Goal: Task Accomplishment & Management: Manage account settings

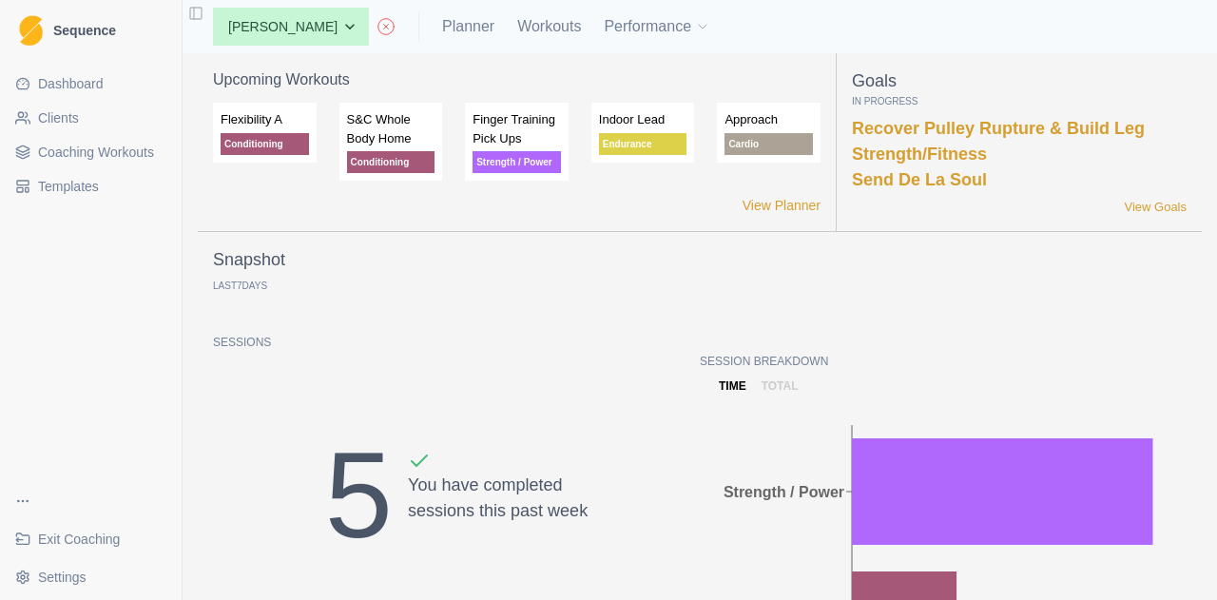
click at [110, 113] on link "Clients" at bounding box center [91, 118] width 166 height 30
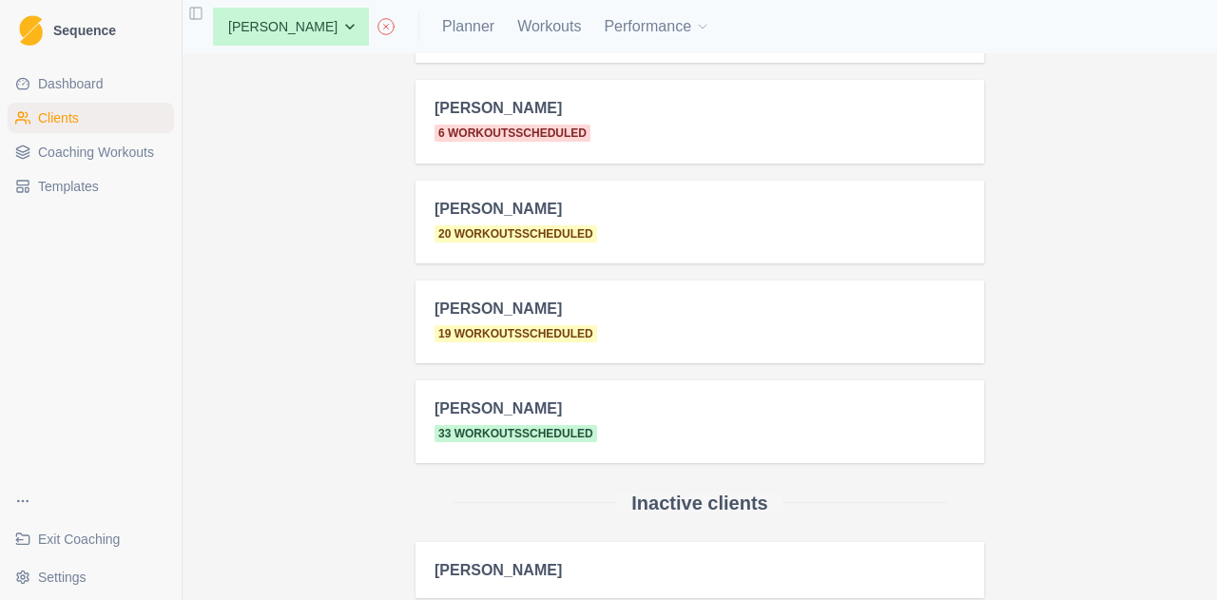
scroll to position [1428, 0]
click at [297, 20] on select "None Alex Dees Ashwin Param Ben Colton Billy Zulkifli Brett Williams Carter Pro…" at bounding box center [291, 27] width 156 height 38
select select "e0f7921e-4171-4249-b2a4-53113a68ae62"
click at [213, 8] on select "None Alex Dees Ashwin Param Ben Colton Billy Zulkifli Brett Williams Carter Pro…" at bounding box center [291, 27] width 156 height 38
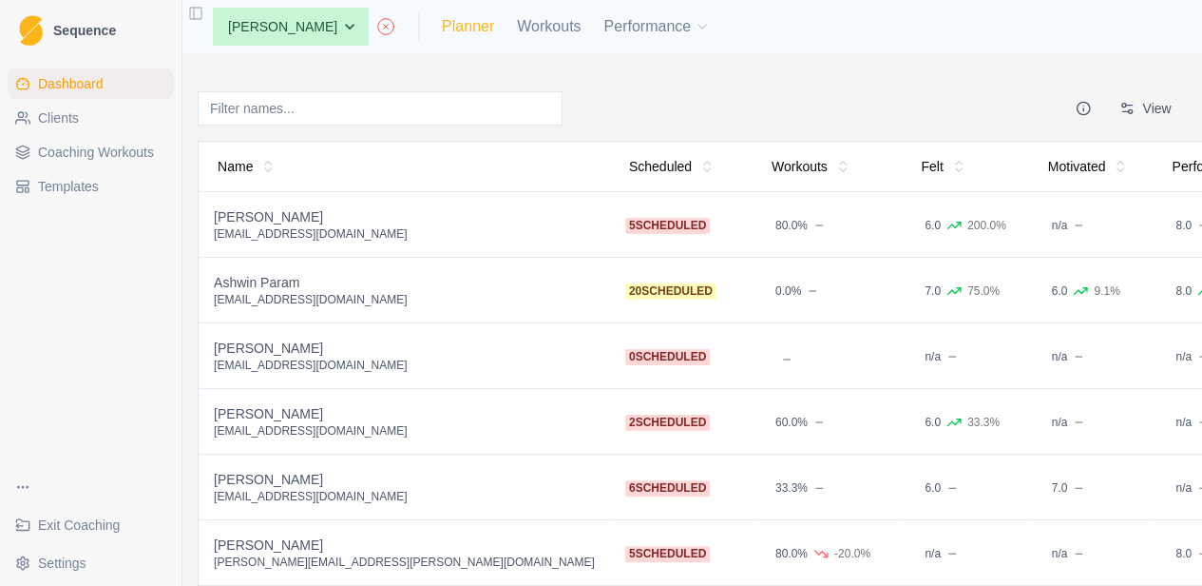
click at [454, 30] on link "Planner" at bounding box center [468, 26] width 52 height 23
select select "month"
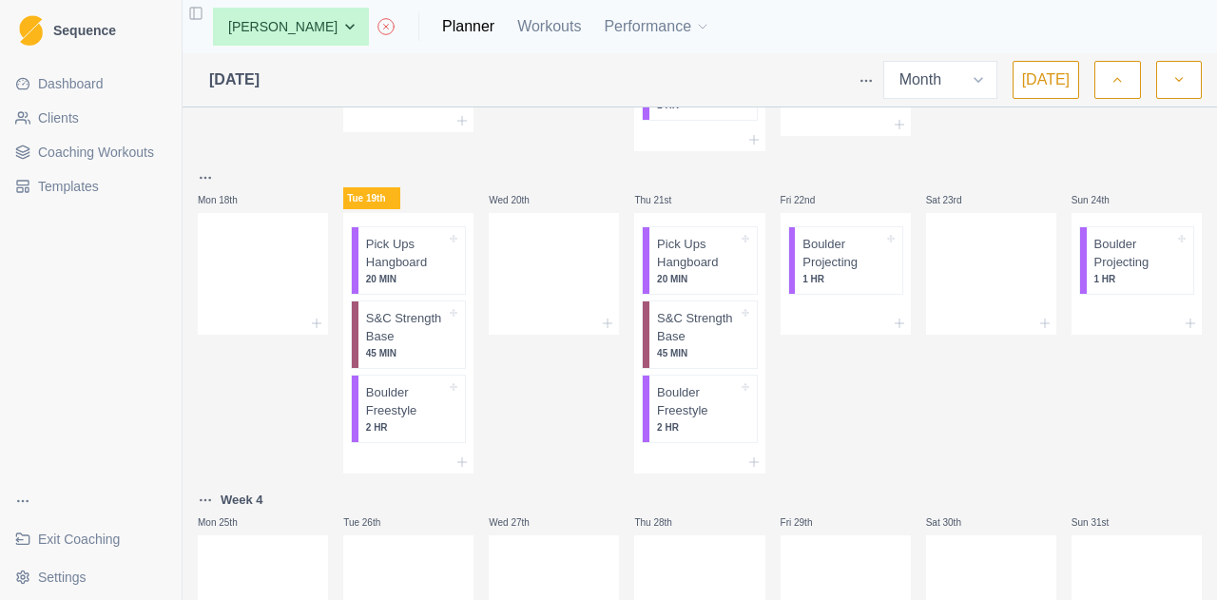
scroll to position [901, 0]
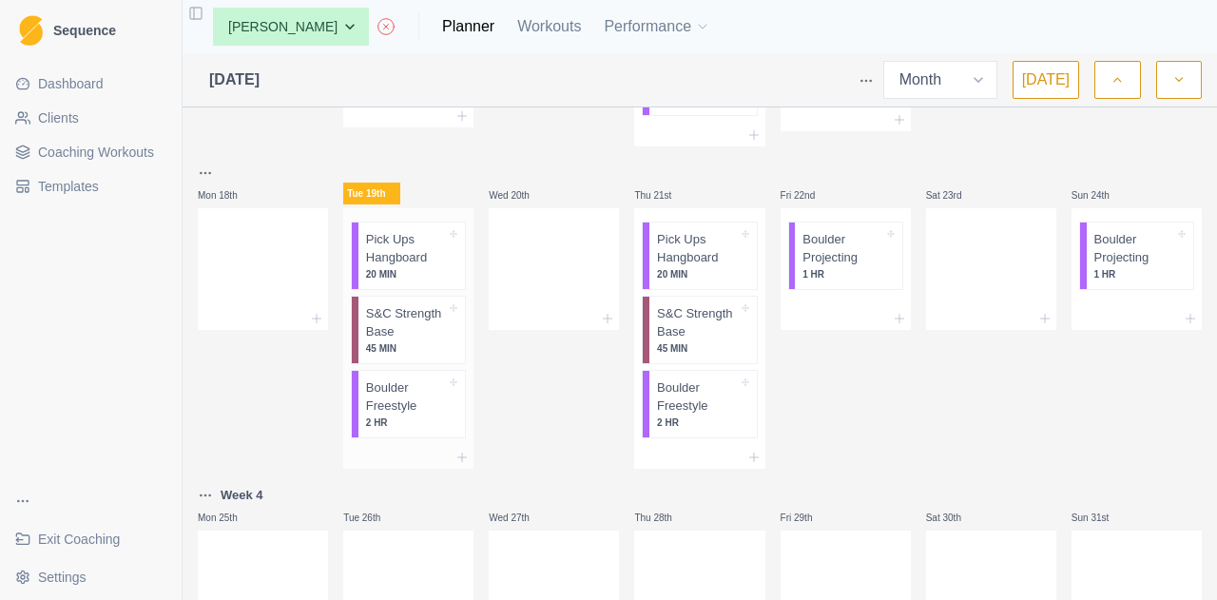
click at [392, 355] on p "45 MIN" at bounding box center [406, 348] width 80 height 14
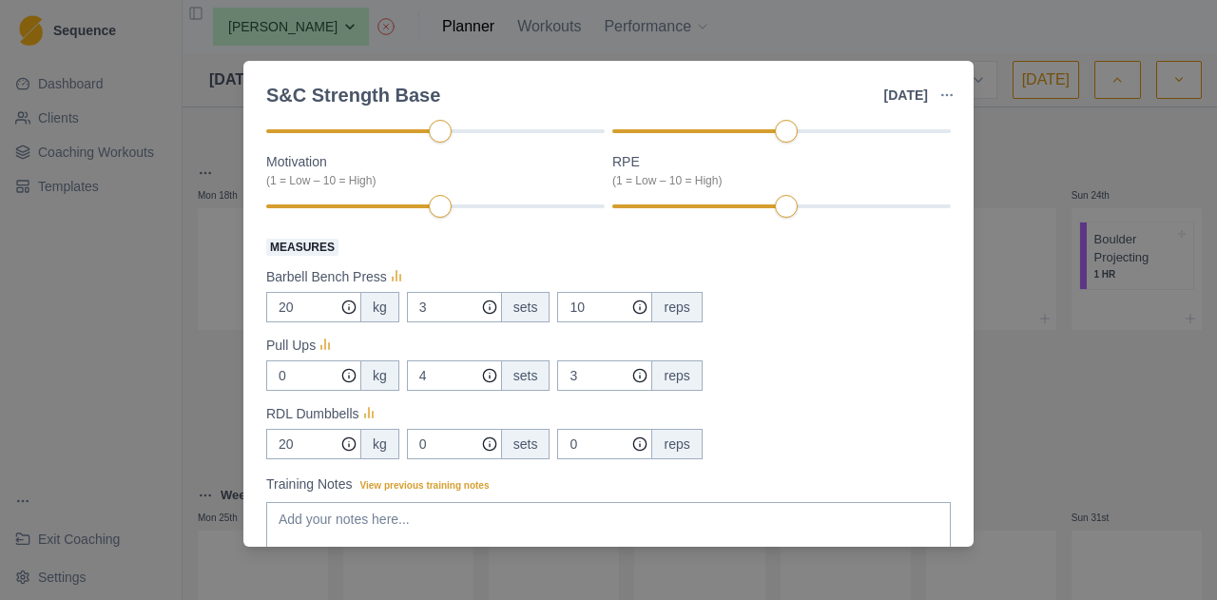
scroll to position [255, 0]
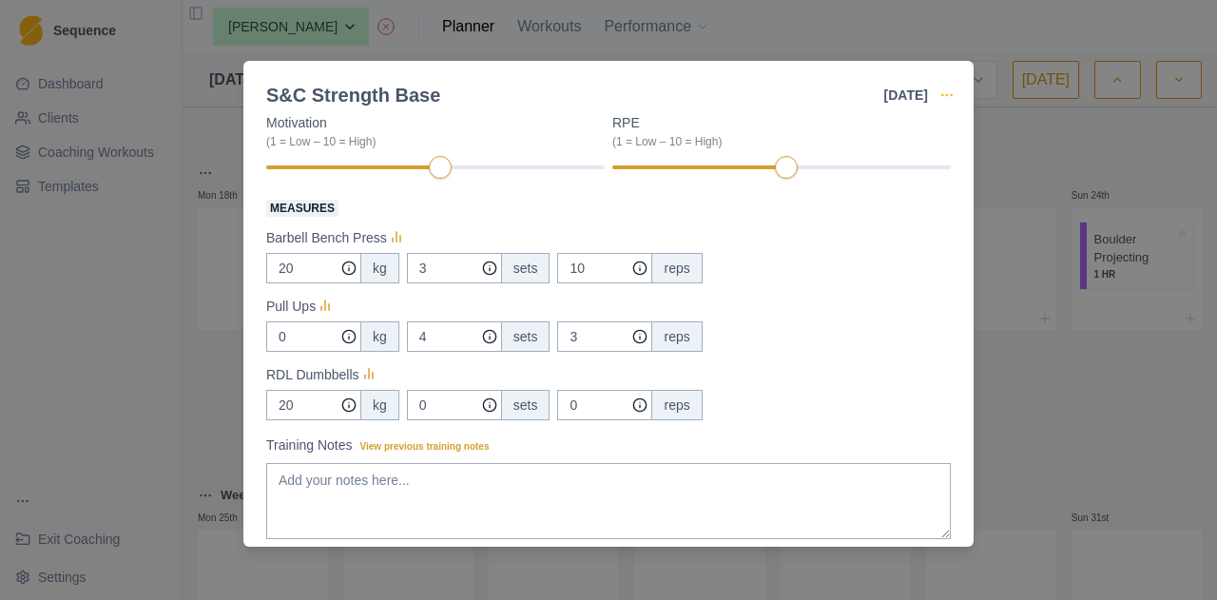
click at [941, 95] on icon "button" at bounding box center [946, 94] width 15 height 15
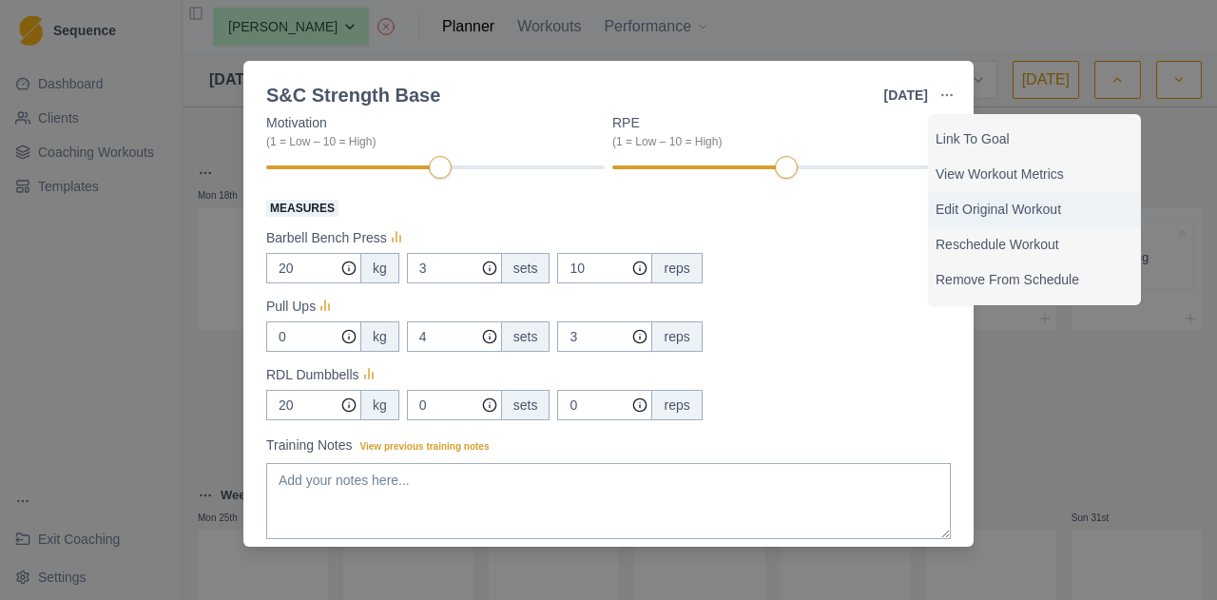
click at [955, 208] on p "Edit Original Workout" at bounding box center [1034, 210] width 198 height 20
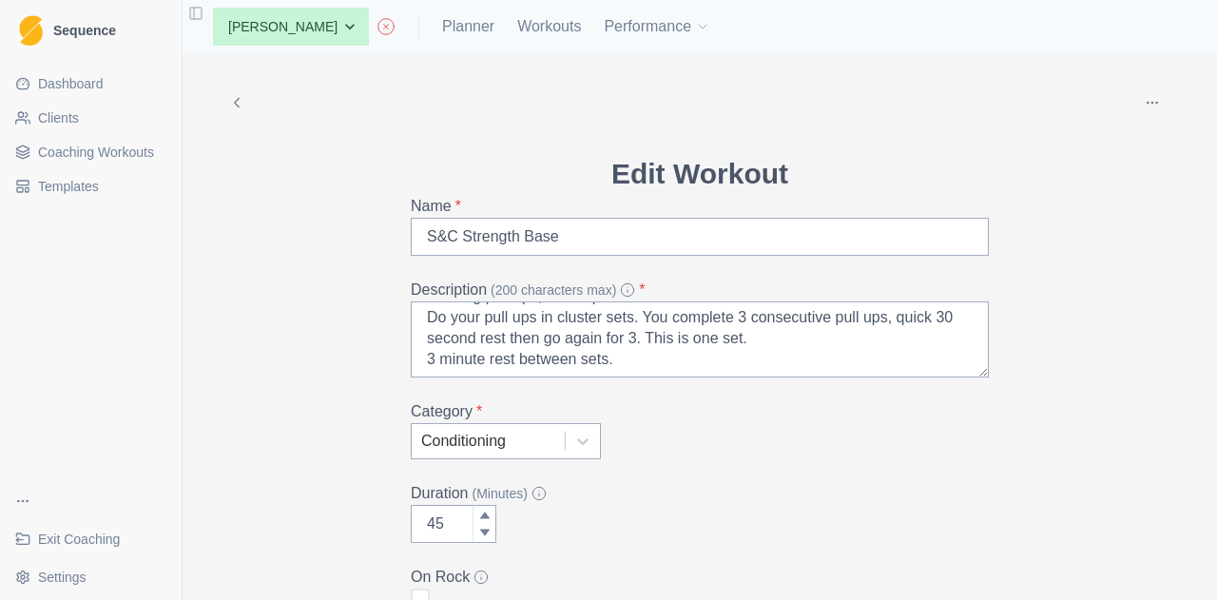
scroll to position [492, 0]
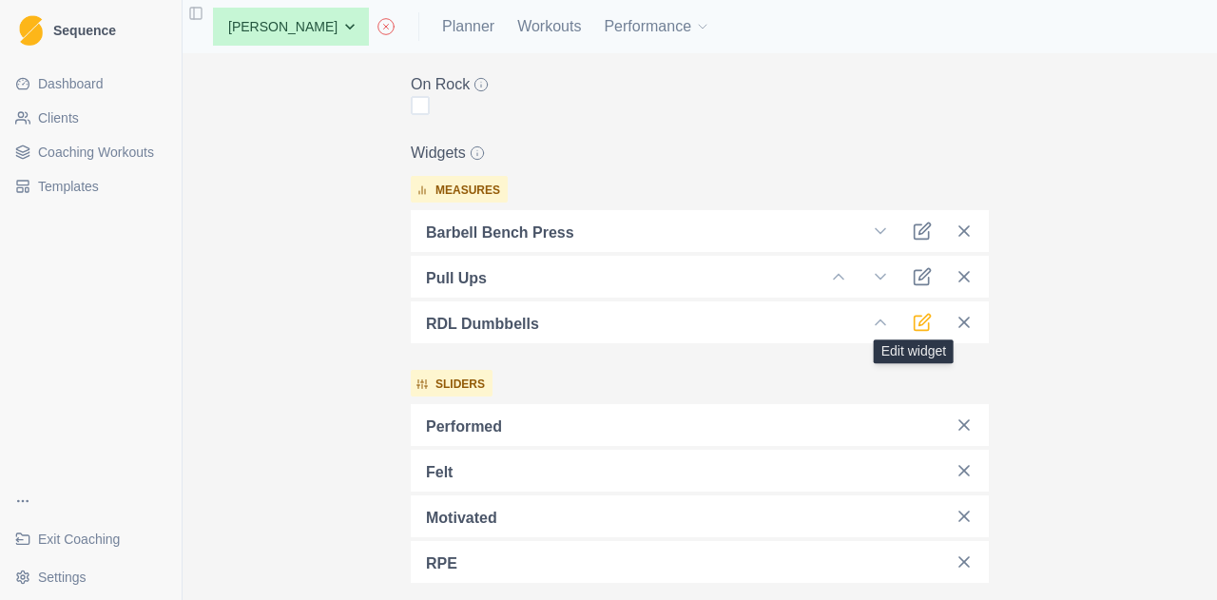
click at [917, 323] on icon at bounding box center [921, 322] width 19 height 19
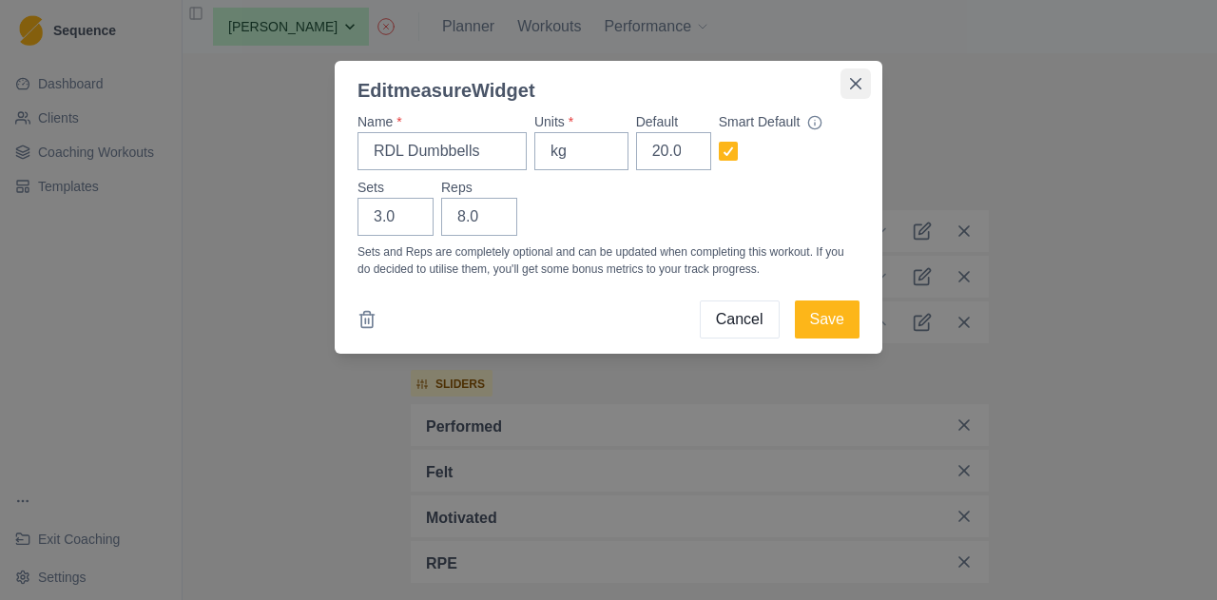
click at [860, 86] on icon "Close" at bounding box center [855, 83] width 11 height 11
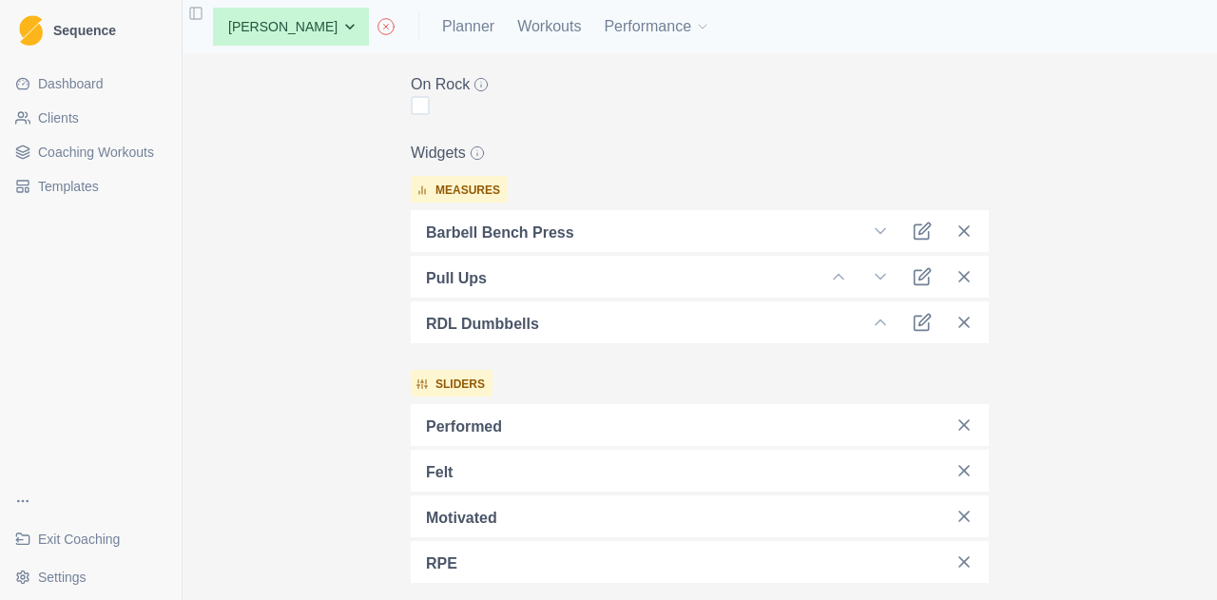
scroll to position [0, 0]
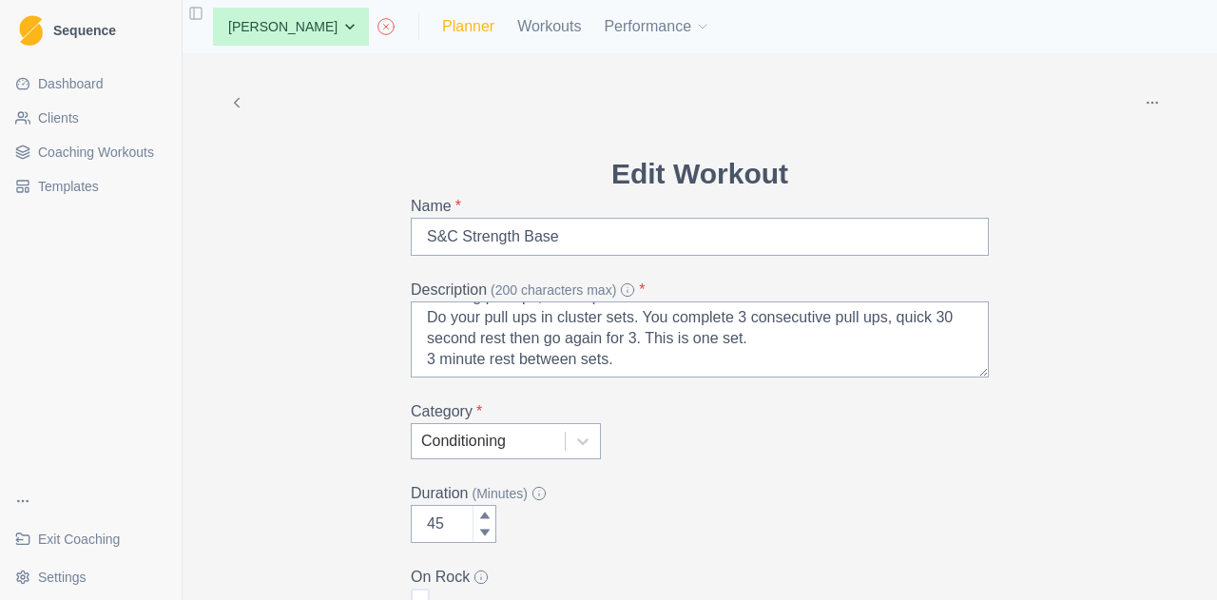
click at [444, 26] on link "Planner" at bounding box center [468, 26] width 52 height 23
select select "month"
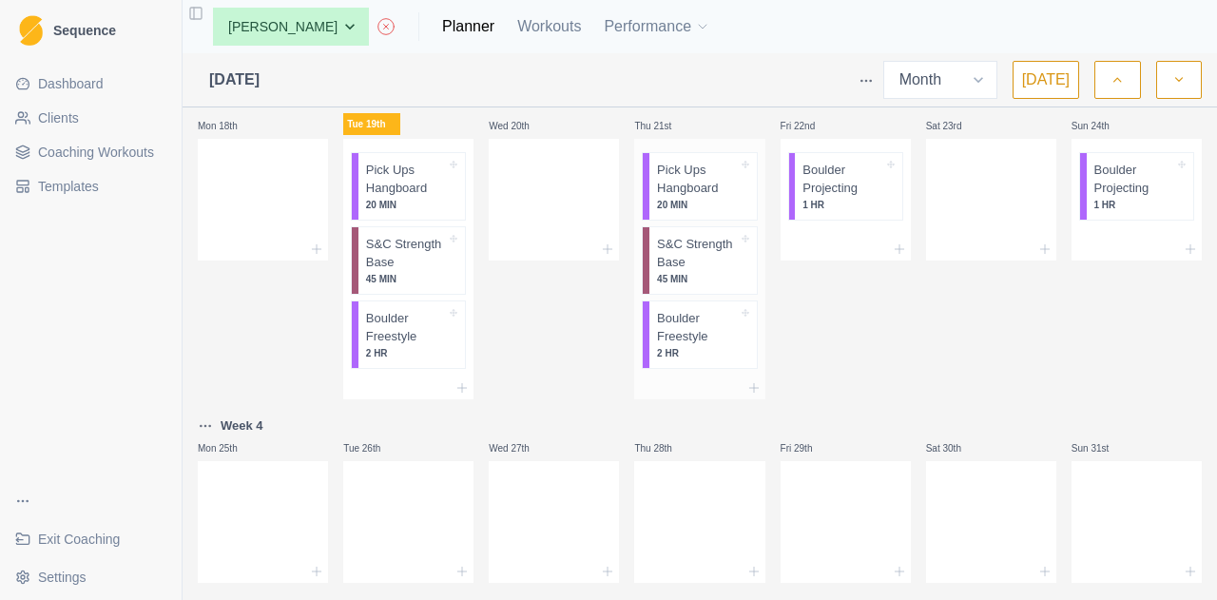
scroll to position [732, 0]
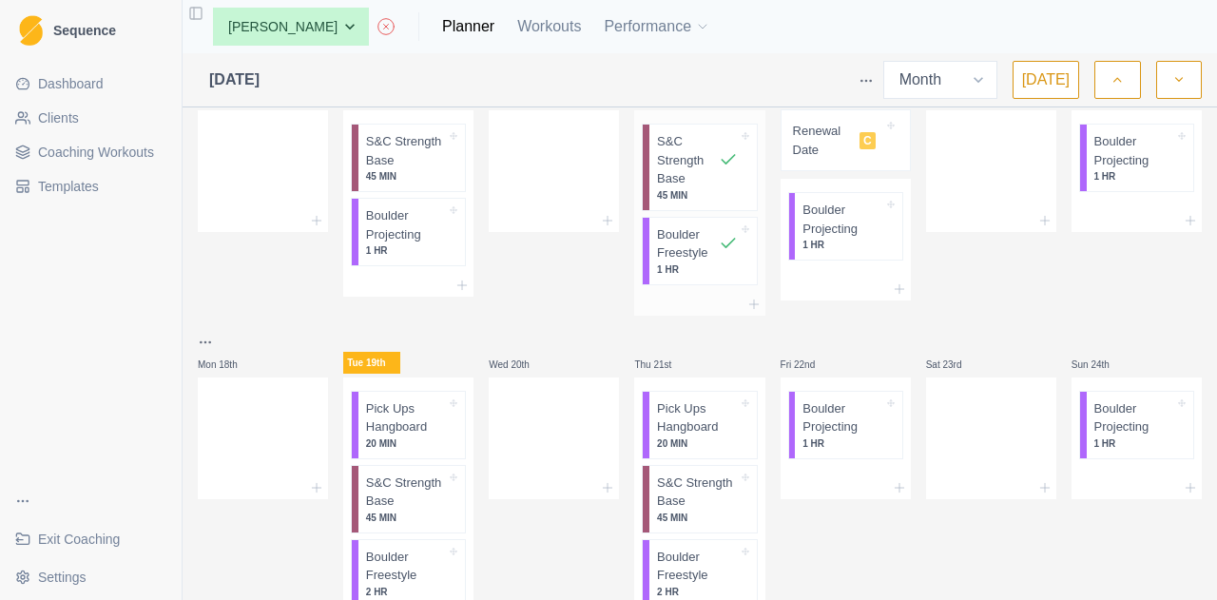
click at [682, 188] on p "S&C Strength Base" at bounding box center [687, 160] width 61 height 56
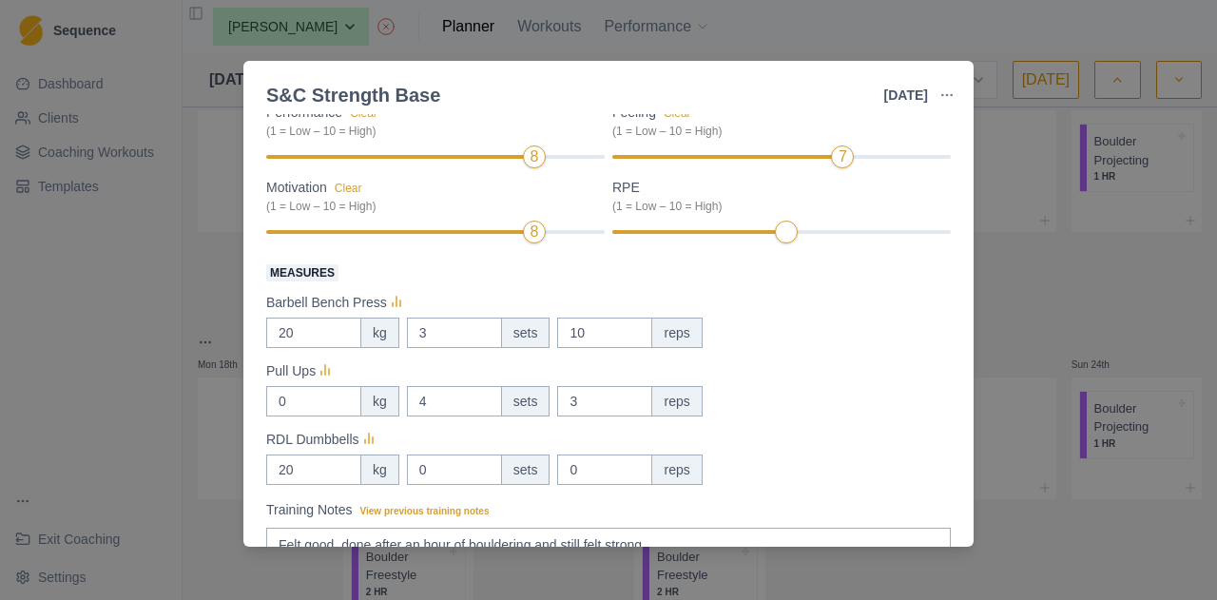
scroll to position [373, 0]
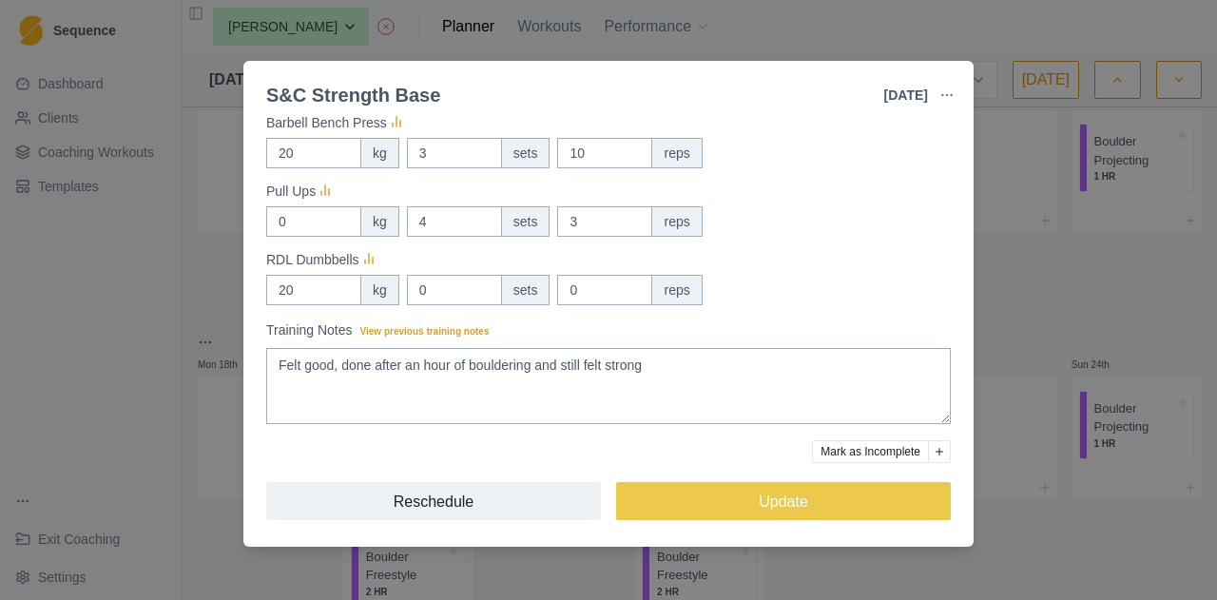
click at [1055, 292] on div "S&C Strength Base [DATE] Link To Goal View Workout Metrics Edit Original Workou…" at bounding box center [608, 300] width 1217 height 600
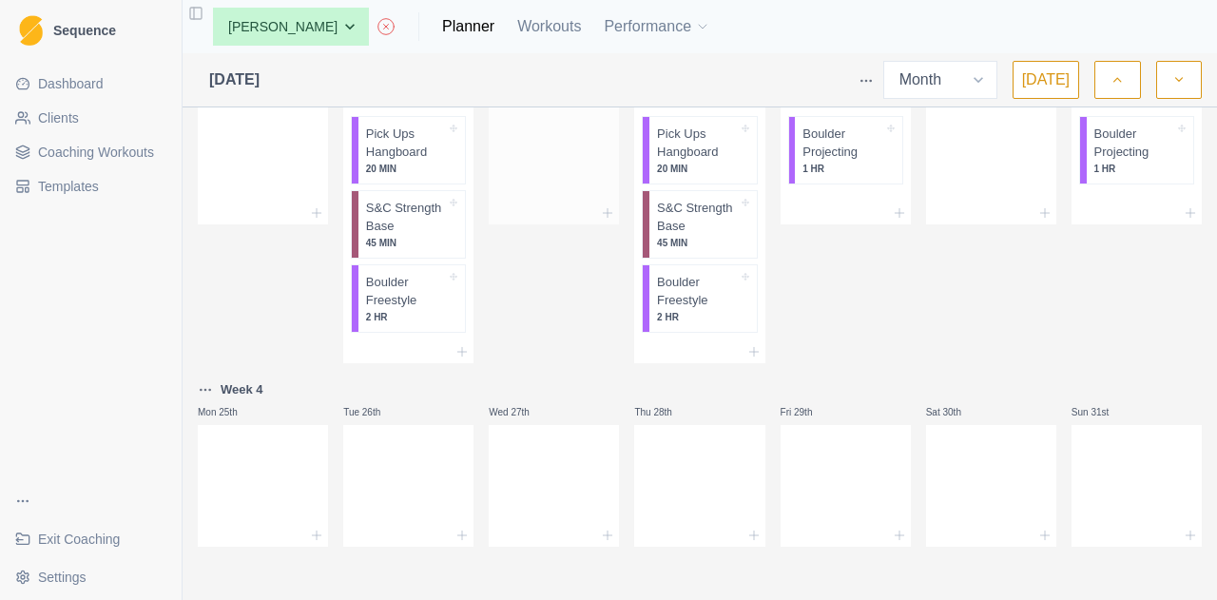
scroll to position [893, 0]
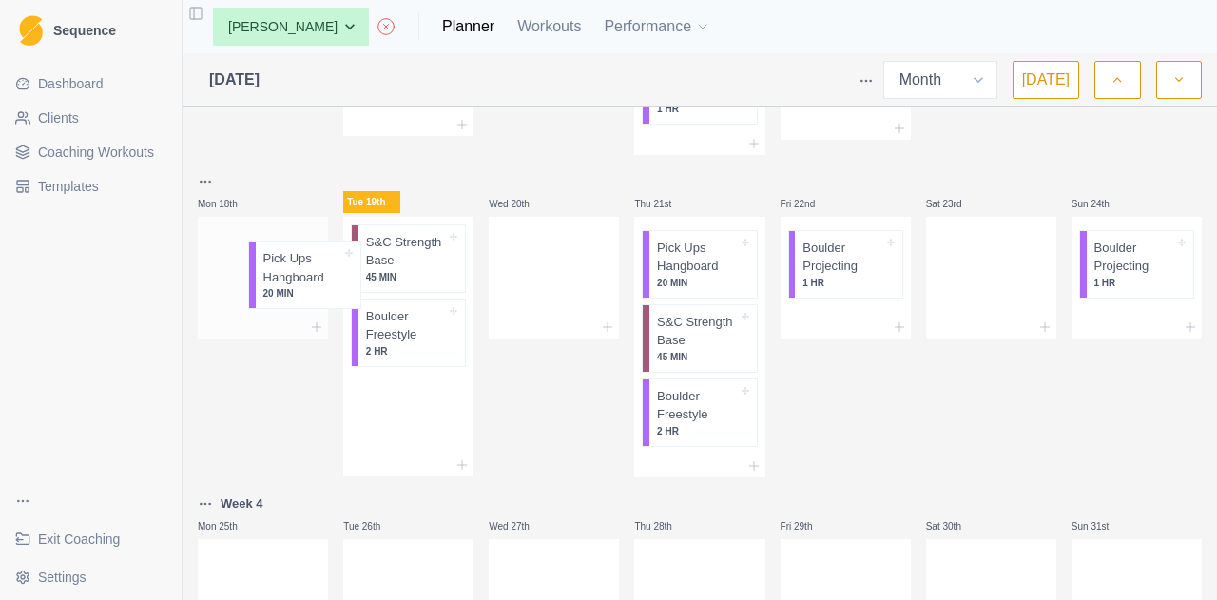
drag, startPoint x: 391, startPoint y: 277, endPoint x: 271, endPoint y: 274, distance: 119.8
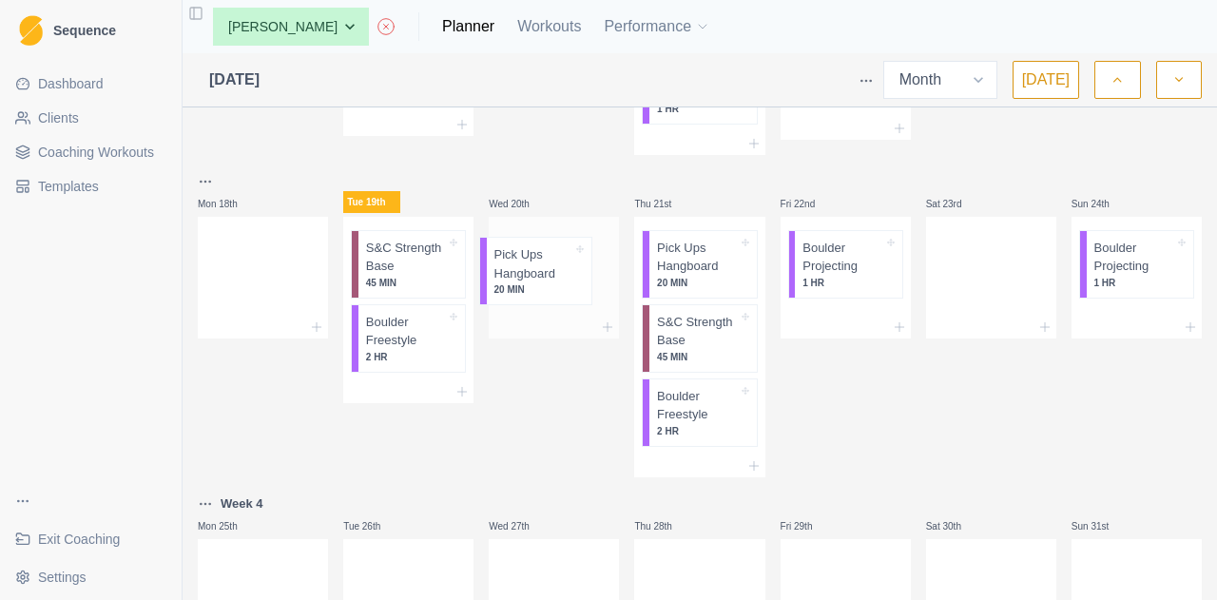
drag, startPoint x: 245, startPoint y: 275, endPoint x: 533, endPoint y: 278, distance: 288.0
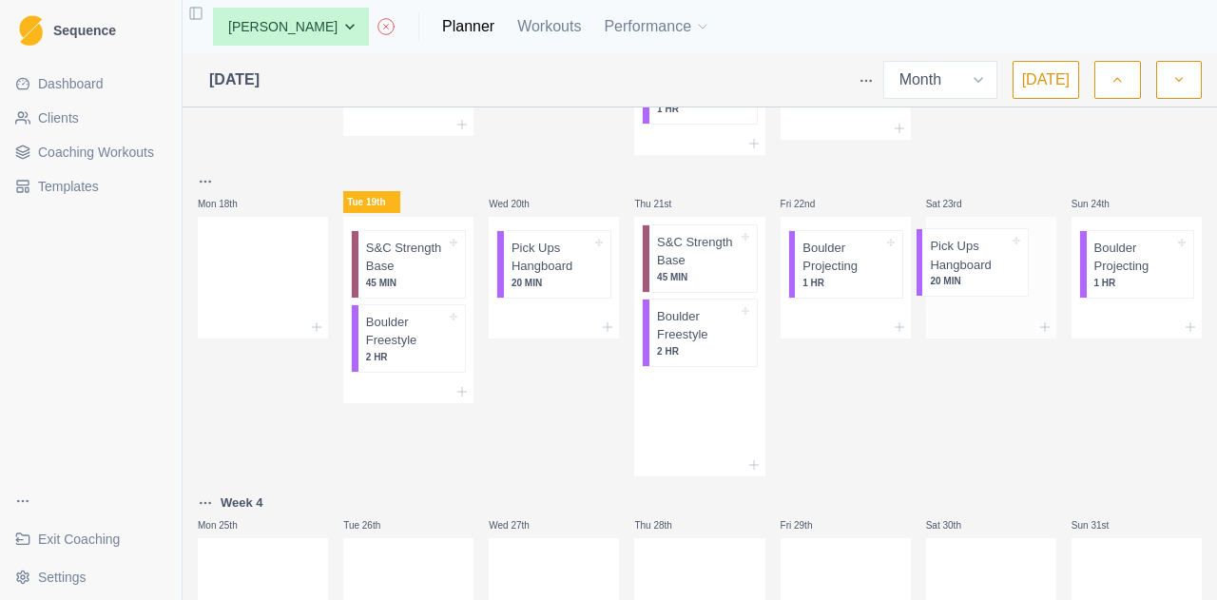
drag, startPoint x: 689, startPoint y: 286, endPoint x: 979, endPoint y: 271, distance: 290.3
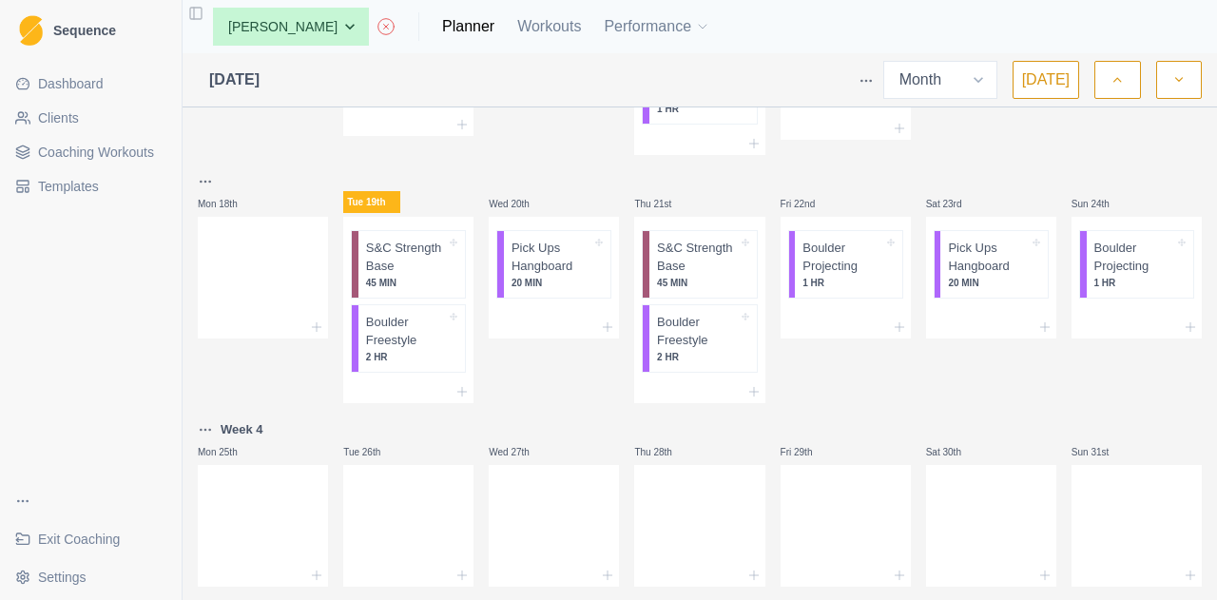
scroll to position [945, 0]
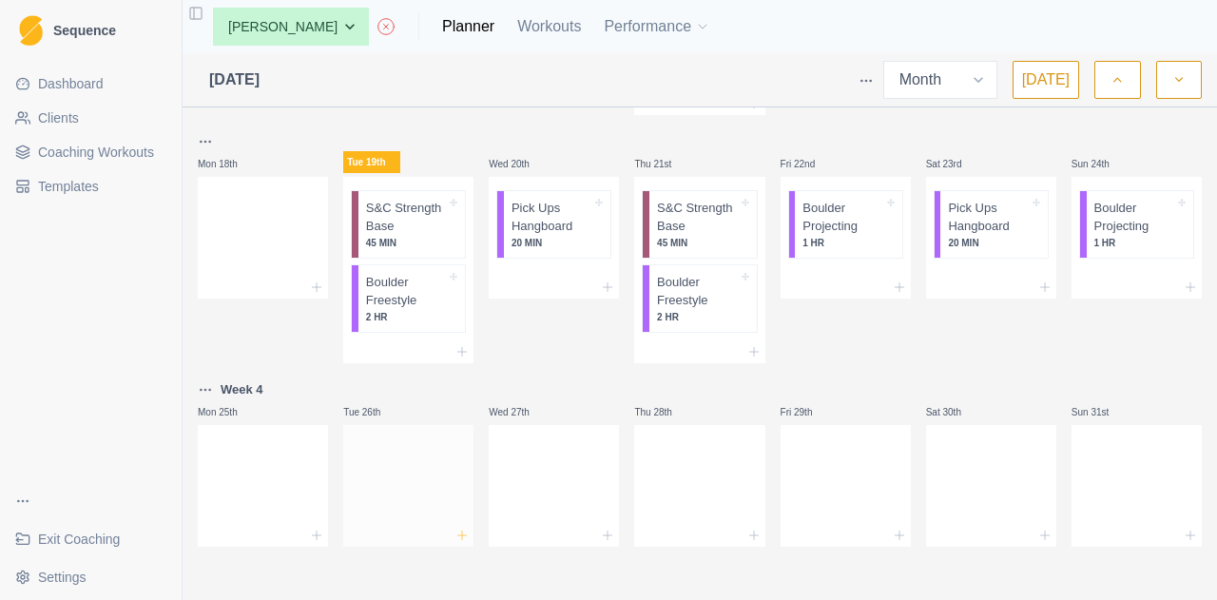
click at [454, 535] on icon at bounding box center [461, 535] width 15 height 15
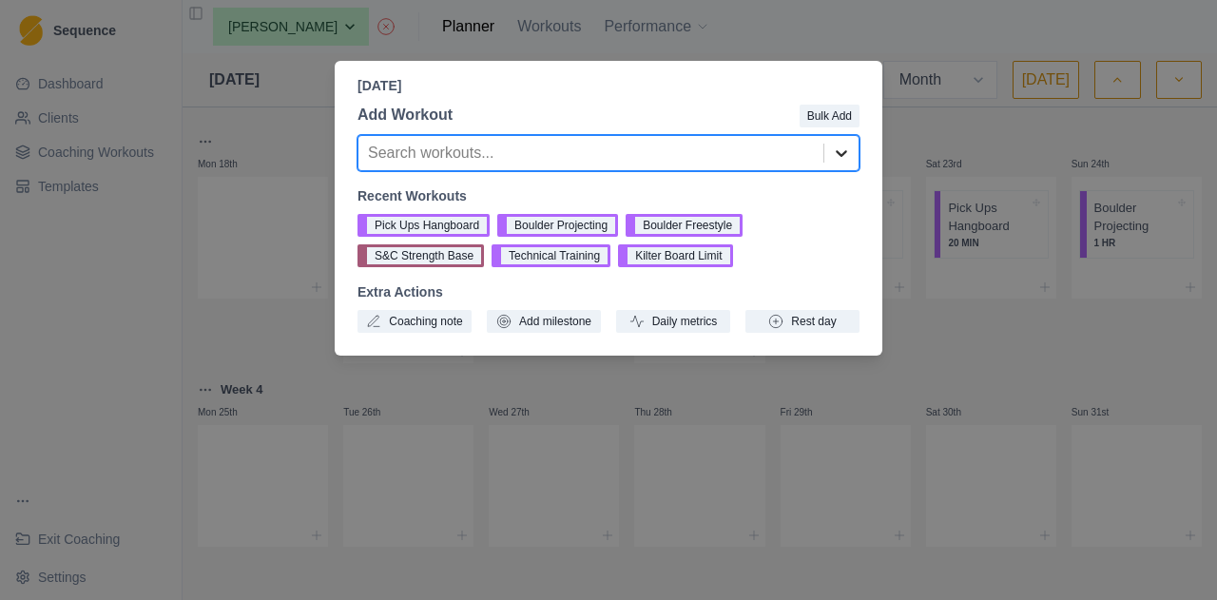
click at [850, 149] on icon at bounding box center [841, 153] width 19 height 19
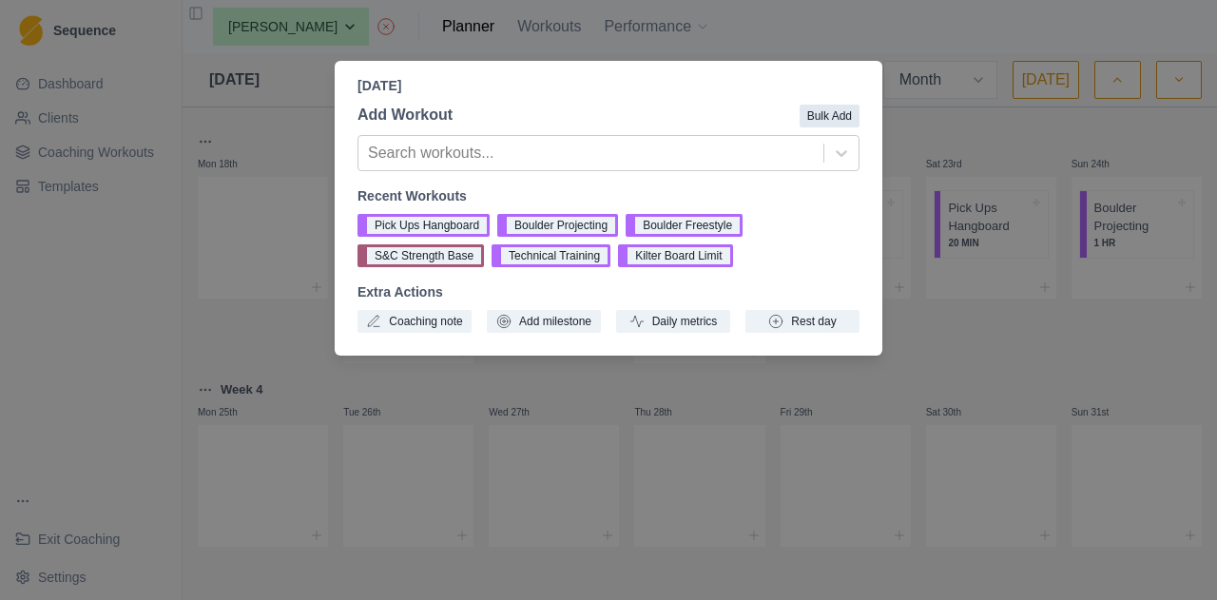
click at [828, 112] on button "Bulk Add" at bounding box center [829, 116] width 60 height 23
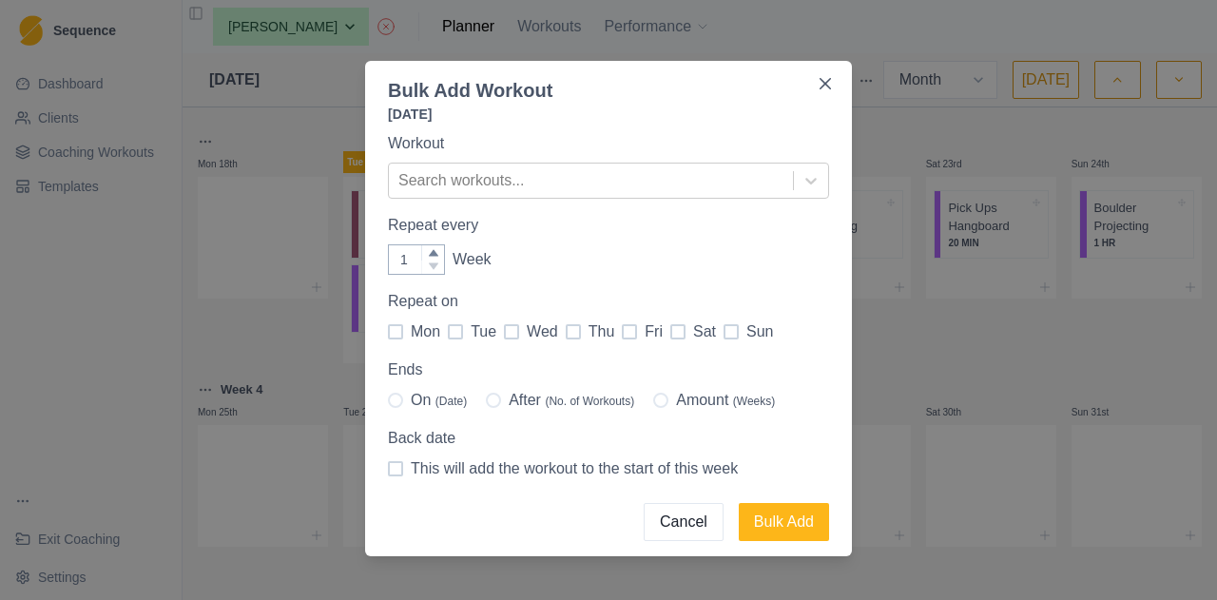
click at [452, 332] on span at bounding box center [455, 331] width 15 height 15
click at [448, 332] on input "tue" at bounding box center [447, 332] width 1 height 1
checkbox input "true"
click at [568, 333] on span at bounding box center [573, 331] width 15 height 15
click at [566, 333] on input "thu" at bounding box center [565, 332] width 1 height 1
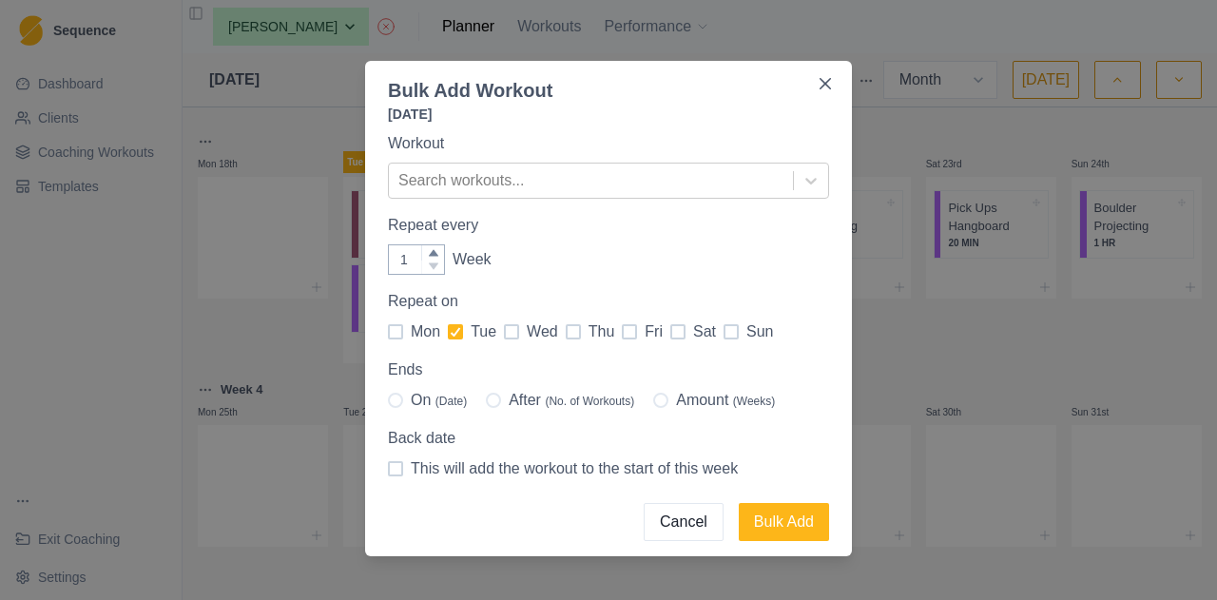
checkbox input "true"
click at [411, 398] on span "On (Date)" at bounding box center [439, 400] width 56 height 23
click at [388, 400] on input "On (Date)" at bounding box center [387, 400] width 1 height 1
radio input "true"
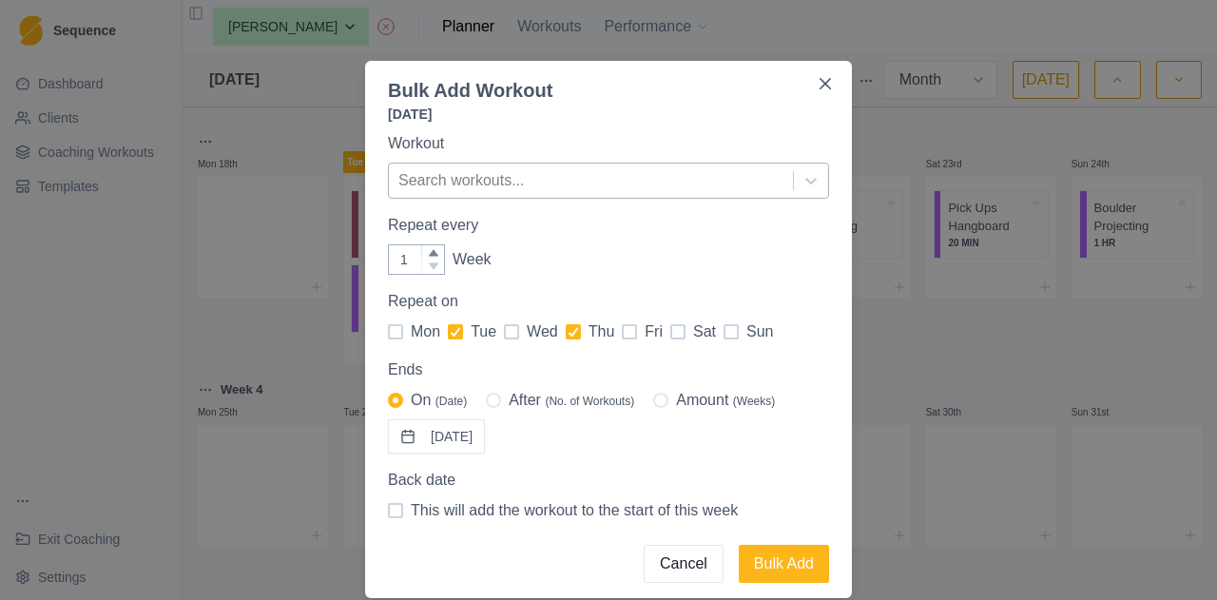
click at [509, 178] on div at bounding box center [590, 180] width 385 height 27
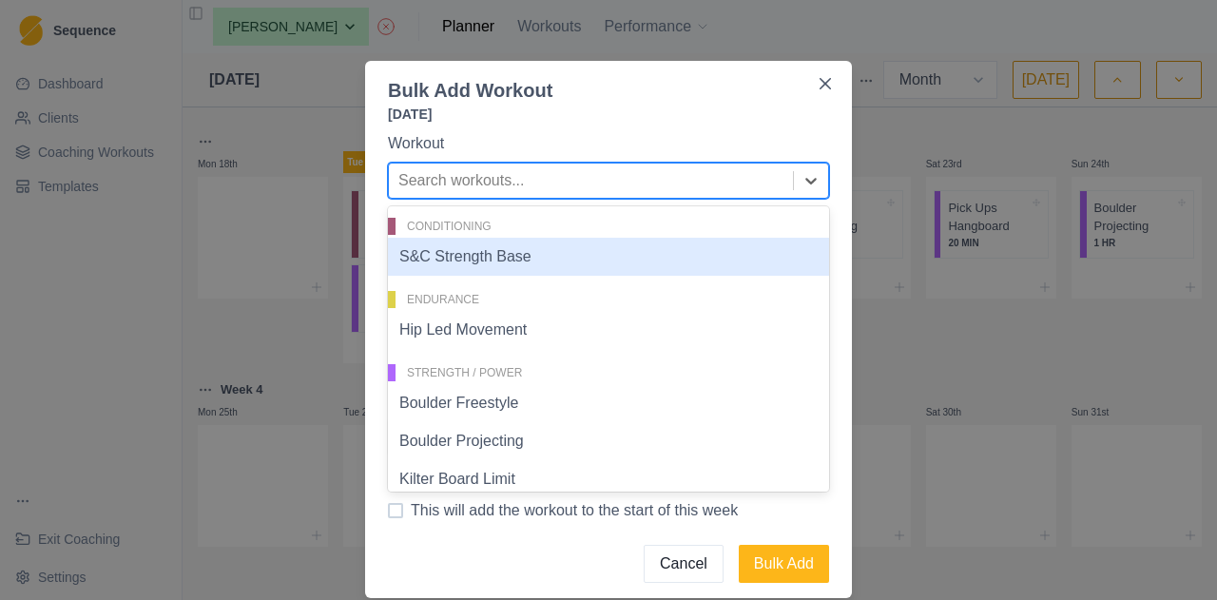
click at [500, 256] on div "S&C Strength Base" at bounding box center [608, 257] width 441 height 38
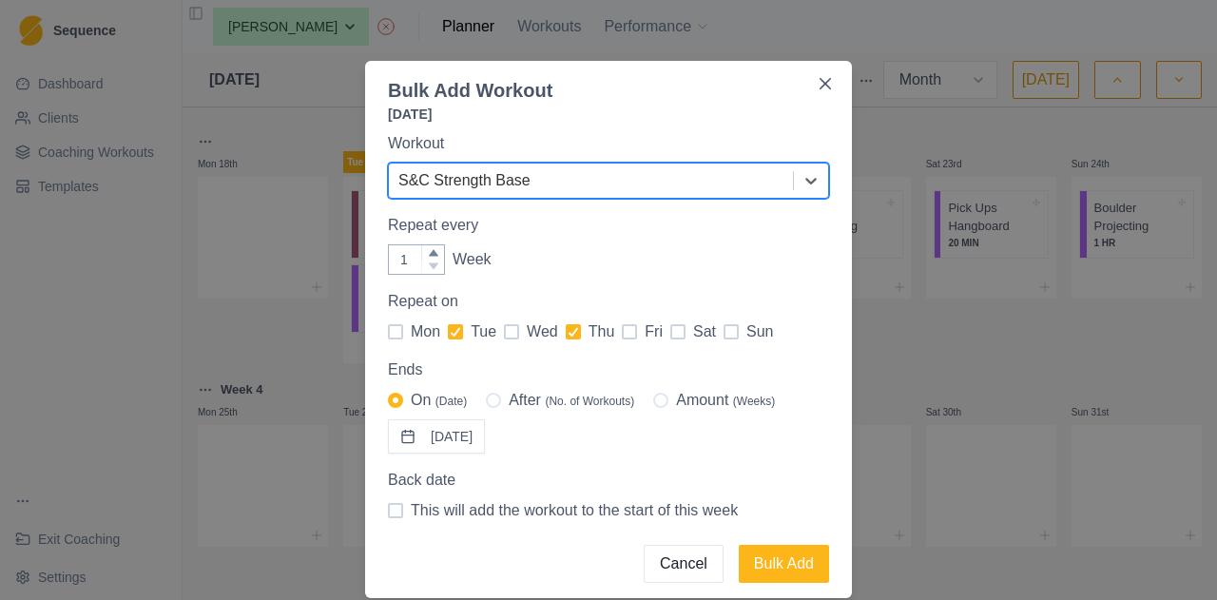
scroll to position [59, 0]
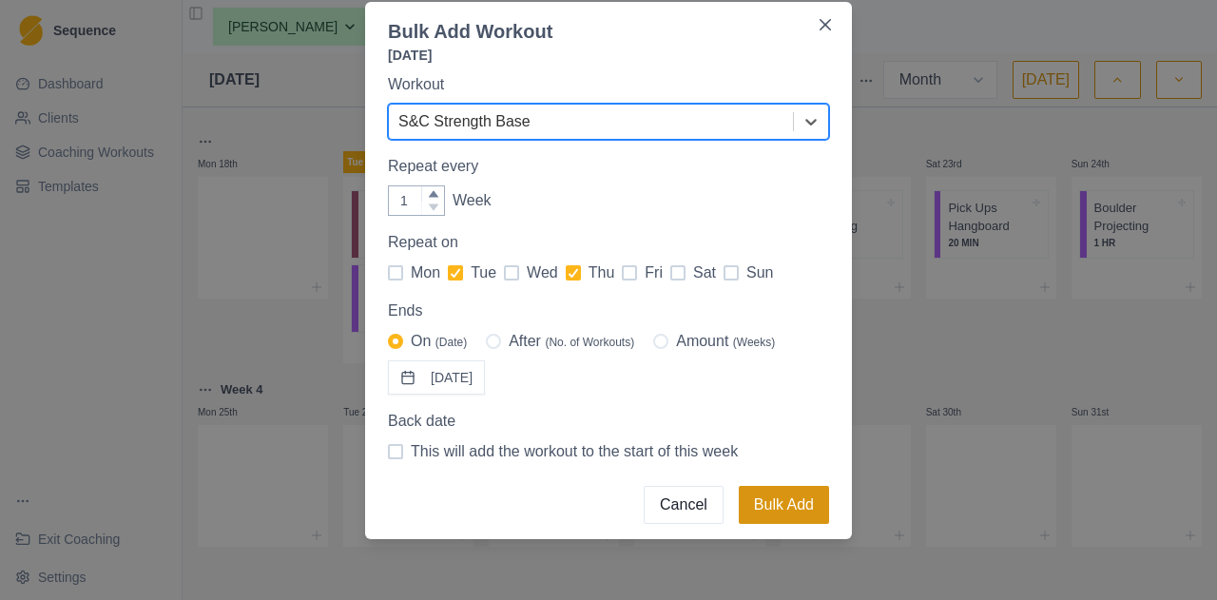
click at [776, 496] on button "Bulk Add" at bounding box center [784, 505] width 90 height 38
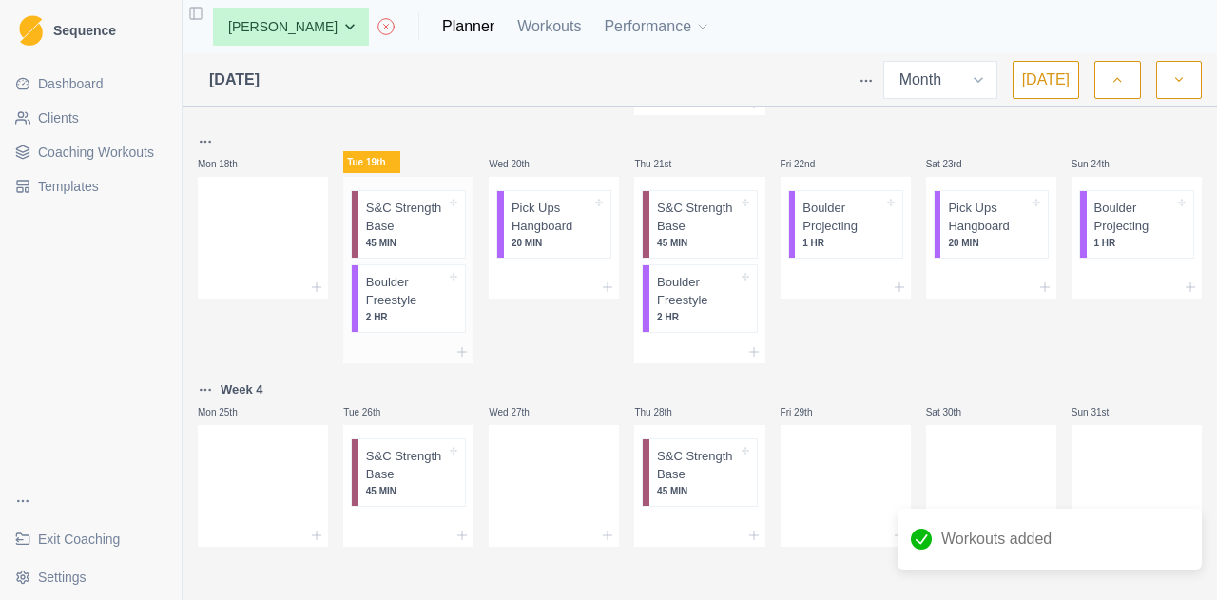
click at [418, 216] on p "S&C Strength Base" at bounding box center [406, 217] width 80 height 37
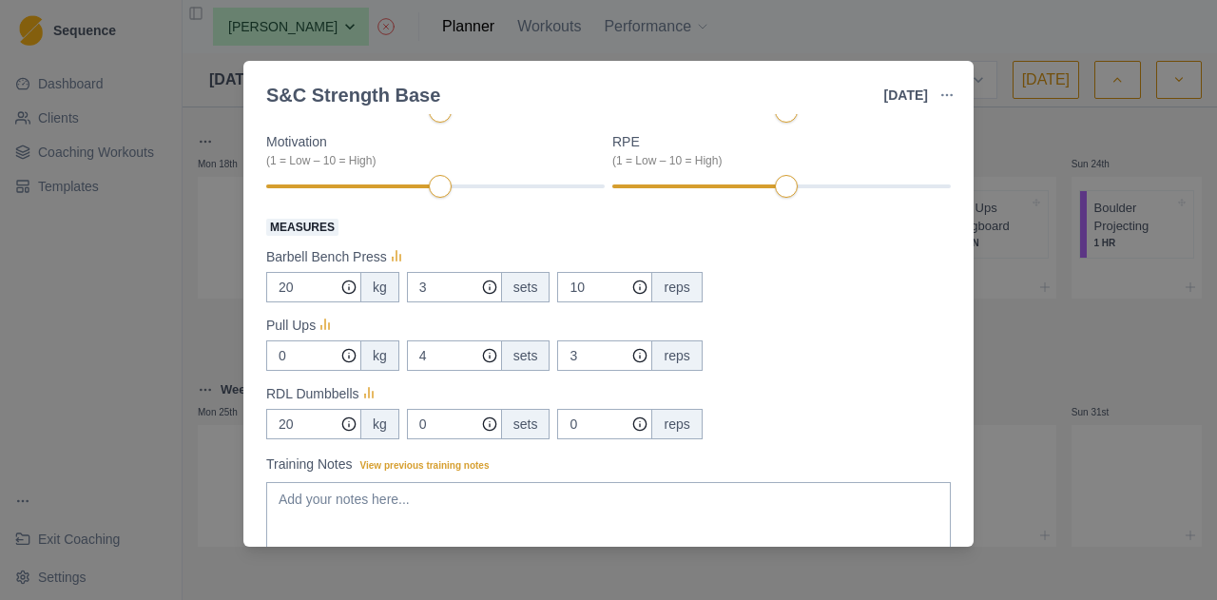
scroll to position [53, 0]
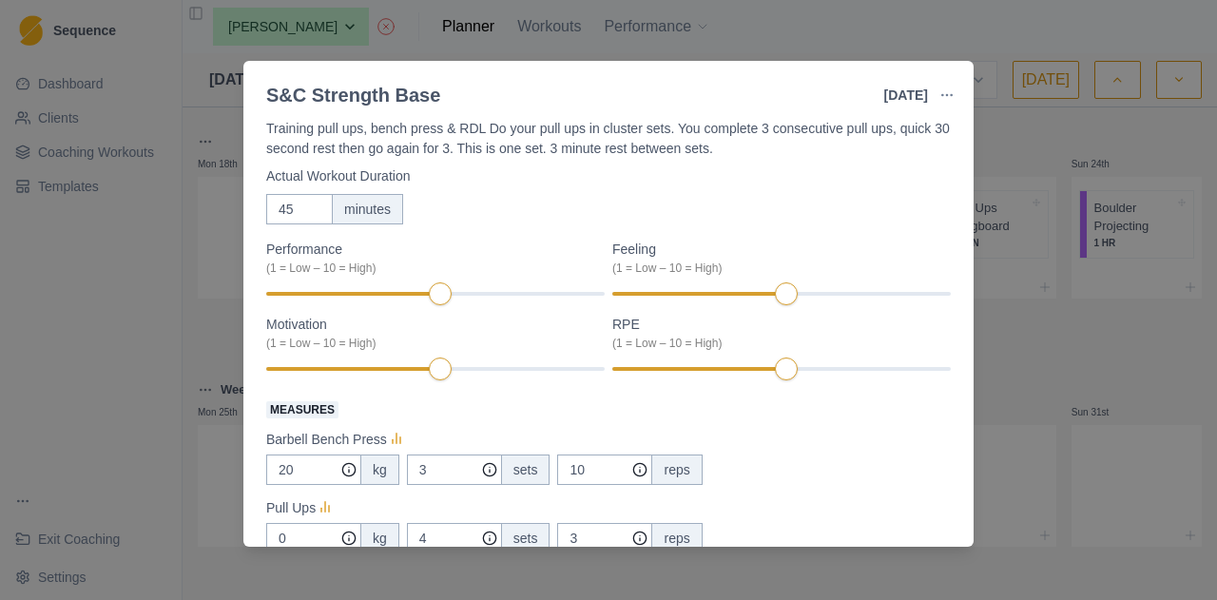
click at [1020, 353] on div "S&C Strength Base [DATE] Link To Goal View Workout Metrics Edit Original Workou…" at bounding box center [608, 300] width 1217 height 600
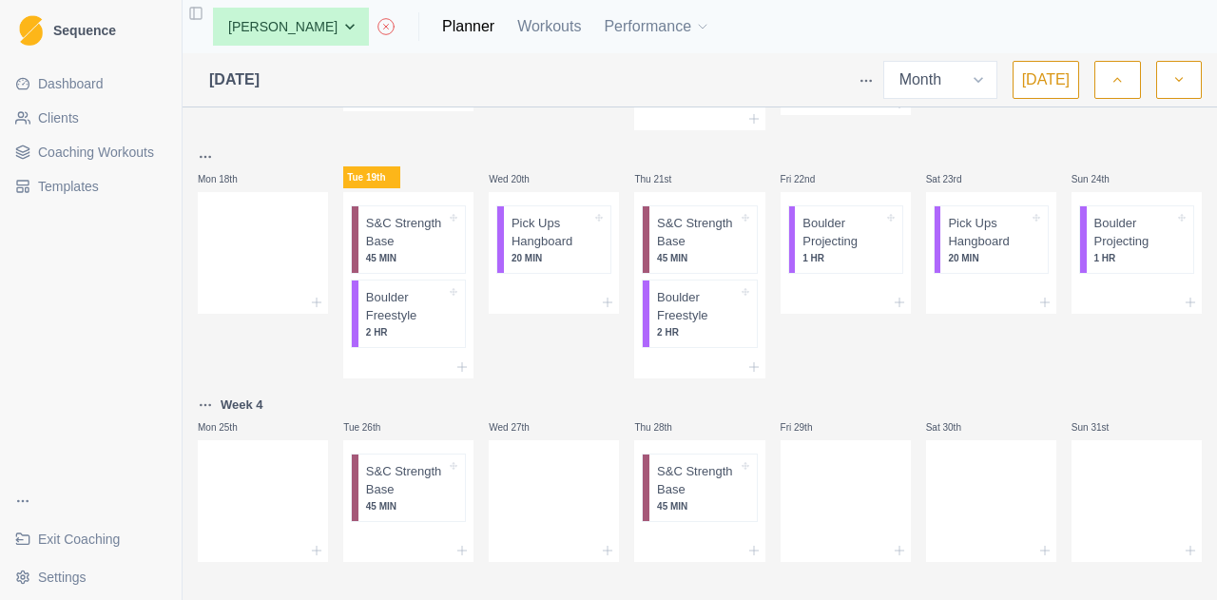
scroll to position [945, 0]
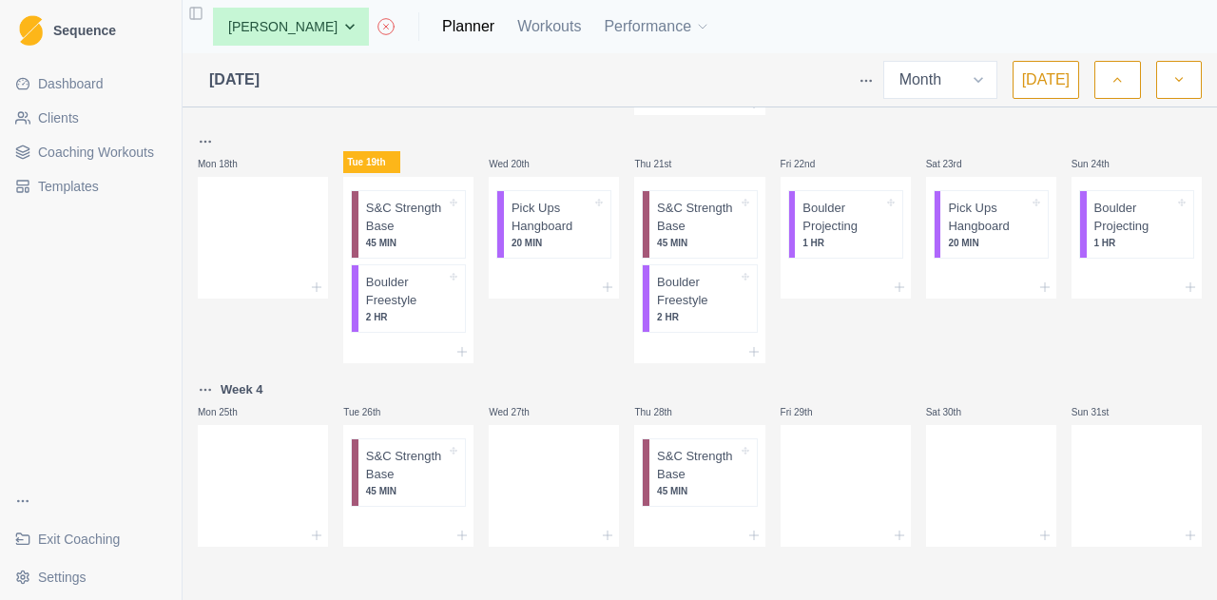
click at [1182, 79] on icon "button" at bounding box center [1178, 79] width 13 height 19
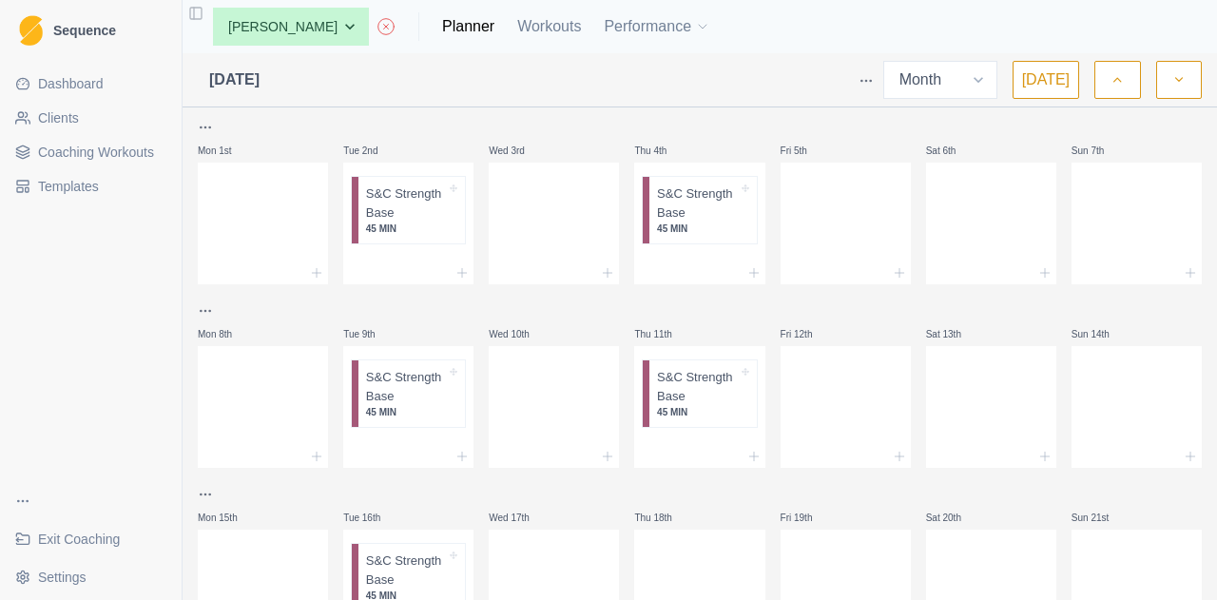
click at [1112, 76] on icon "button" at bounding box center [1116, 79] width 13 height 19
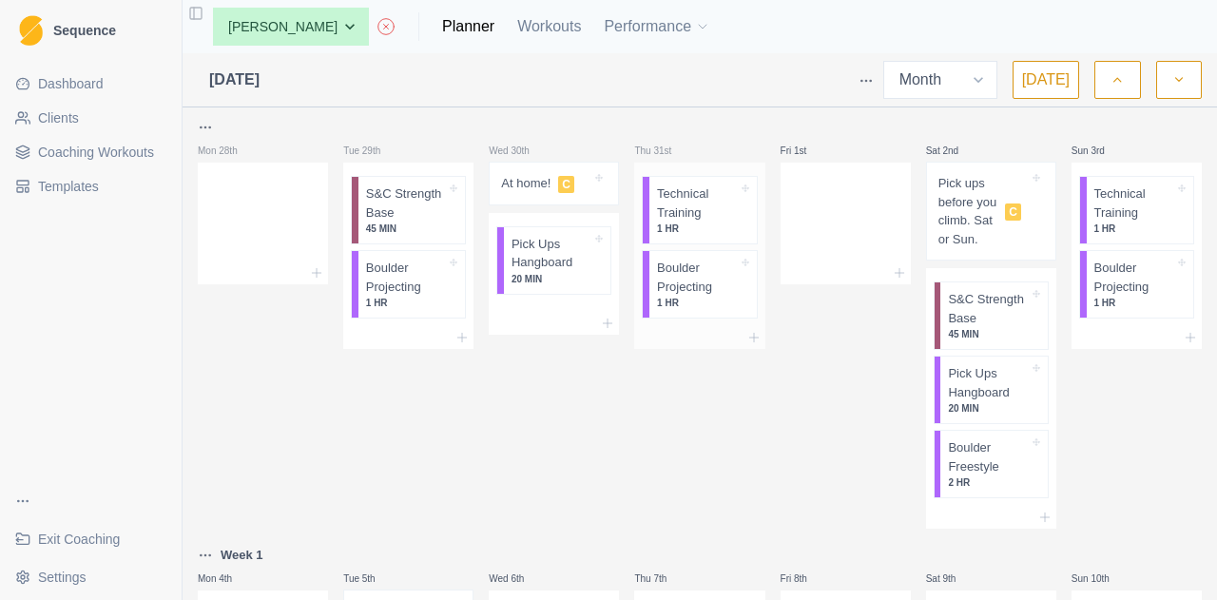
scroll to position [945, 0]
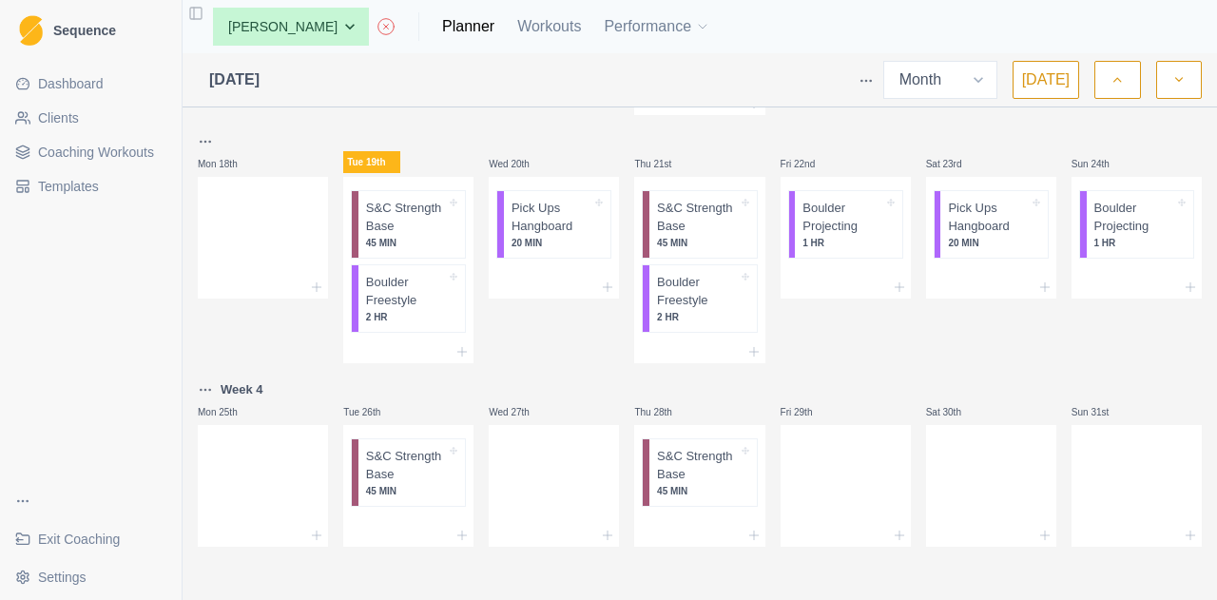
click at [1192, 77] on button "button" at bounding box center [1179, 80] width 46 height 38
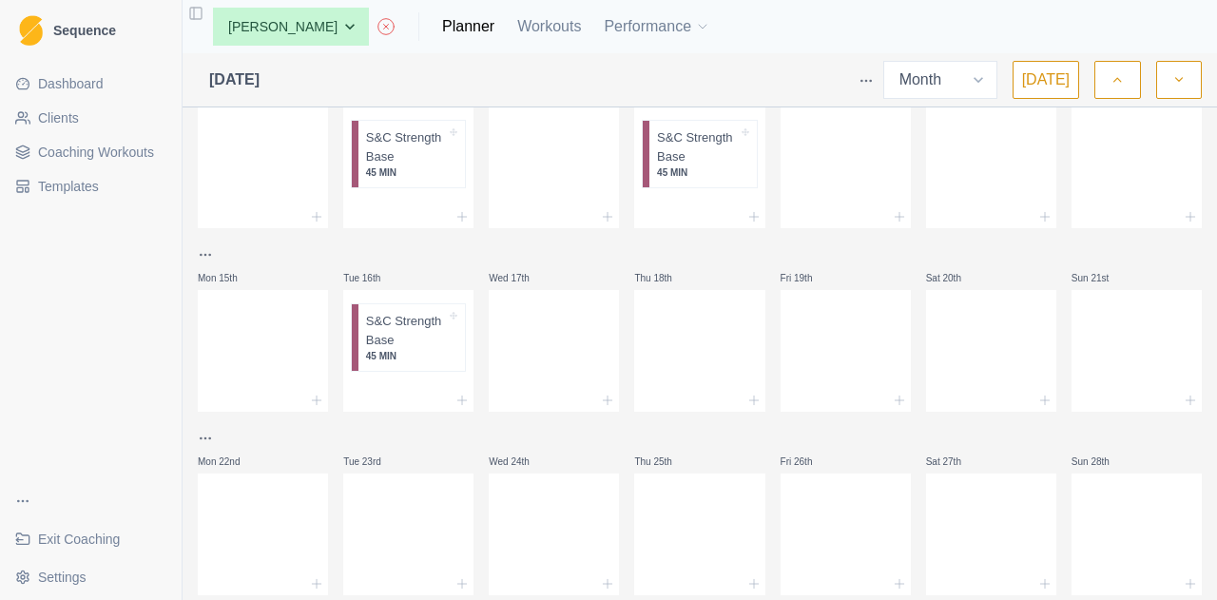
scroll to position [217, 0]
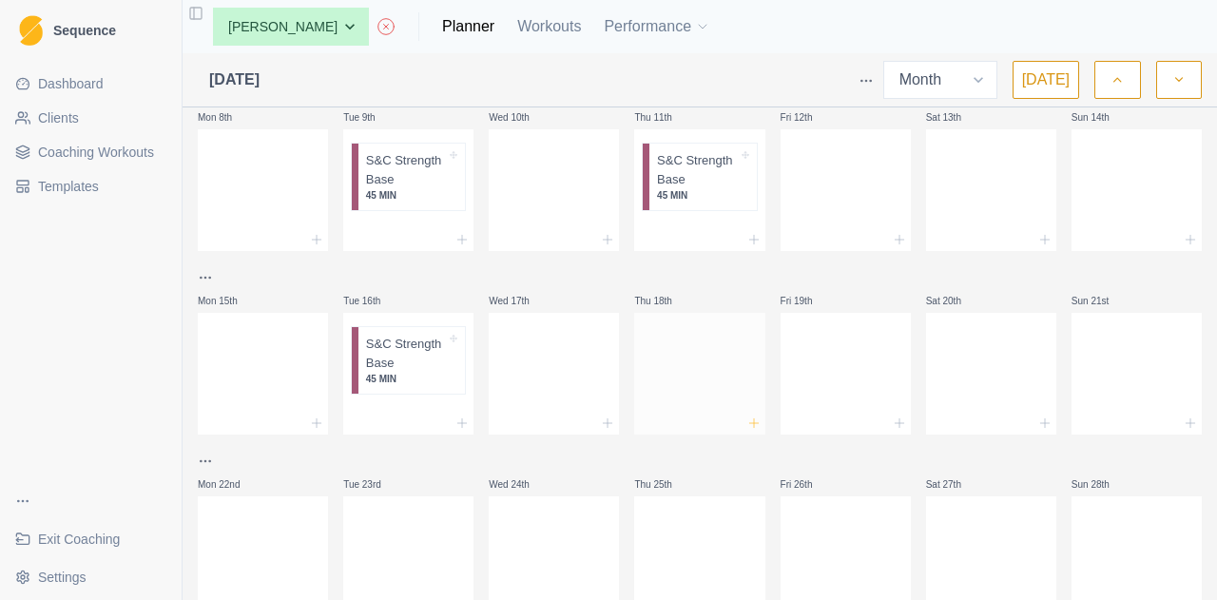
click at [749, 423] on line at bounding box center [753, 423] width 9 height 0
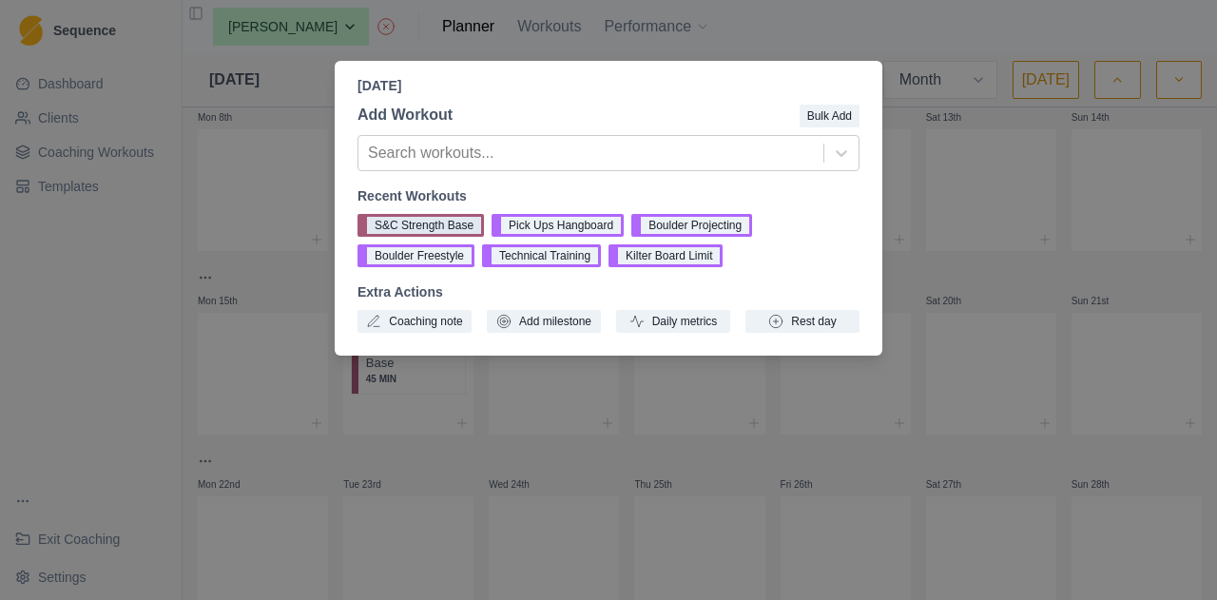
click at [448, 225] on button "S&C Strength Base" at bounding box center [420, 225] width 126 height 23
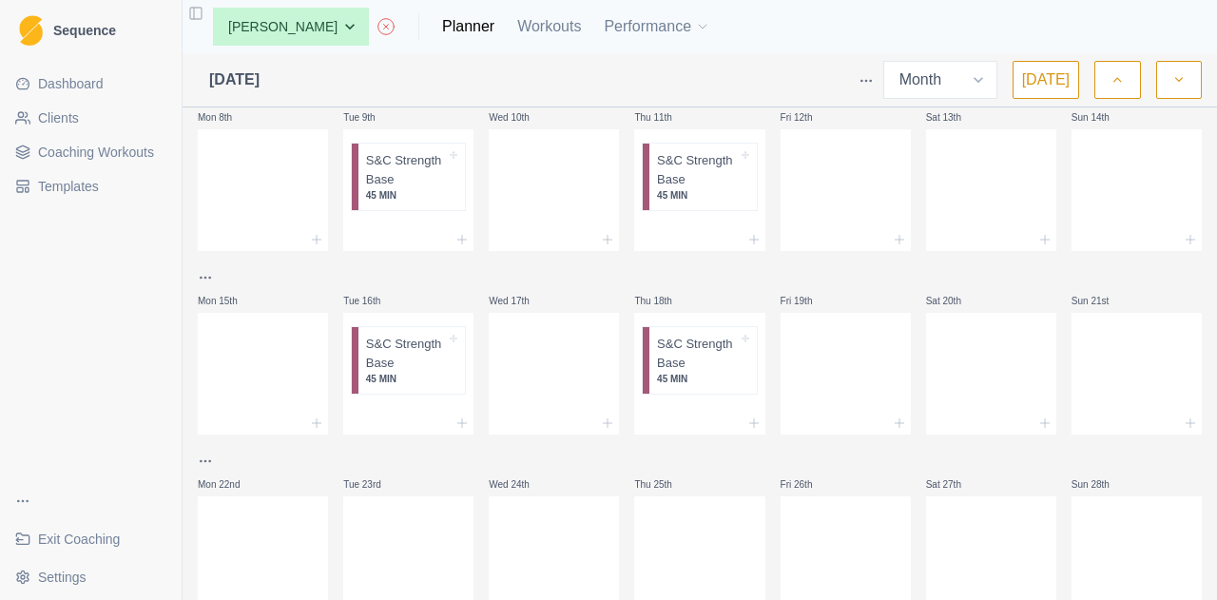
click at [1123, 71] on icon "button" at bounding box center [1116, 79] width 13 height 19
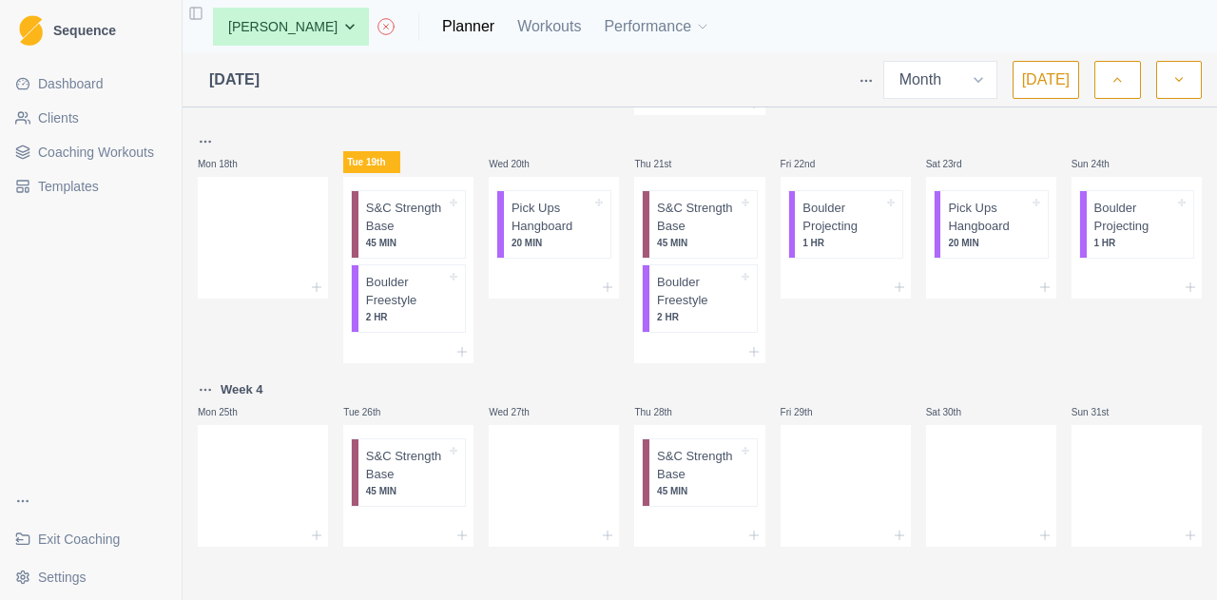
scroll to position [945, 0]
click at [459, 531] on icon at bounding box center [461, 535] width 15 height 15
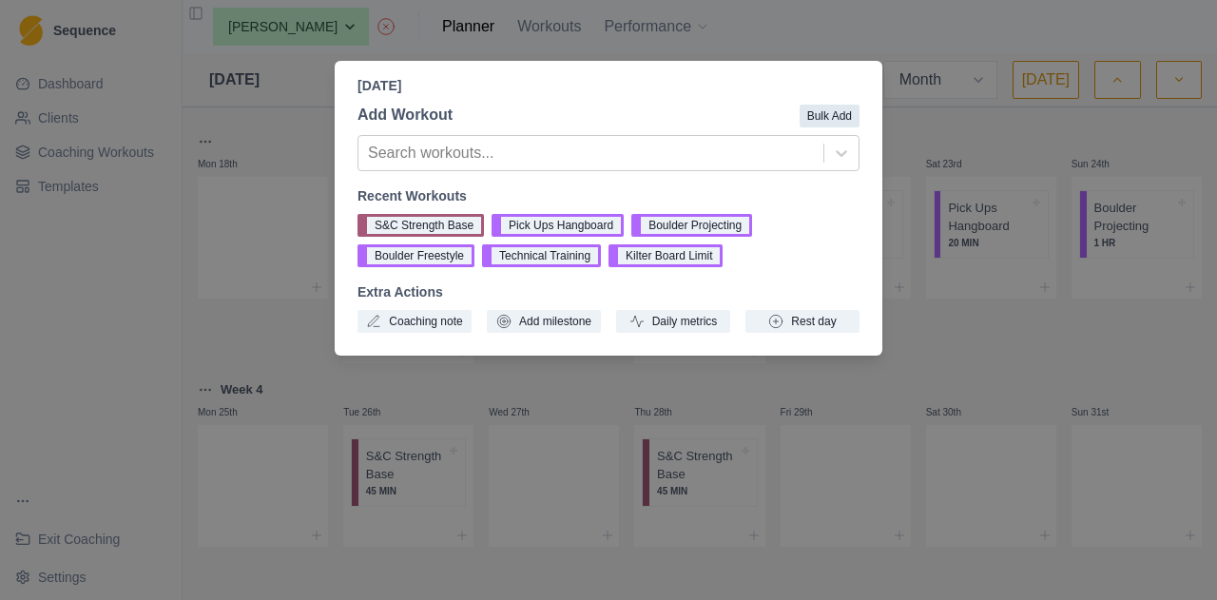
click at [834, 112] on button "Bulk Add" at bounding box center [829, 116] width 60 height 23
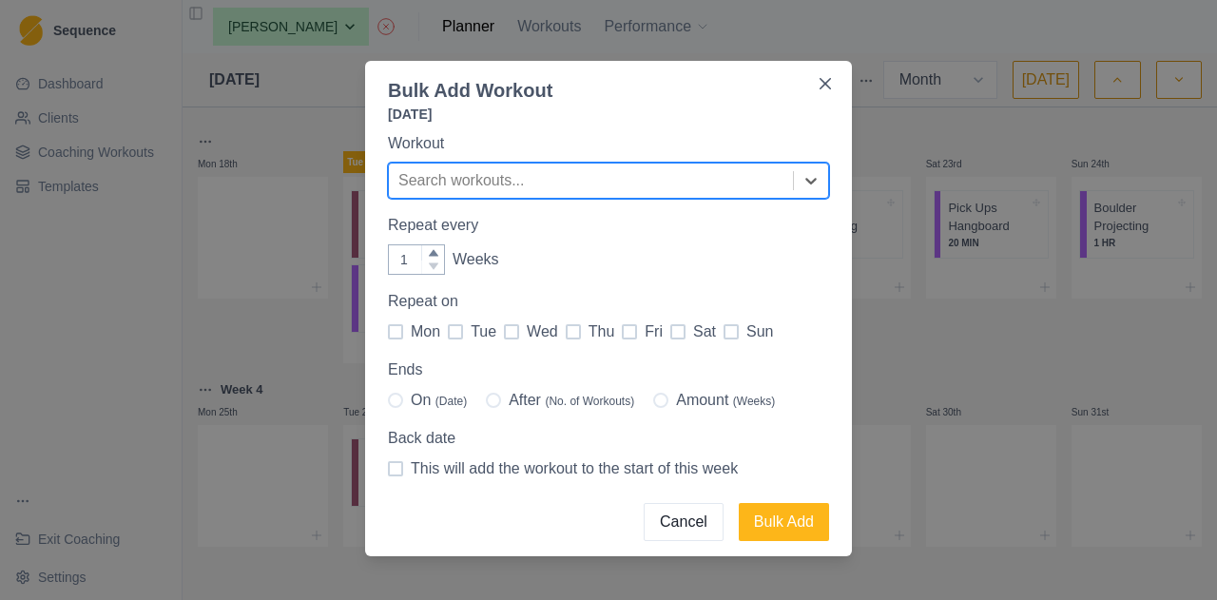
click at [448, 328] on span at bounding box center [455, 331] width 15 height 15
click at [447, 332] on input "tue" at bounding box center [447, 332] width 1 height 1
checkbox input "true"
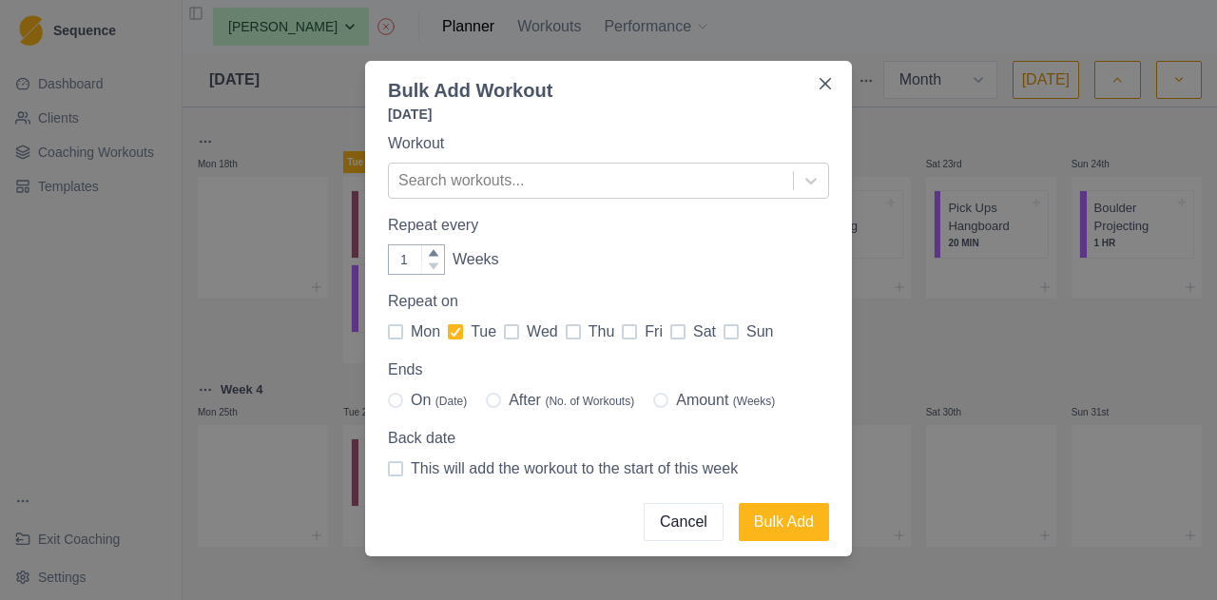
click at [566, 333] on span at bounding box center [573, 331] width 15 height 15
click at [565, 333] on input "thu" at bounding box center [565, 332] width 1 height 1
checkbox input "true"
click at [670, 328] on span at bounding box center [677, 331] width 15 height 15
click at [669, 332] on input "sat" at bounding box center [669, 332] width 1 height 1
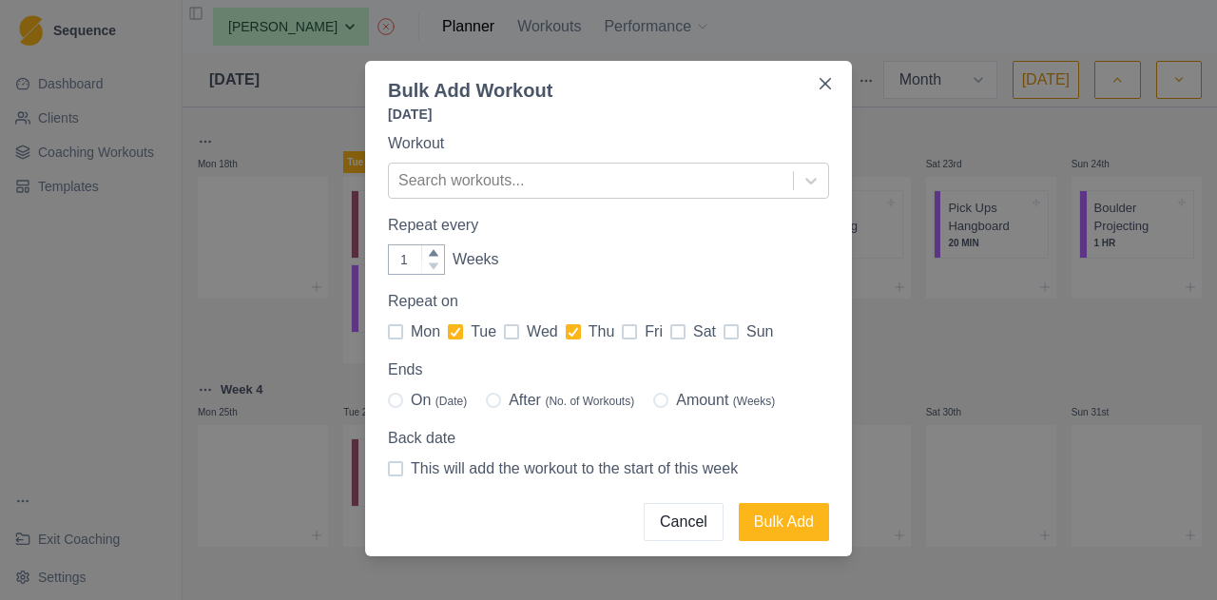
checkbox input "true"
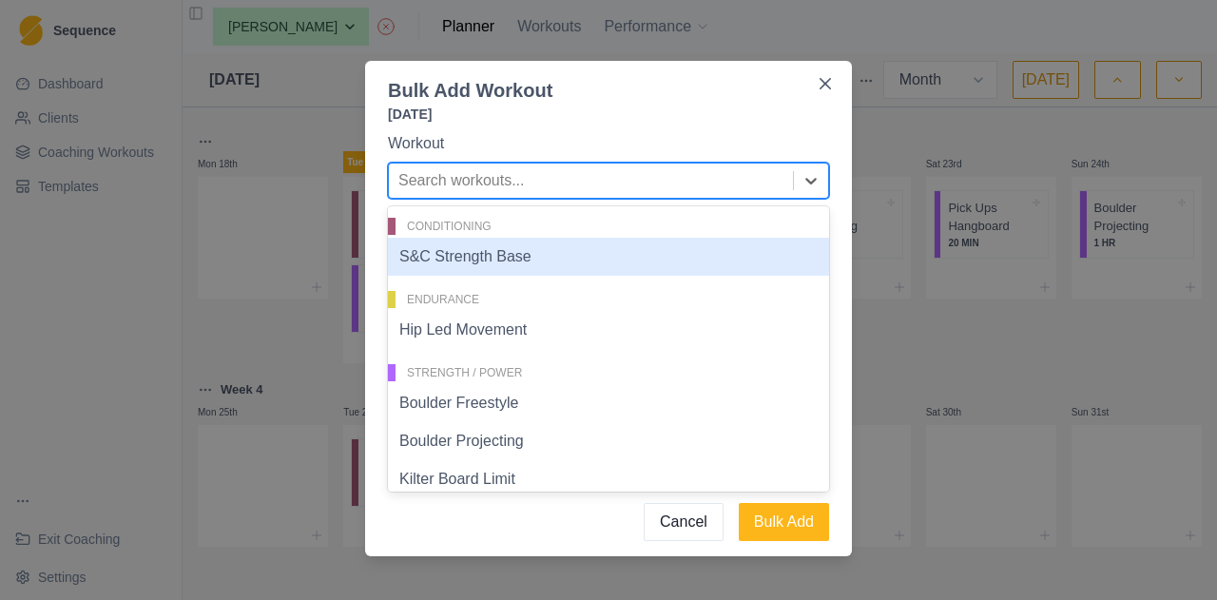
click at [746, 182] on div at bounding box center [590, 180] width 385 height 27
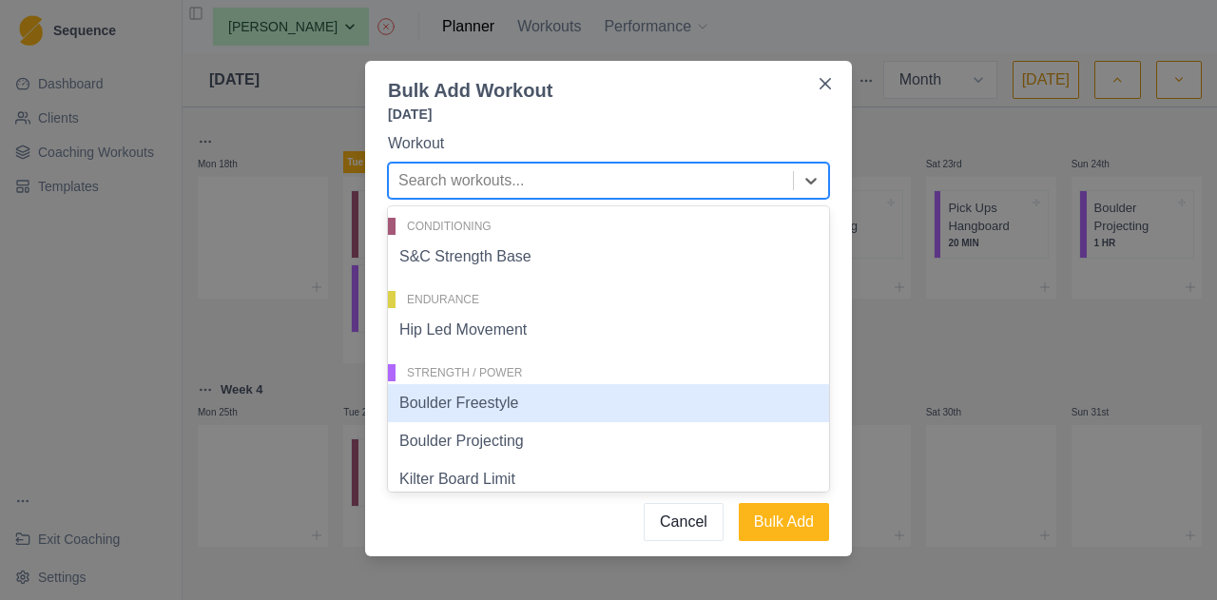
click at [563, 408] on div "Boulder Freestyle" at bounding box center [608, 403] width 441 height 38
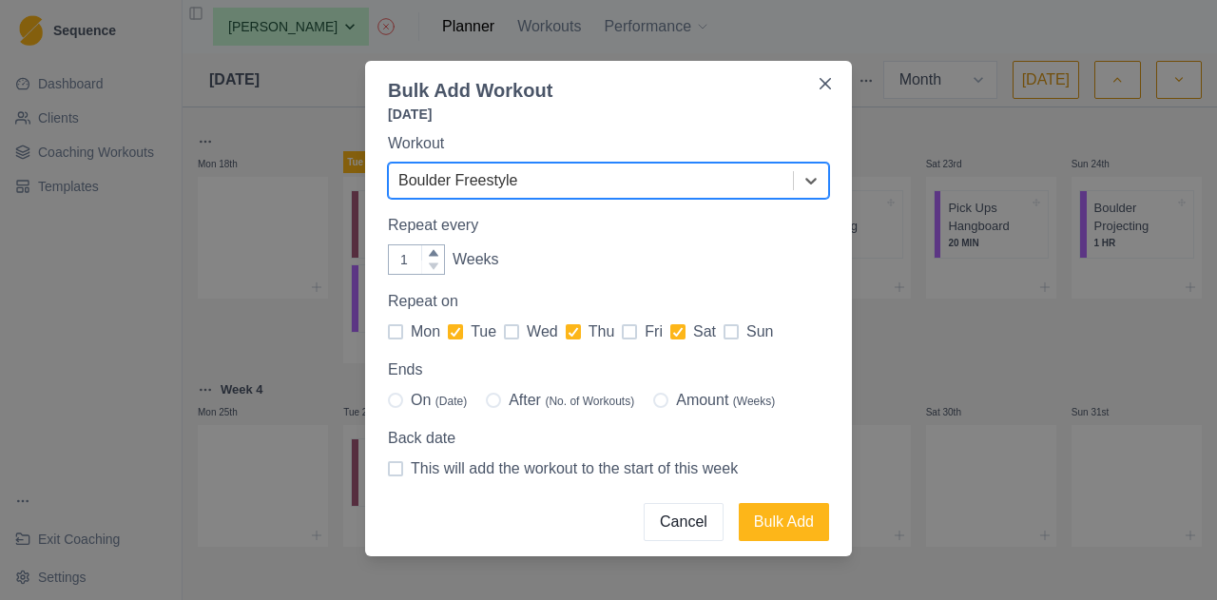
click at [648, 182] on div at bounding box center [590, 180] width 385 height 27
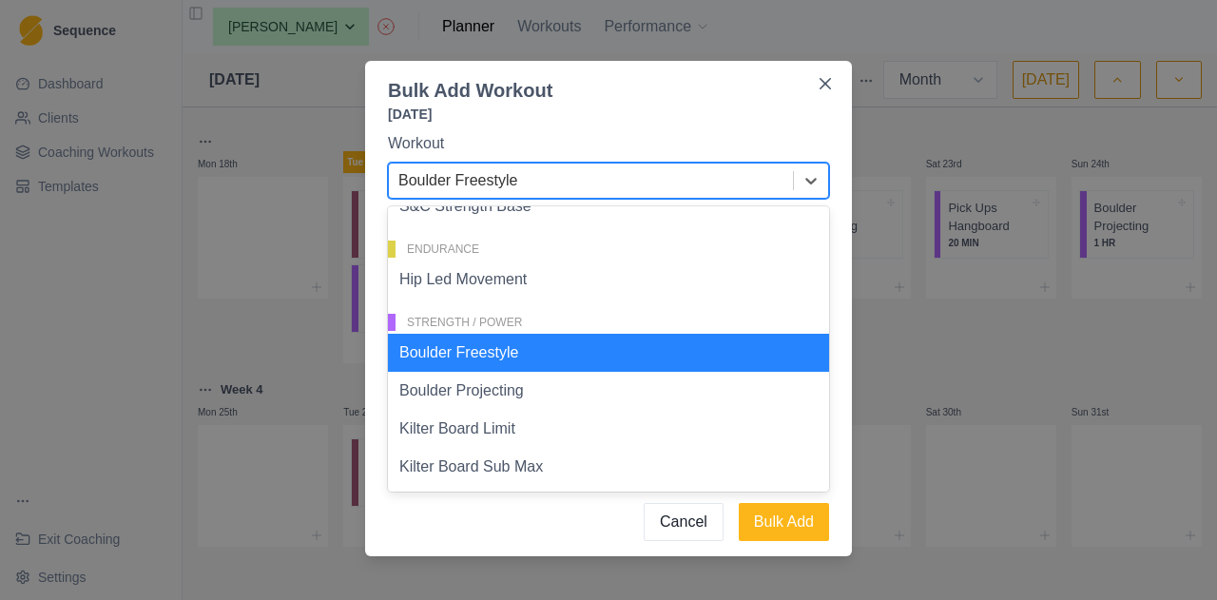
scroll to position [54, 0]
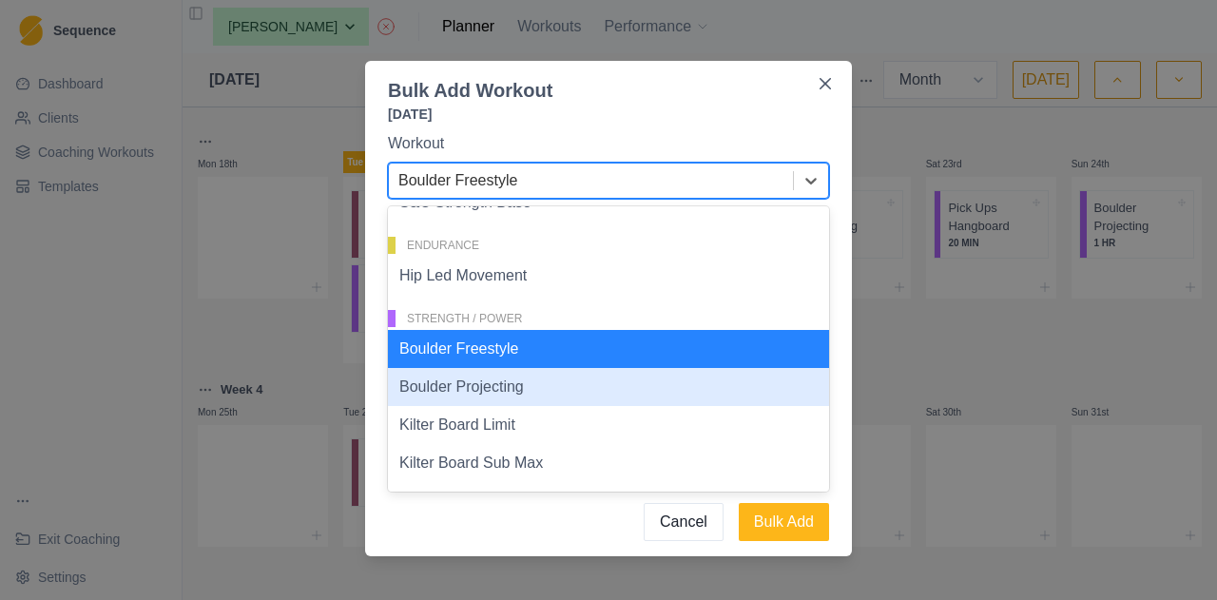
click at [533, 383] on div "Boulder Projecting" at bounding box center [608, 387] width 441 height 38
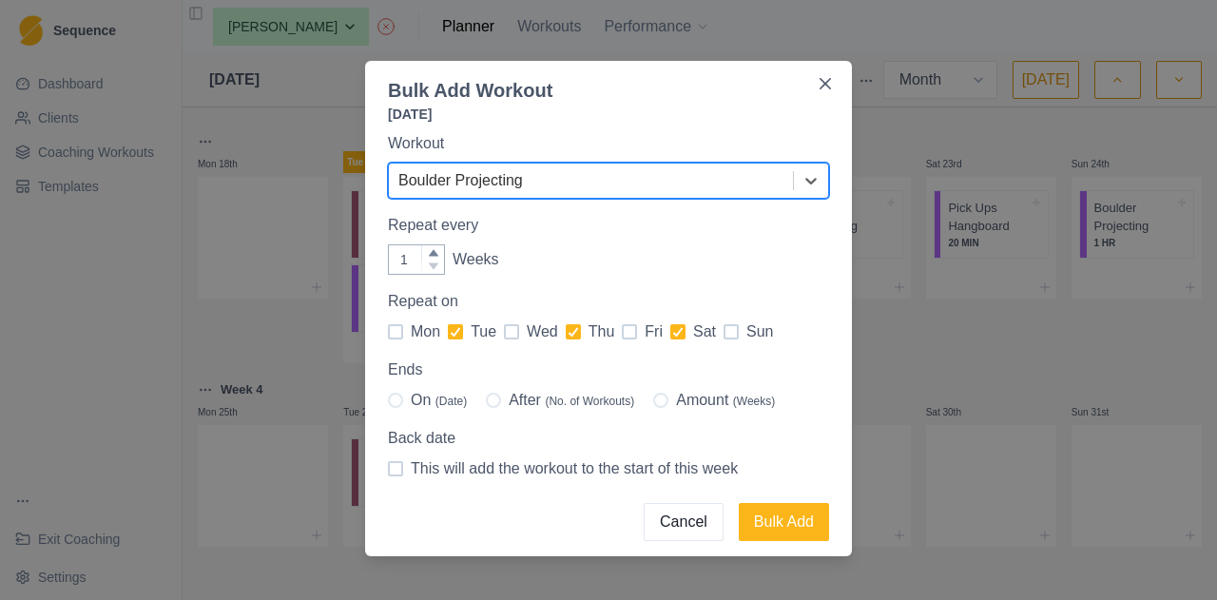
click at [451, 398] on span "(Date)" at bounding box center [450, 400] width 31 height 13
click at [388, 400] on input "On (Date)" at bounding box center [387, 400] width 1 height 1
radio input "true"
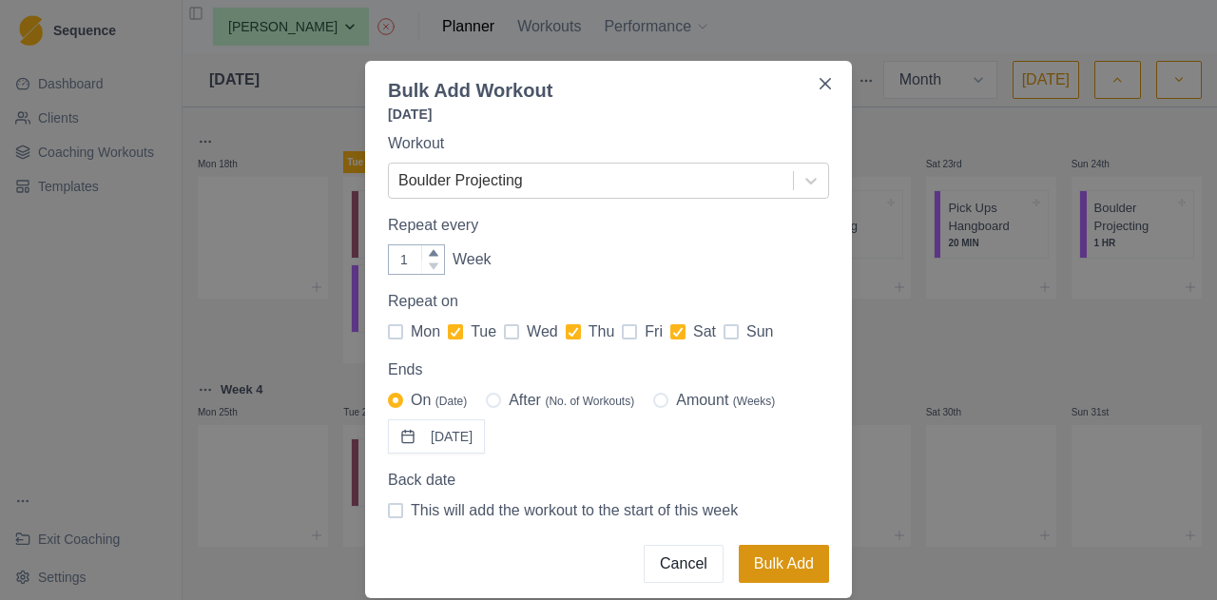
click at [798, 561] on button "Bulk Add" at bounding box center [784, 564] width 90 height 38
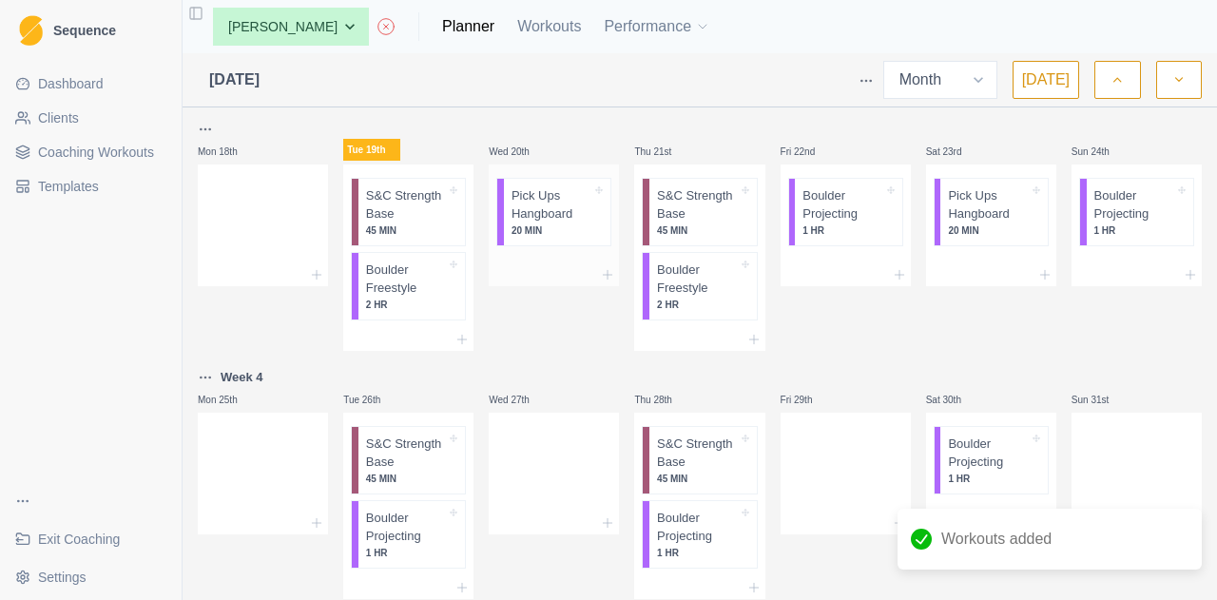
click at [534, 216] on p "Pick Ups Hangboard" at bounding box center [551, 204] width 80 height 37
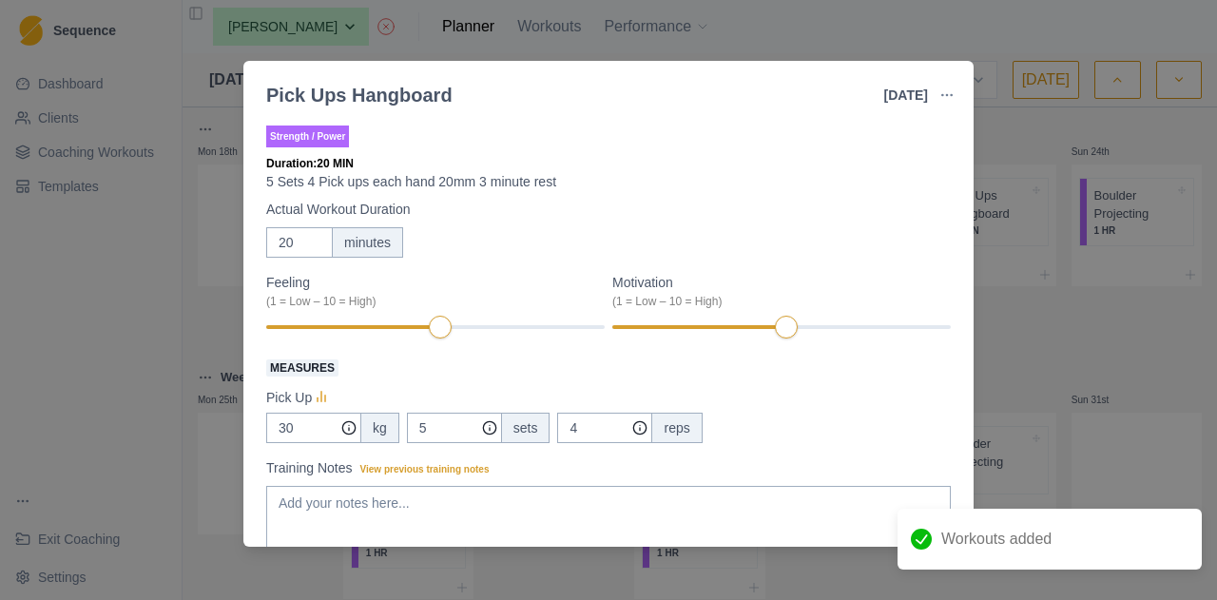
scroll to position [44, 0]
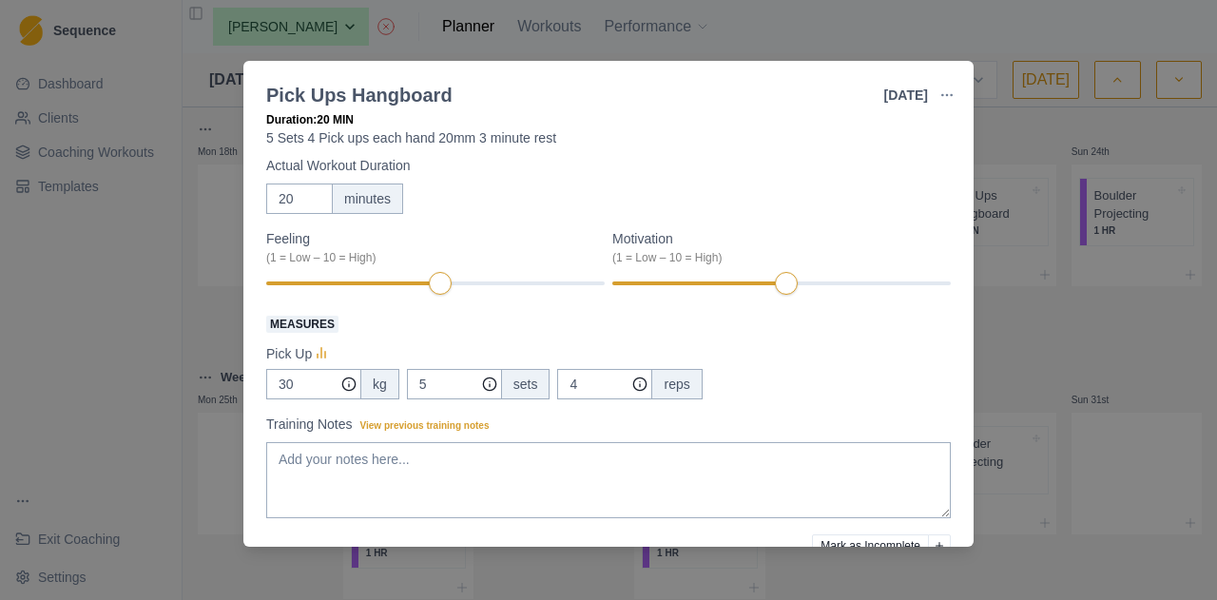
click at [1038, 146] on div "Pick Ups Hangboard [DATE] Link To Goal View Workout Metrics Edit Original Worko…" at bounding box center [608, 300] width 1217 height 600
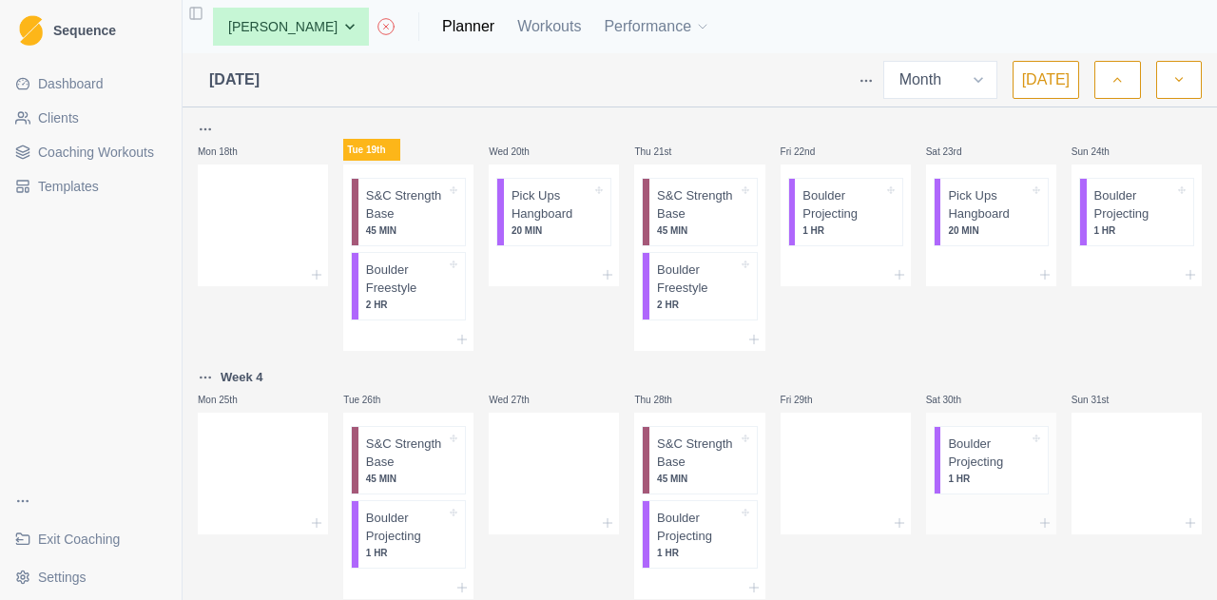
scroll to position [1008, 0]
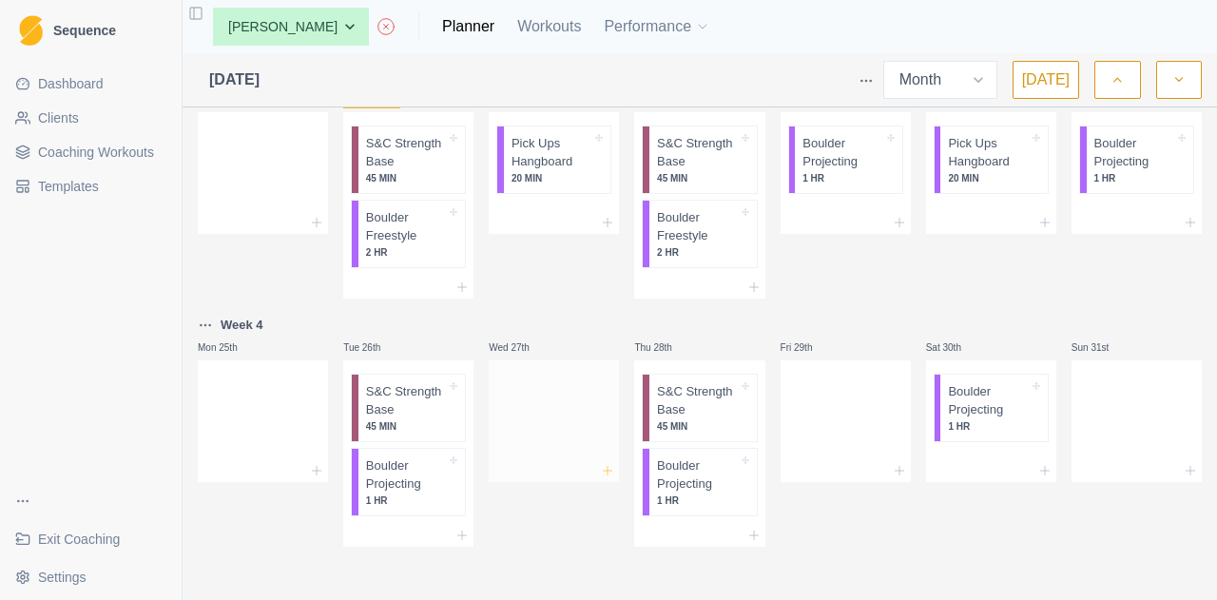
click at [600, 473] on icon at bounding box center [607, 470] width 15 height 15
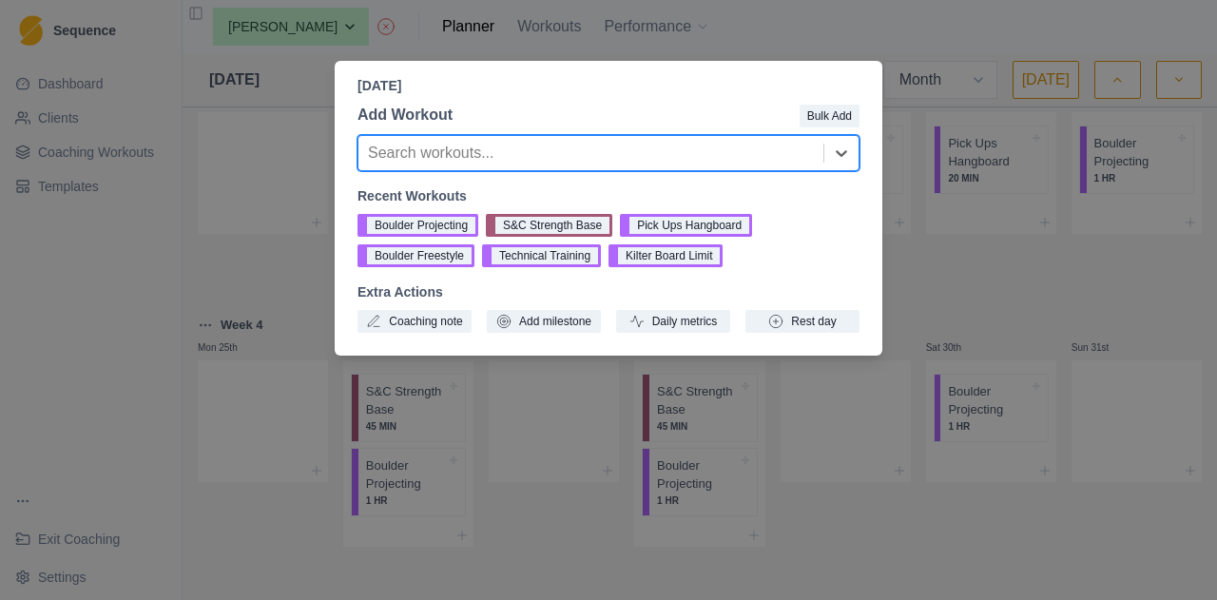
click at [832, 129] on div "Add Workout Bulk Add Search workouts... Recent Workouts Boulder Projecting S&C …" at bounding box center [608, 218] width 547 height 244
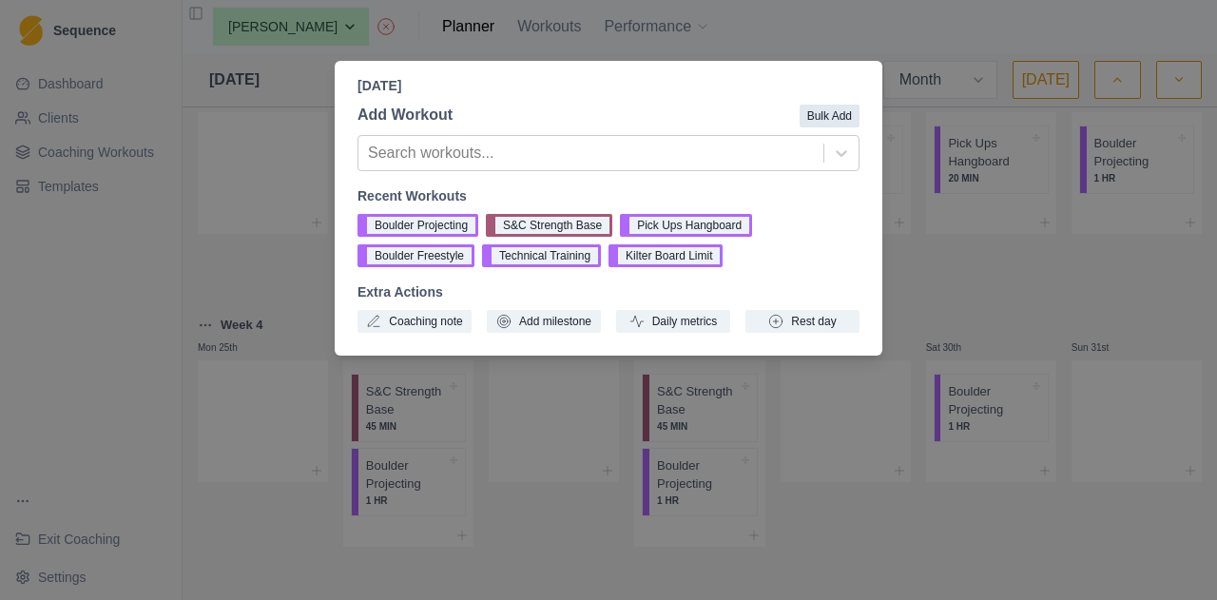
click at [825, 115] on button "Bulk Add" at bounding box center [829, 116] width 60 height 23
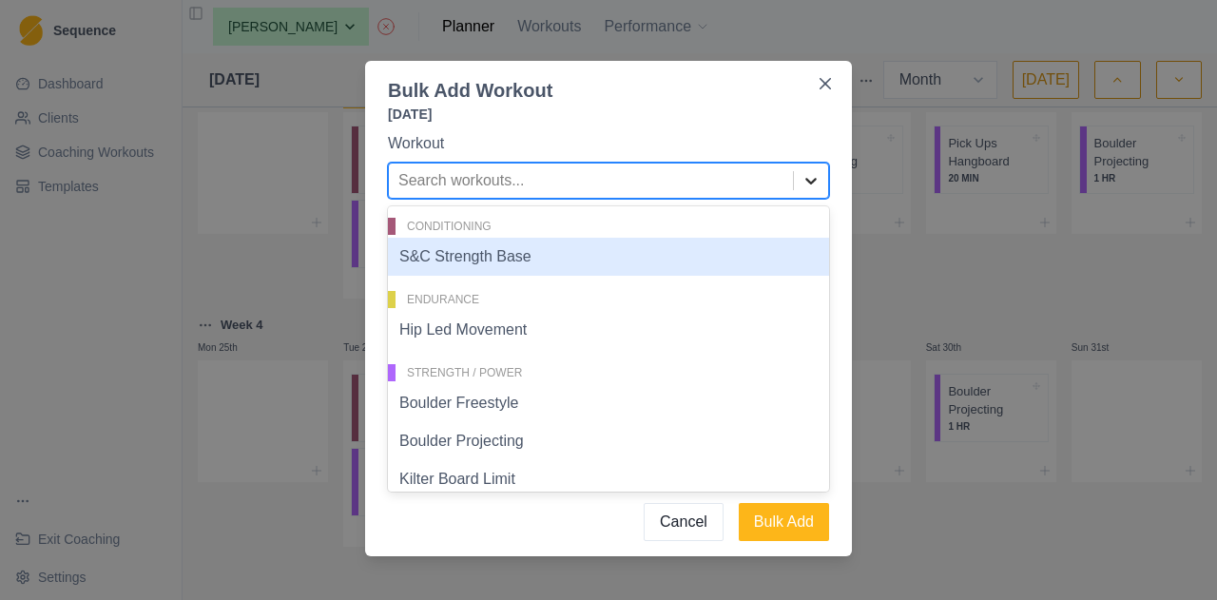
click at [794, 170] on div at bounding box center [811, 180] width 34 height 34
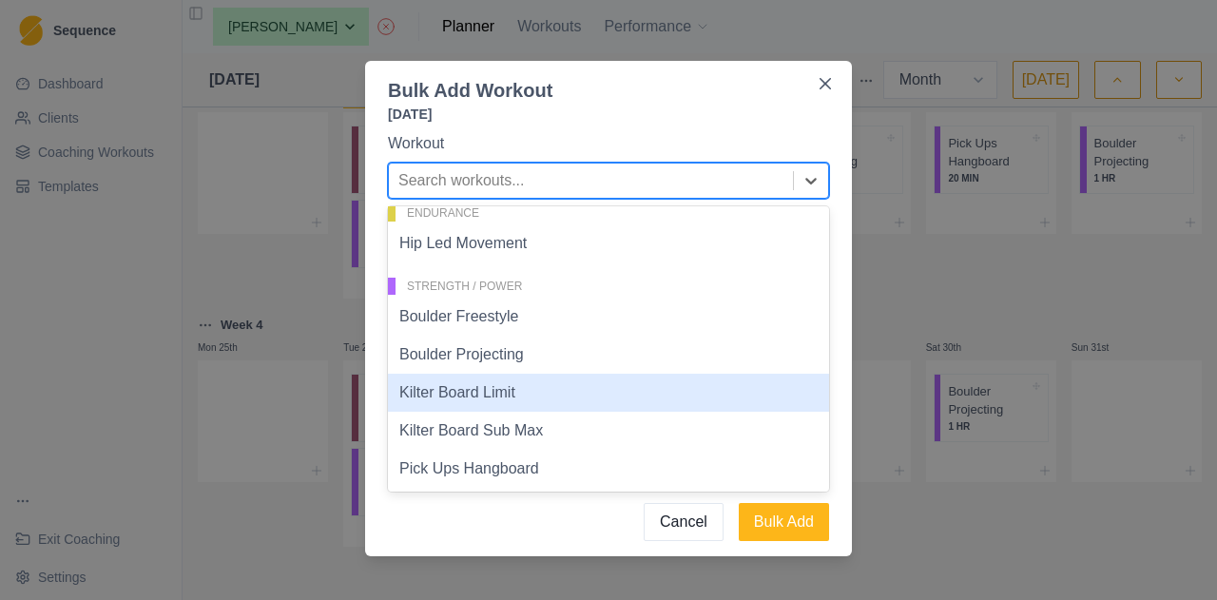
scroll to position [132, 0]
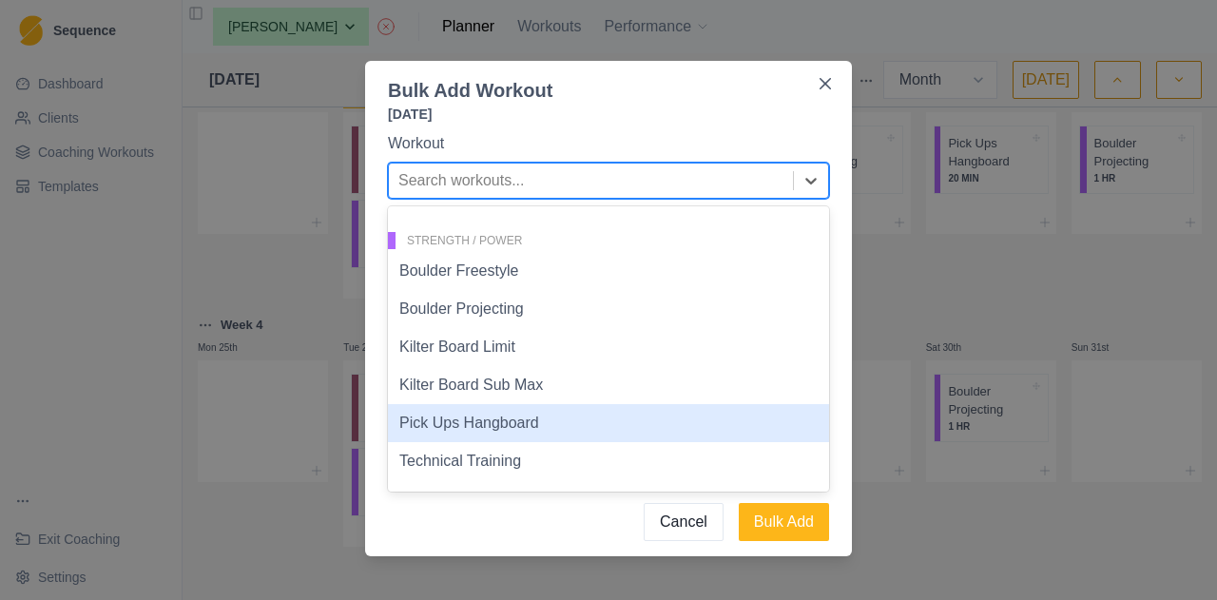
click at [582, 421] on div "Pick Ups Hangboard" at bounding box center [608, 423] width 441 height 38
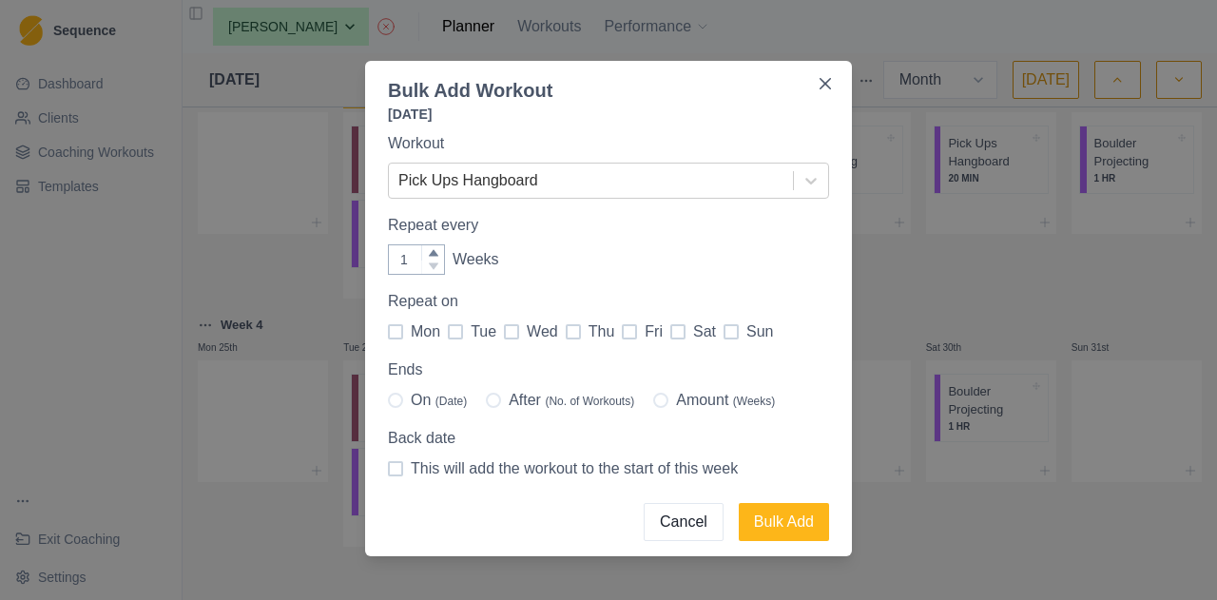
click at [504, 329] on span at bounding box center [511, 331] width 15 height 15
click at [503, 332] on input "wed" at bounding box center [503, 332] width 1 height 1
checkbox input "true"
click at [624, 328] on span at bounding box center [629, 331] width 15 height 15
click at [622, 332] on input "fri" at bounding box center [621, 332] width 1 height 1
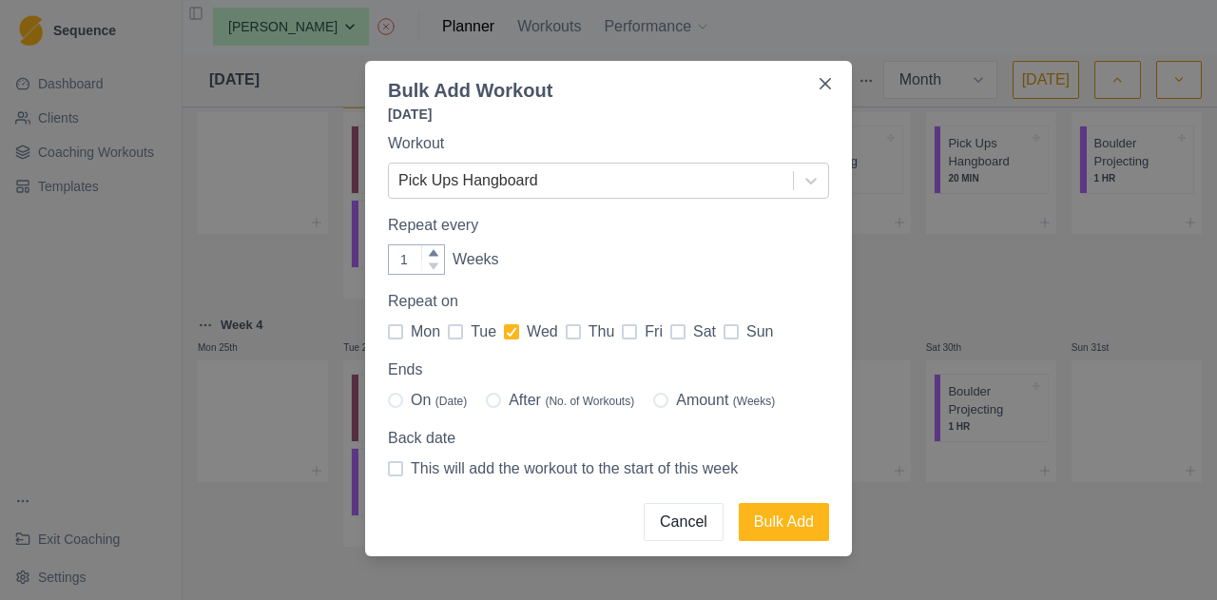
checkbox input "true"
click at [435, 398] on span "(Date)" at bounding box center [450, 400] width 31 height 13
click at [388, 400] on input "On (Date)" at bounding box center [387, 400] width 1 height 1
radio input "true"
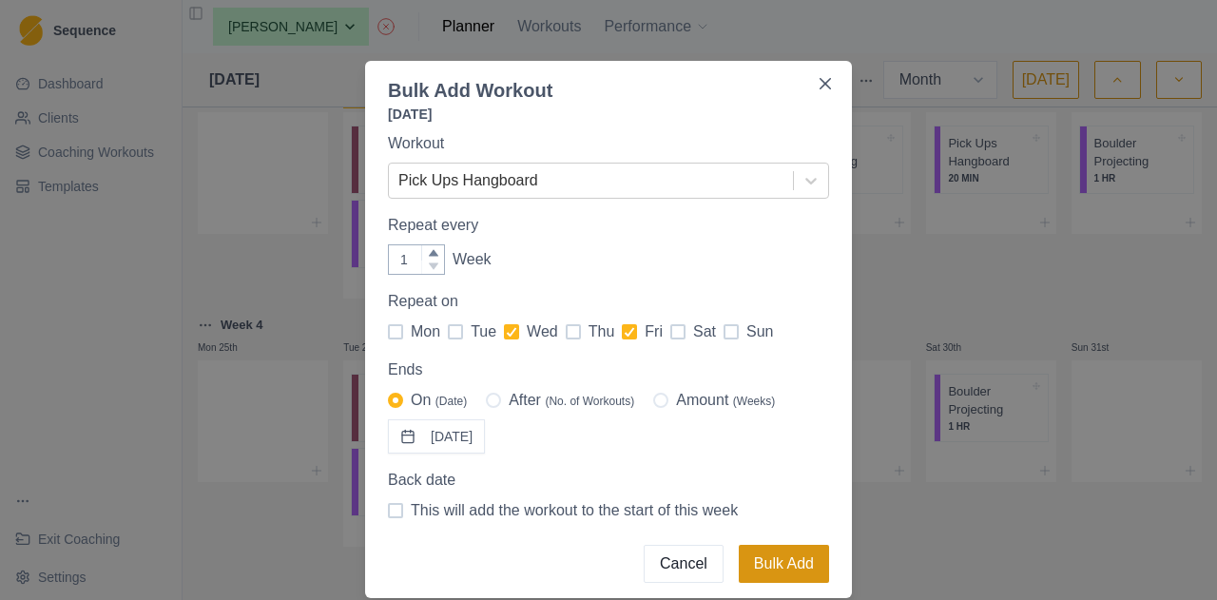
click at [778, 567] on button "Bulk Add" at bounding box center [784, 564] width 90 height 38
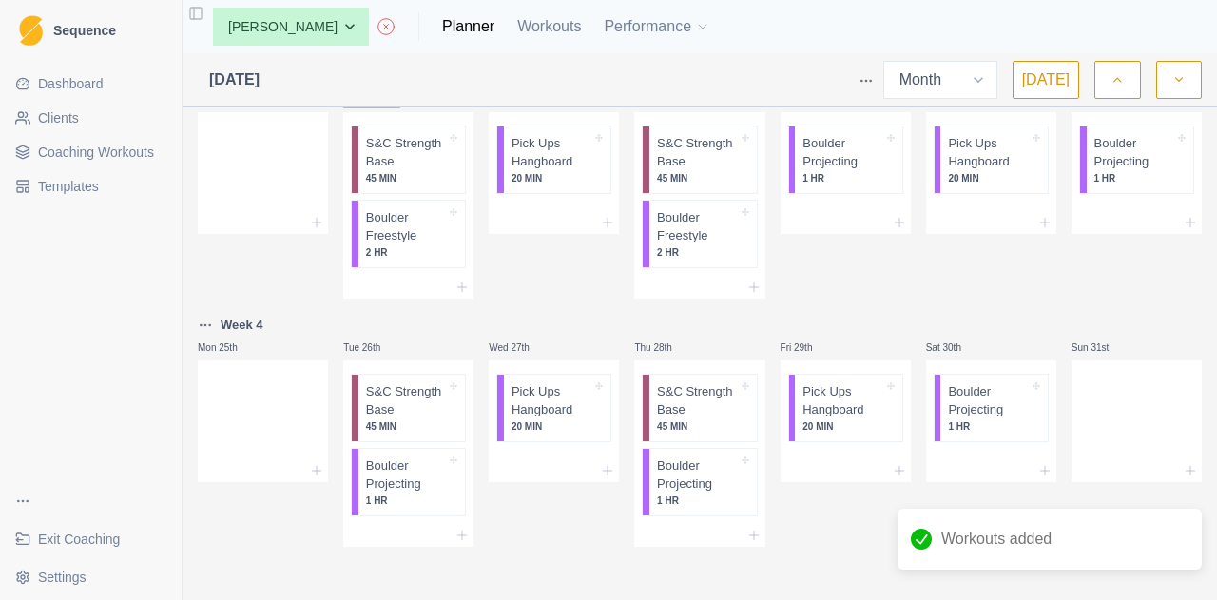
click at [1179, 93] on button "button" at bounding box center [1179, 80] width 46 height 38
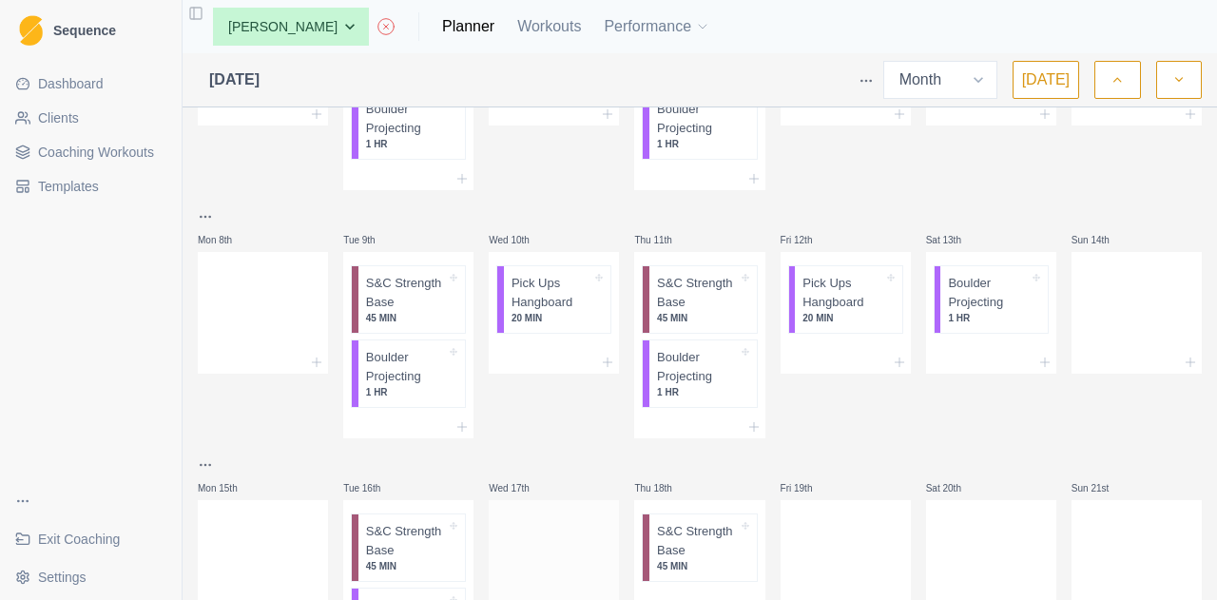
scroll to position [0, 0]
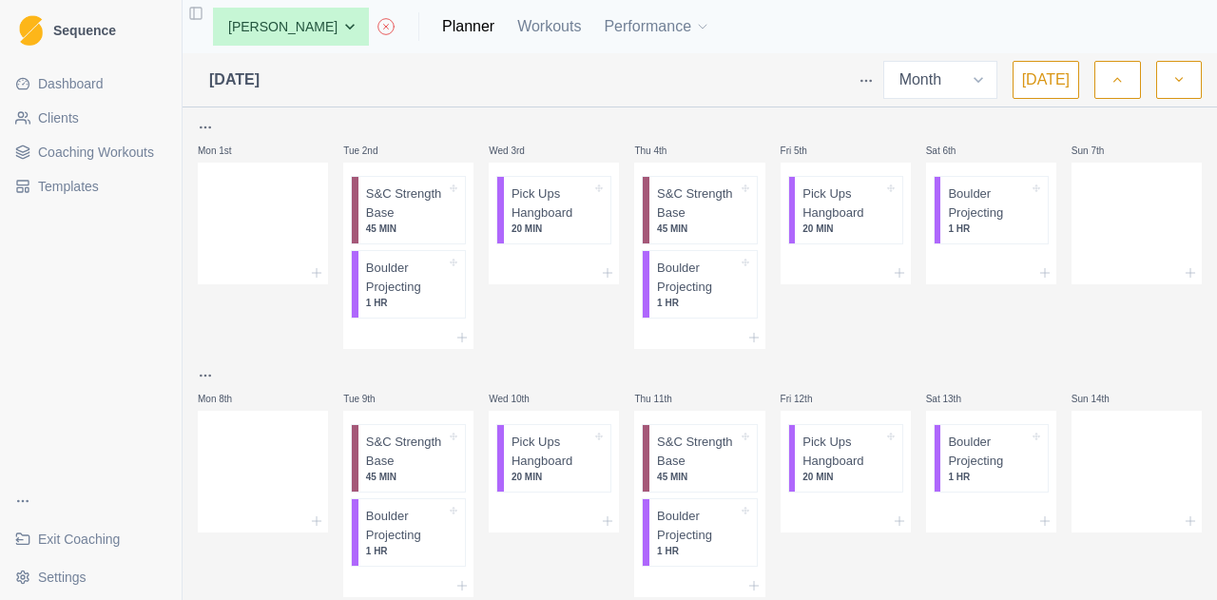
click at [1114, 75] on icon "button" at bounding box center [1116, 79] width 13 height 19
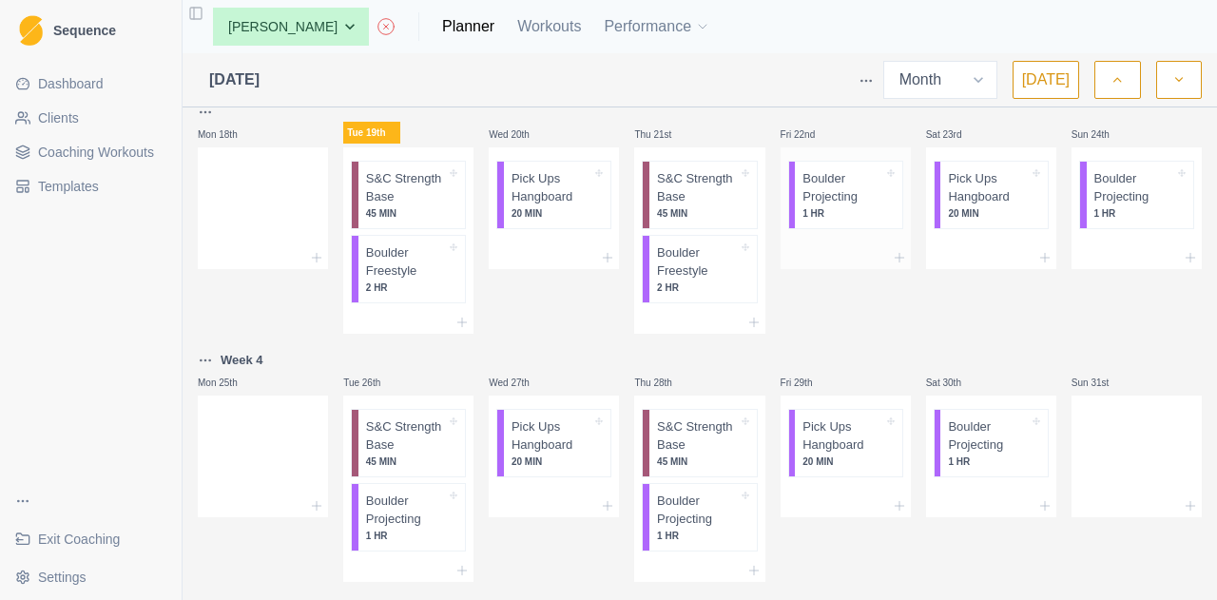
scroll to position [966, 0]
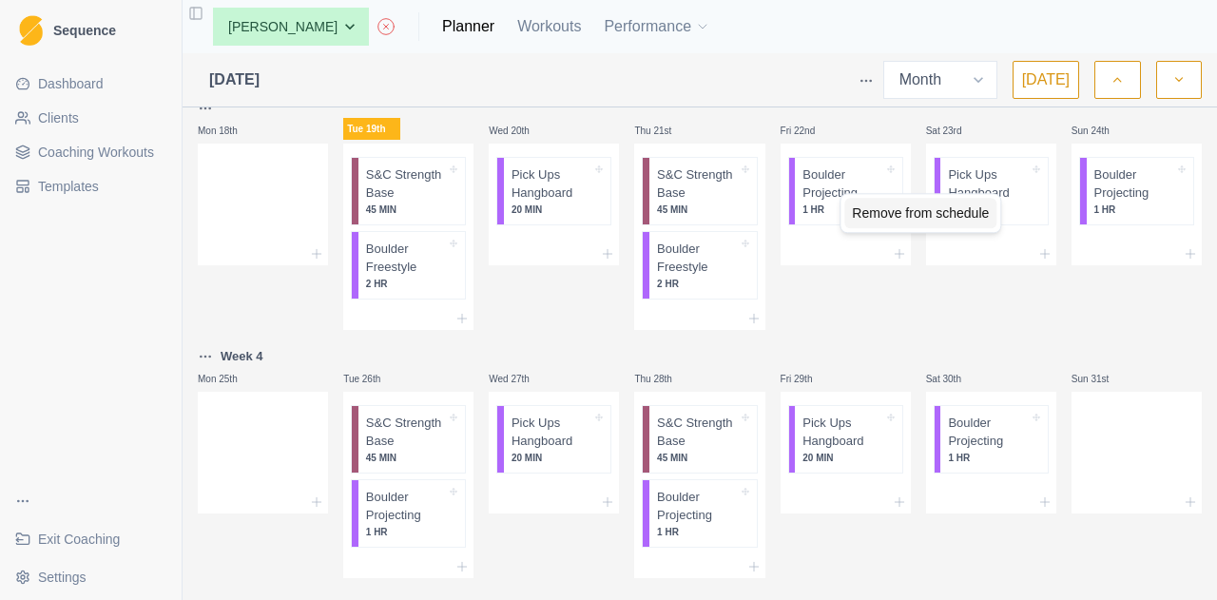
click at [867, 213] on div "Remove from schedule" at bounding box center [920, 213] width 152 height 30
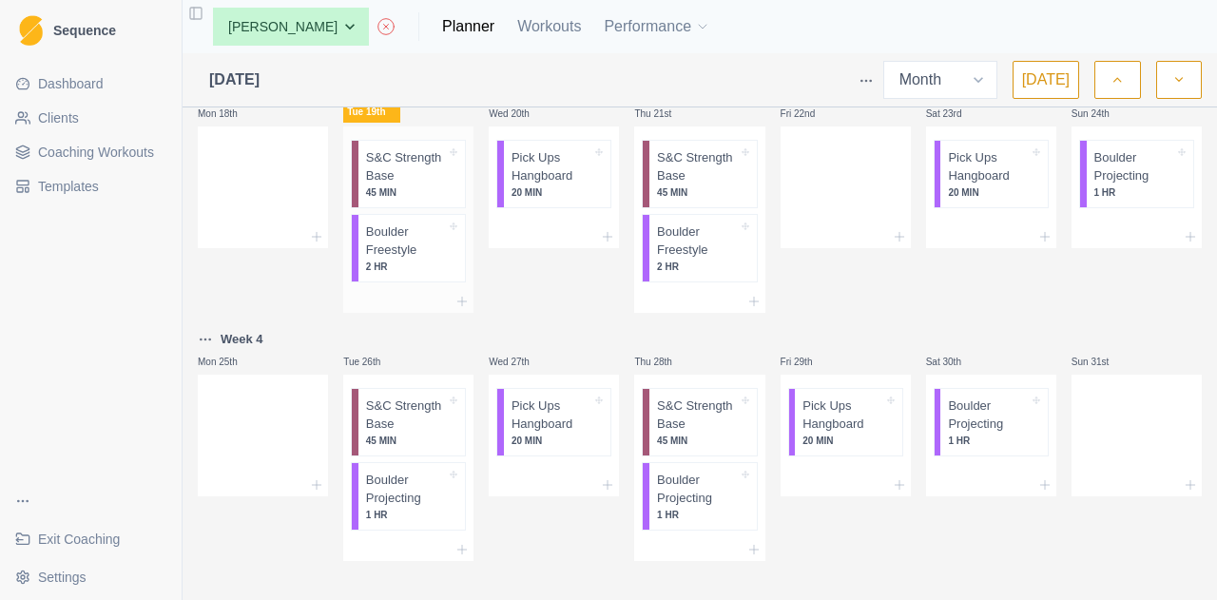
scroll to position [983, 0]
click at [671, 259] on p "Boulder Freestyle" at bounding box center [697, 240] width 80 height 37
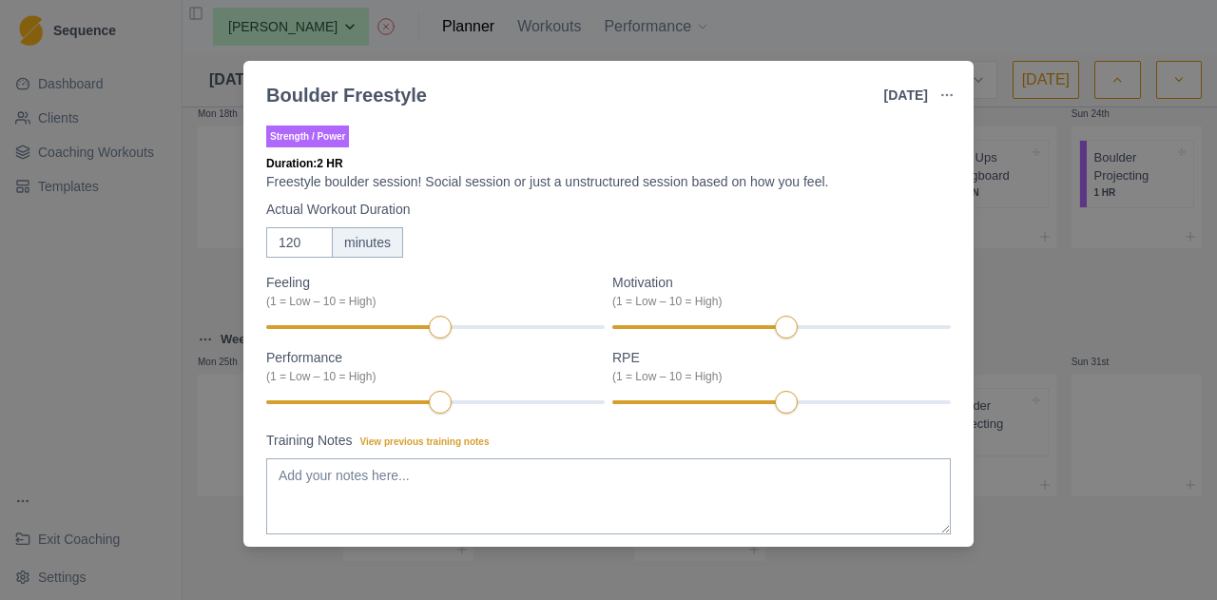
click at [1092, 323] on div "Boulder Freestyle [DATE] Link To Goal View Workout Metrics Edit Original Workou…" at bounding box center [608, 300] width 1217 height 600
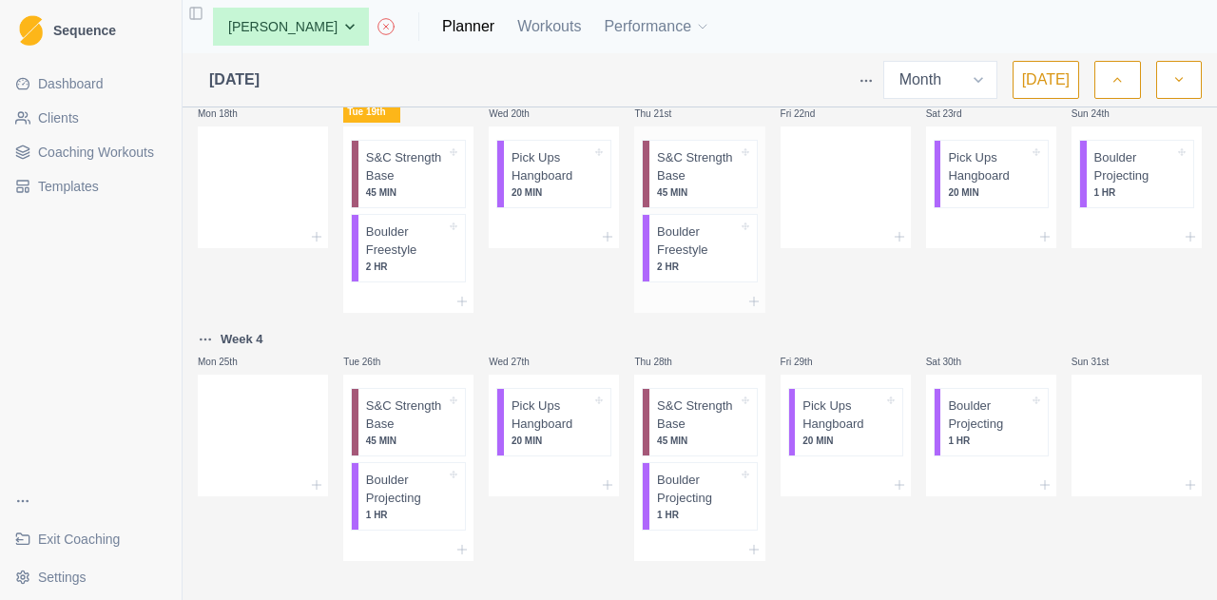
drag, startPoint x: 658, startPoint y: 253, endPoint x: 673, endPoint y: 258, distance: 15.9
click at [673, 258] on div "S&C Strength Base 45 MIN Boulder Freestyle 2 HR" at bounding box center [699, 207] width 130 height 163
click at [703, 271] on div "Remove from schedule" at bounding box center [756, 277] width 152 height 30
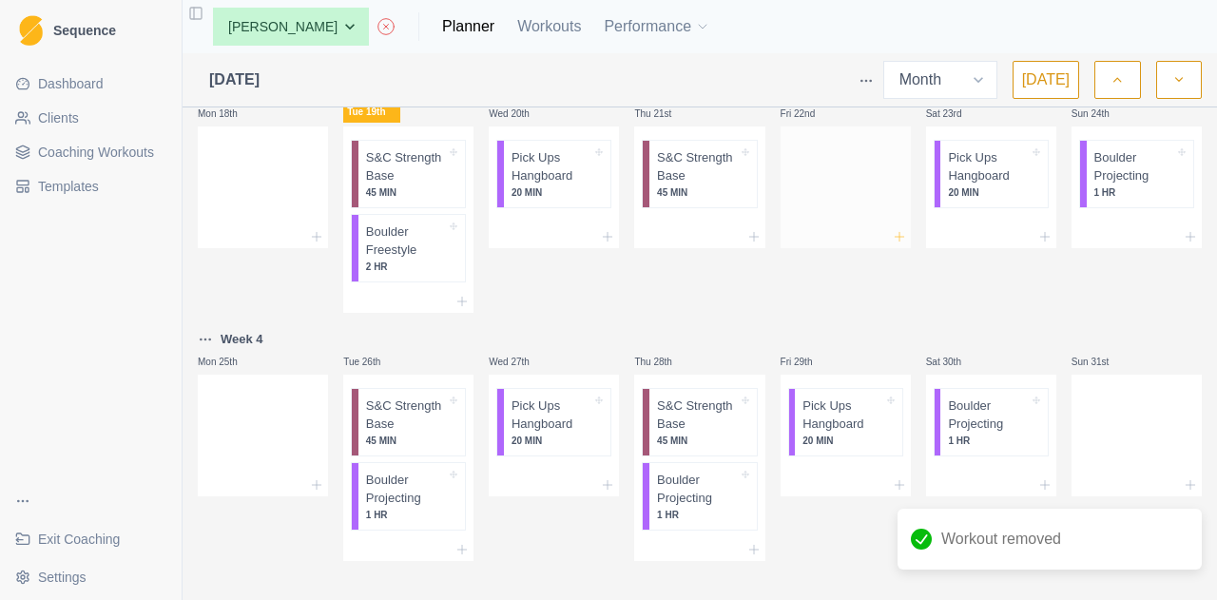
click at [892, 244] on icon at bounding box center [899, 236] width 15 height 15
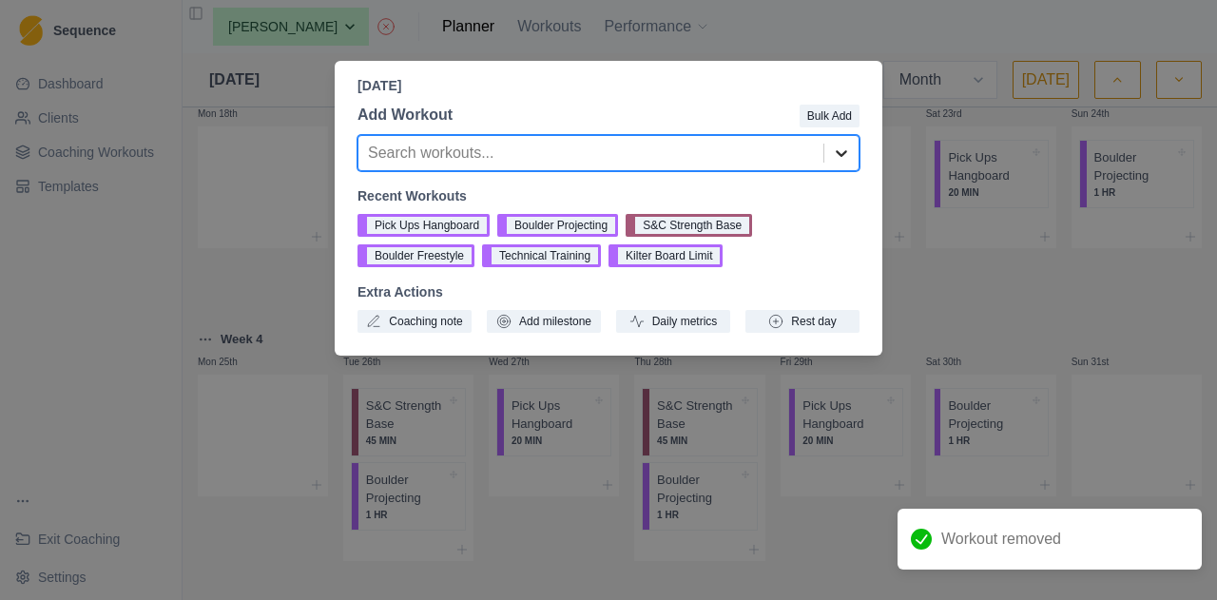
click at [842, 155] on icon at bounding box center [840, 153] width 11 height 7
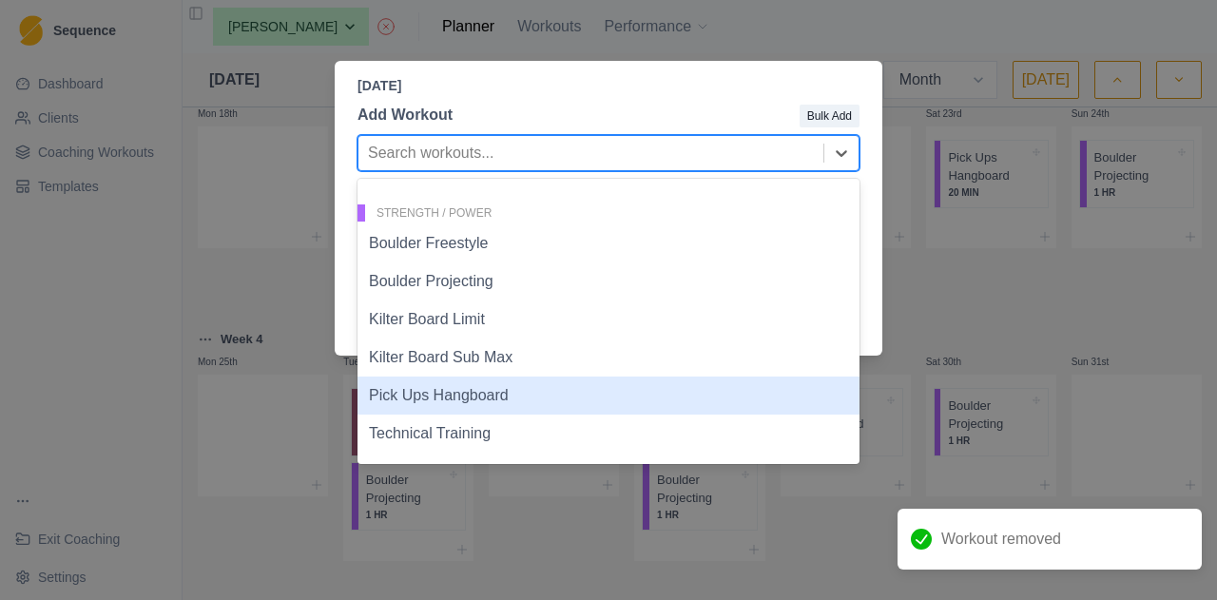
scroll to position [0, 0]
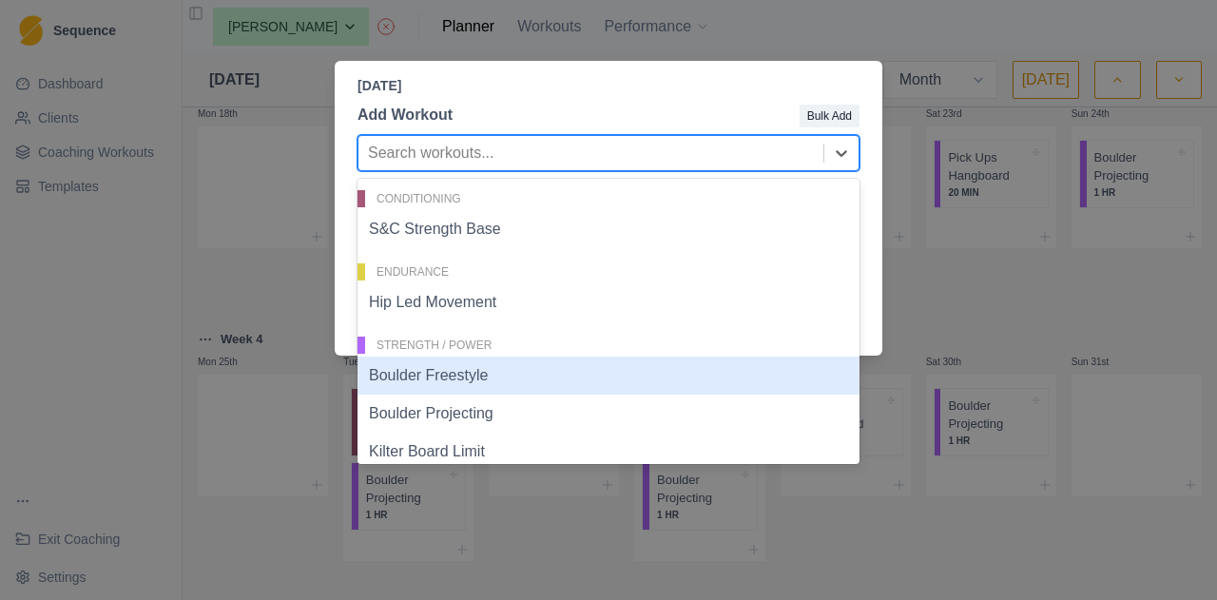
click at [1019, 343] on div "[DATE] Add Workout Bulk Add 8 results available. Use Up and Down to choose opti…" at bounding box center [608, 300] width 1217 height 600
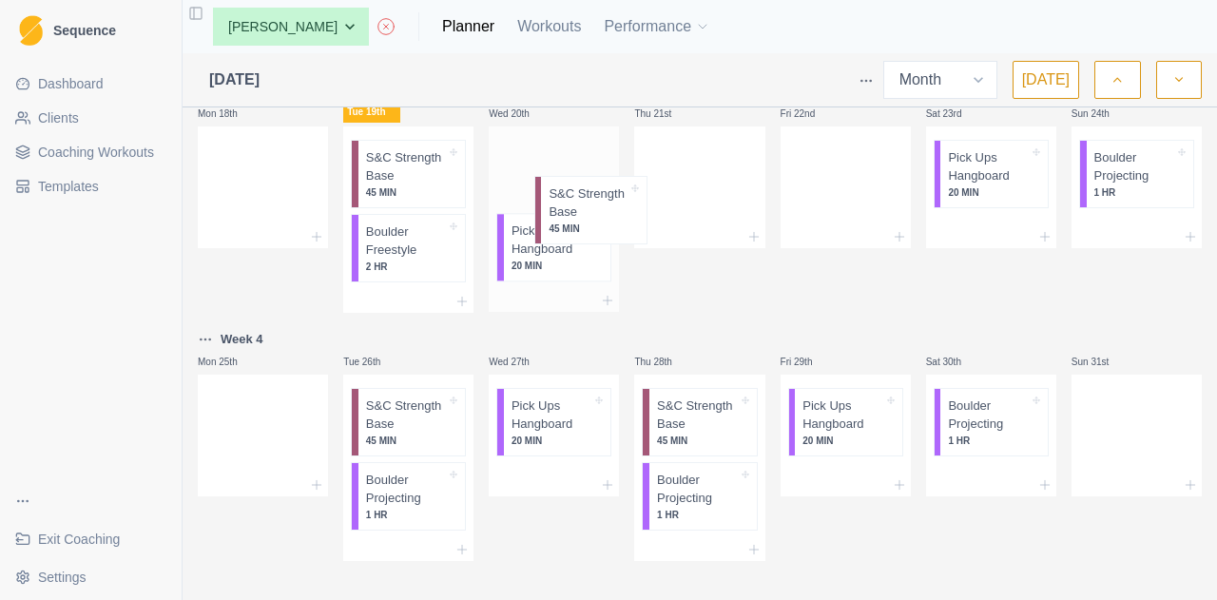
drag, startPoint x: 714, startPoint y: 199, endPoint x: 561, endPoint y: 190, distance: 153.3
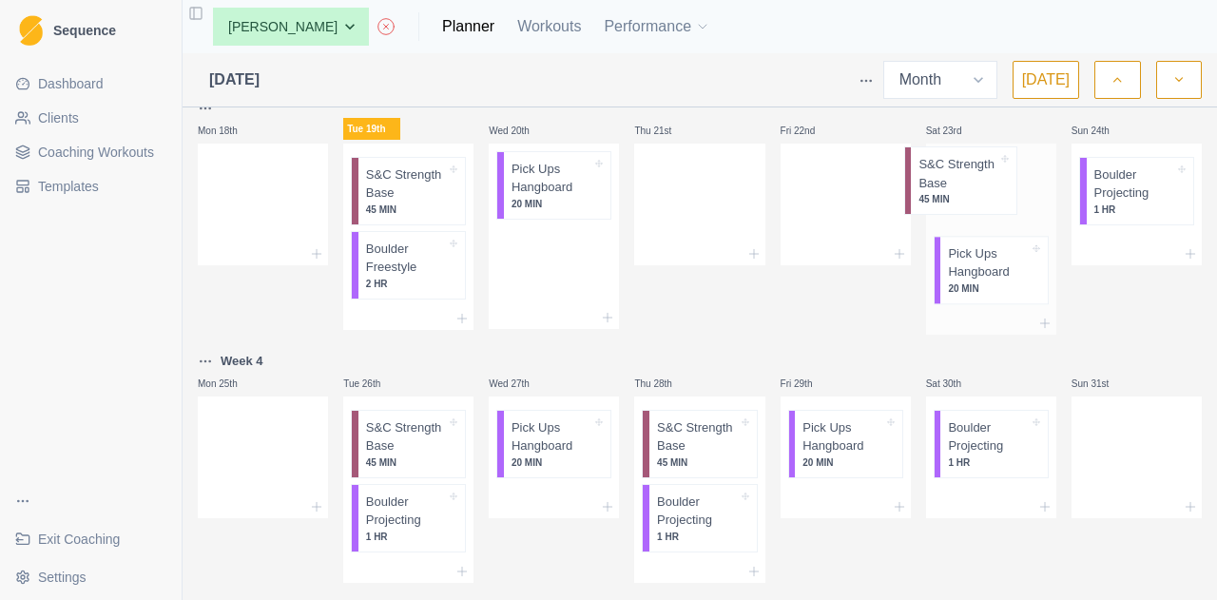
scroll to position [966, 0]
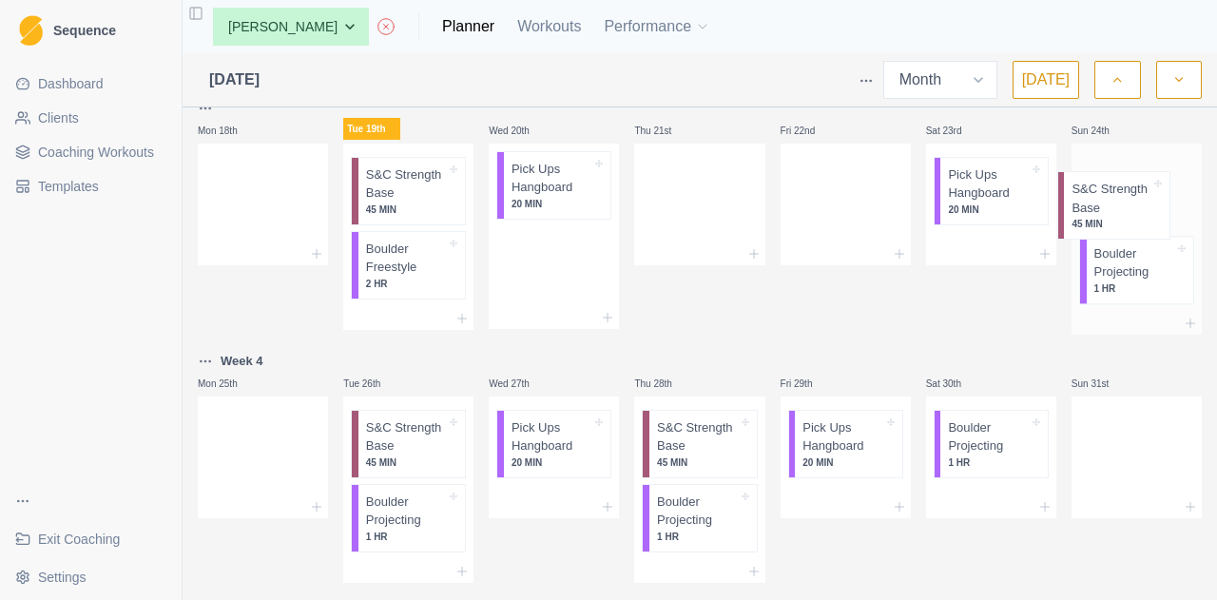
drag, startPoint x: 546, startPoint y: 190, endPoint x: 1141, endPoint y: 207, distance: 595.3
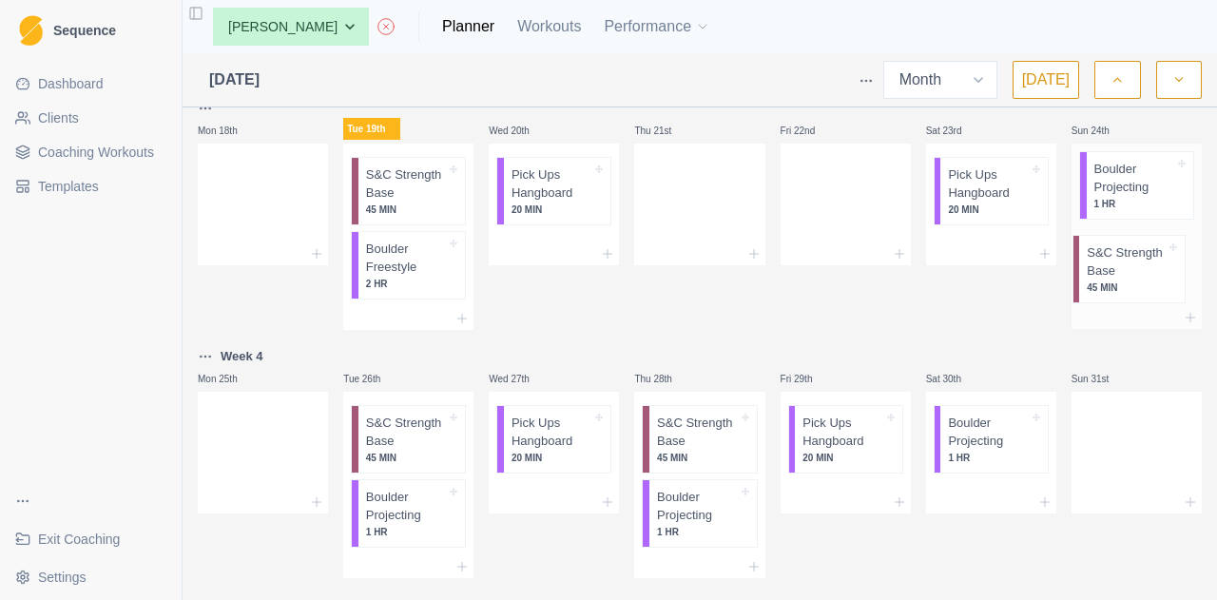
drag, startPoint x: 1125, startPoint y: 202, endPoint x: 1131, endPoint y: 290, distance: 88.6
click at [1131, 290] on div "S&C Strength Base 45 MIN Boulder Projecting 1 HR" at bounding box center [1136, 225] width 130 height 163
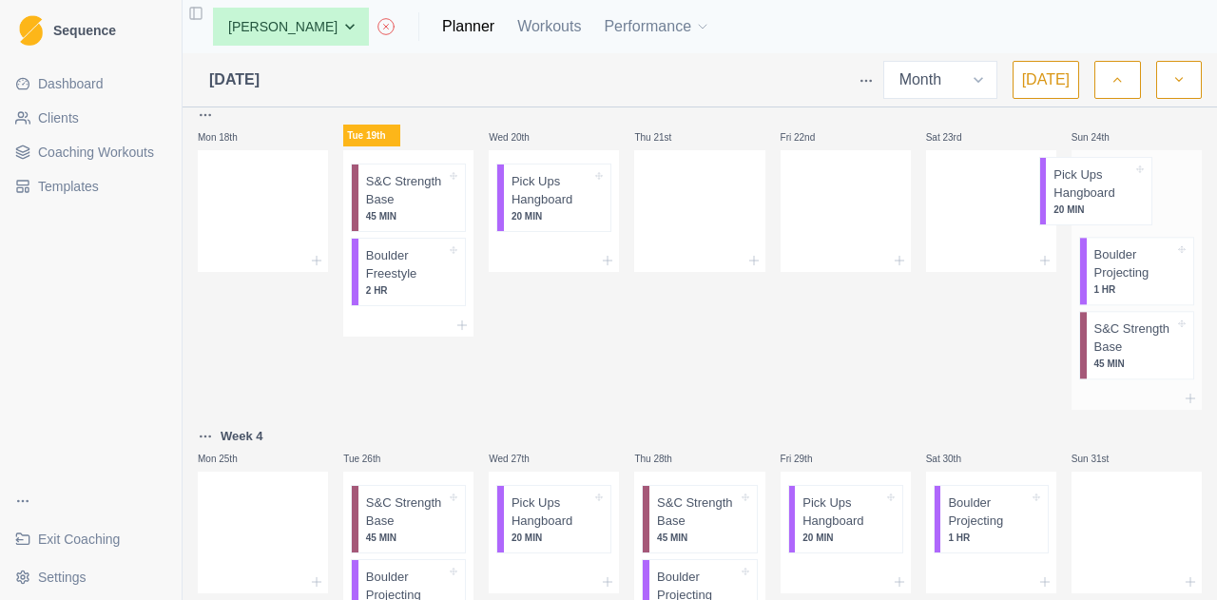
scroll to position [958, 0]
drag, startPoint x: 971, startPoint y: 207, endPoint x: 1103, endPoint y: 191, distance: 132.2
click at [517, 30] on link "Workouts" at bounding box center [549, 26] width 64 height 23
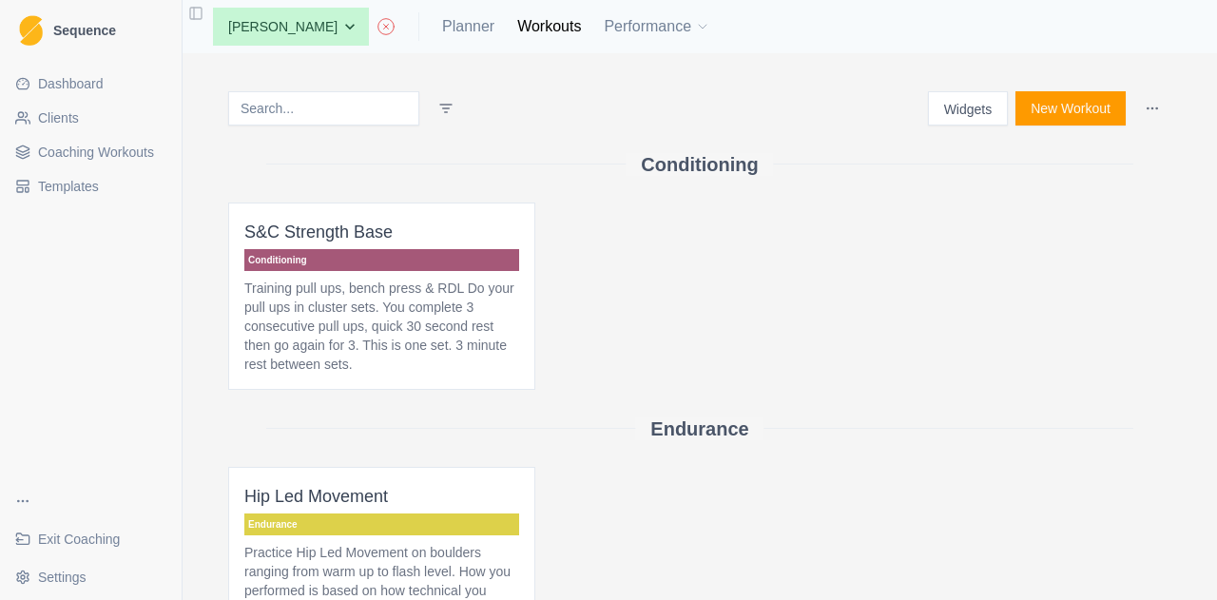
click at [110, 160] on span "Coaching Workouts" at bounding box center [96, 152] width 116 height 19
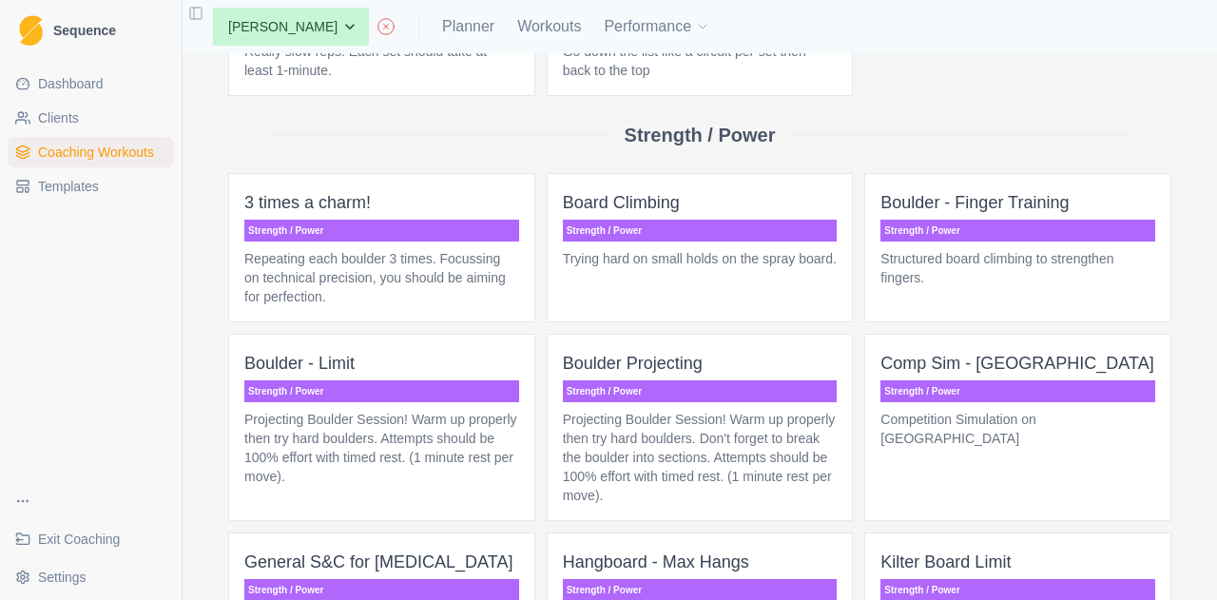
scroll to position [3396, 0]
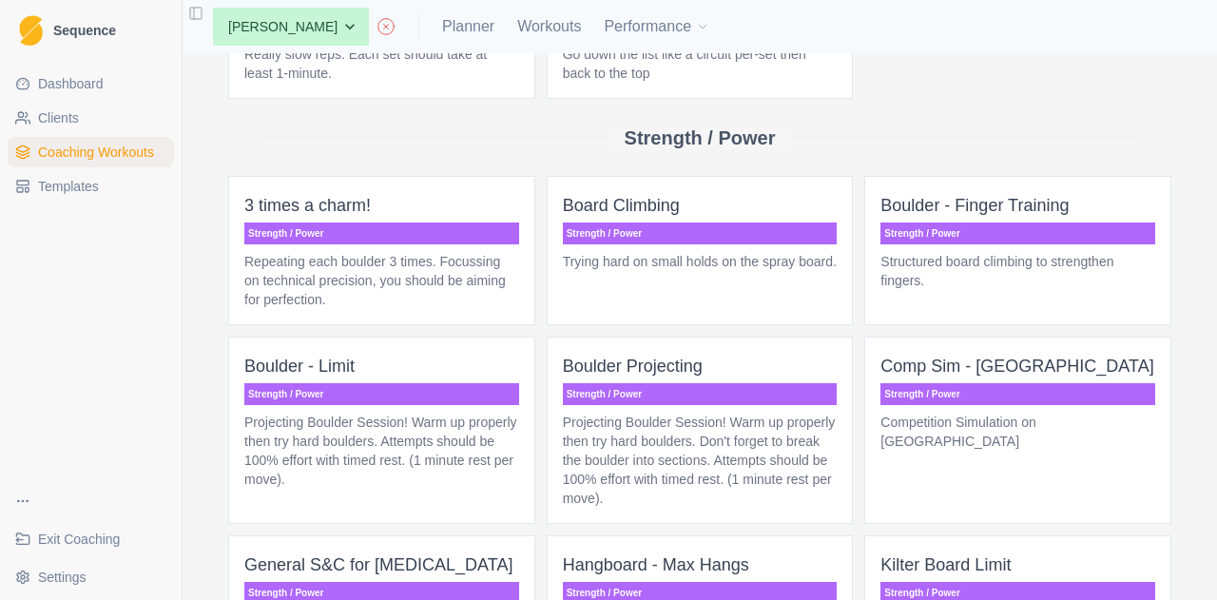
click at [760, 413] on p "Projecting Boulder Session! Warm up properly then try hard boulders. Don't forg…" at bounding box center [700, 460] width 275 height 95
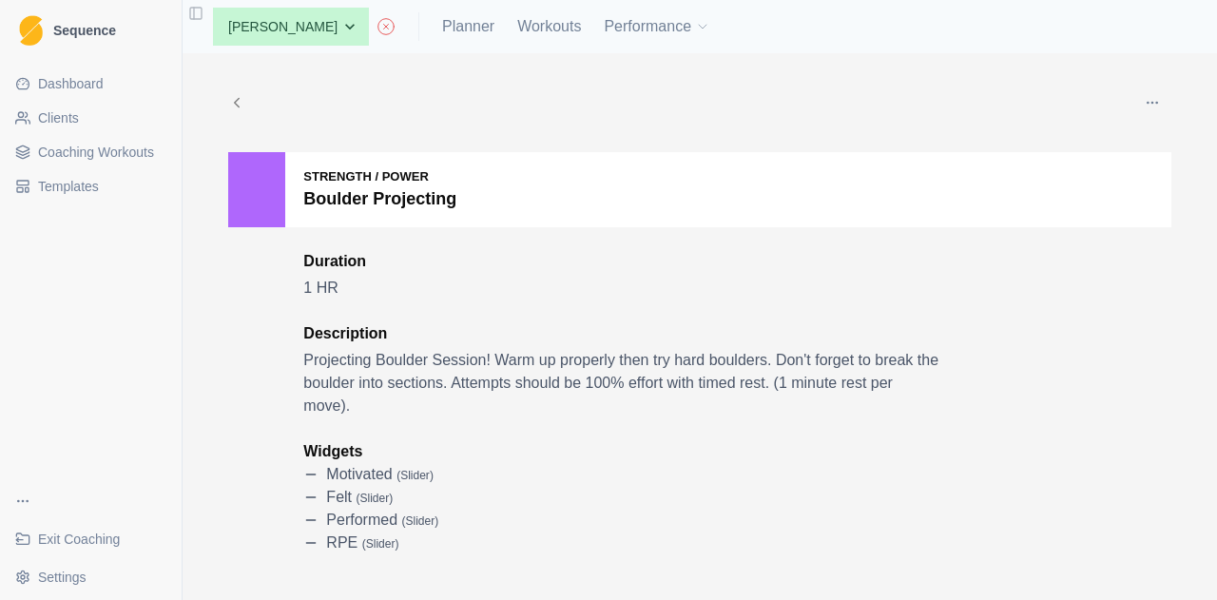
click at [1156, 93] on button "button" at bounding box center [1152, 103] width 38 height 38
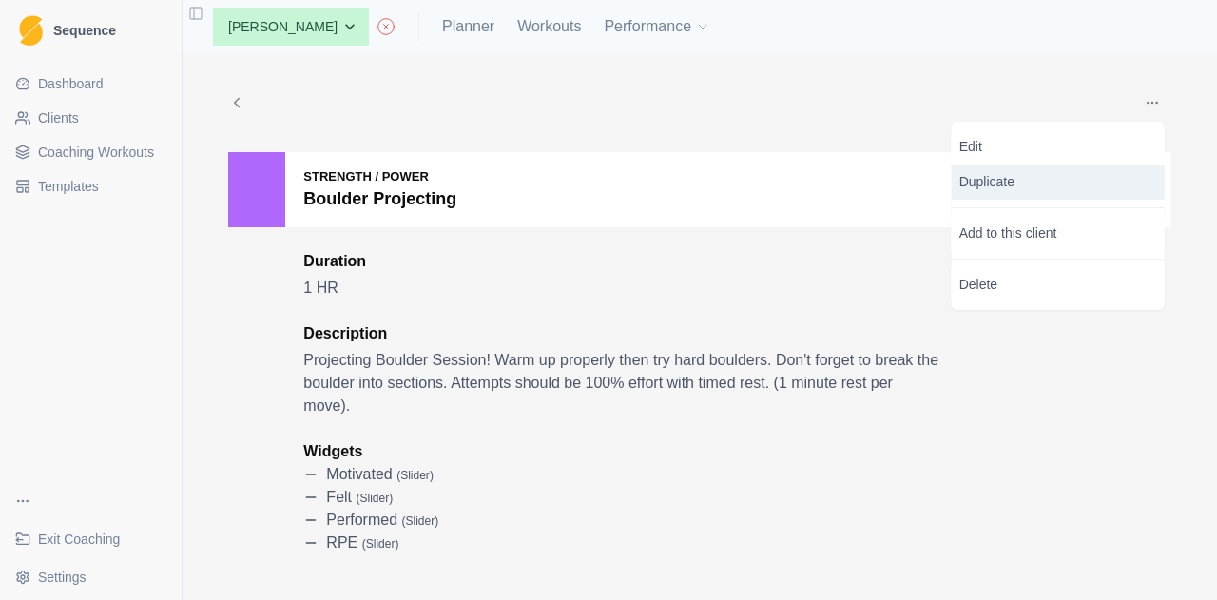
click at [1073, 172] on p "Duplicate" at bounding box center [1057, 181] width 213 height 35
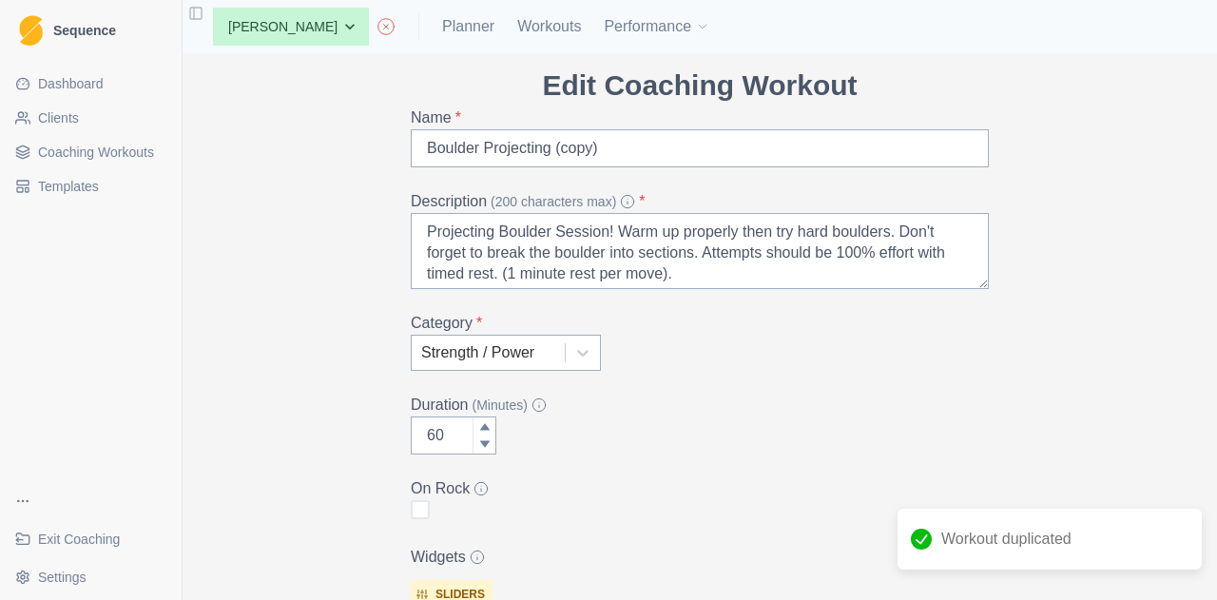
scroll to position [69, 0]
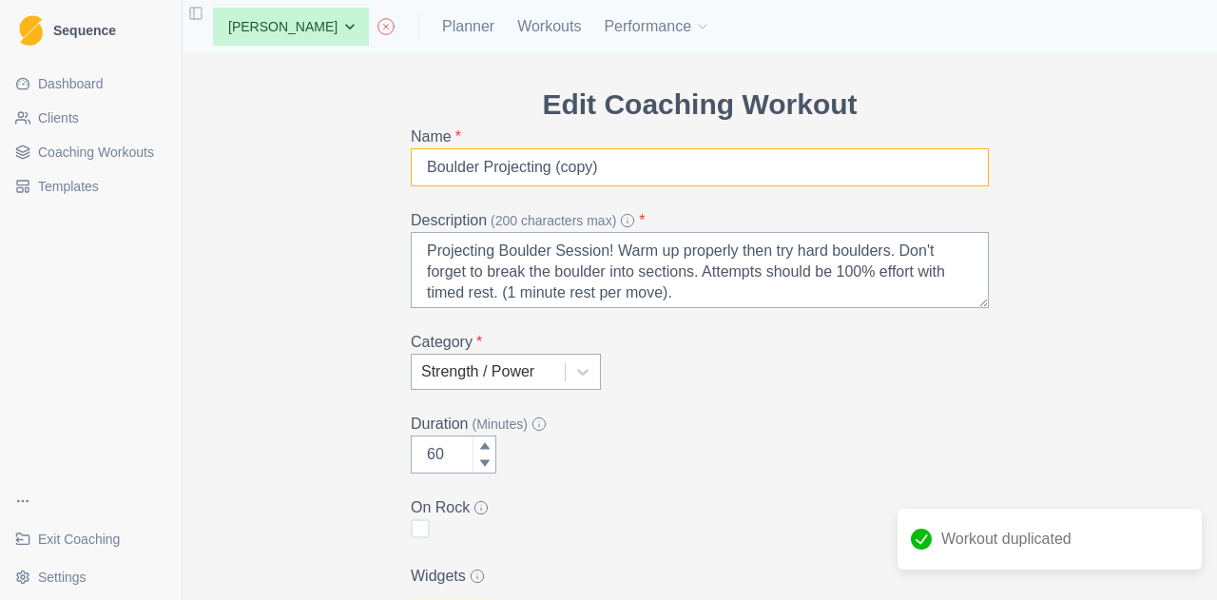
click at [624, 155] on input "Boulder Projecting (copy)" at bounding box center [700, 167] width 578 height 38
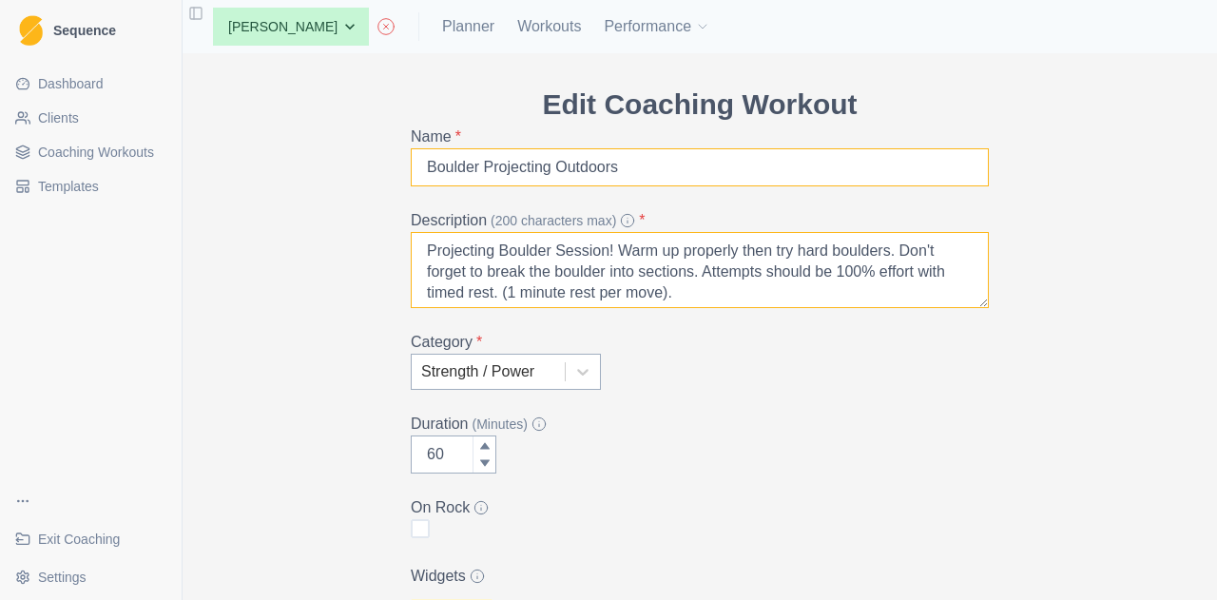
type input "Boulder Projecting Outdoors"
drag, startPoint x: 696, startPoint y: 275, endPoint x: 607, endPoint y: 240, distance: 94.8
click at [607, 240] on textarea "Projecting Boulder Session! Warm up properly then try hard boulders. Don't forg…" at bounding box center [700, 270] width 578 height 76
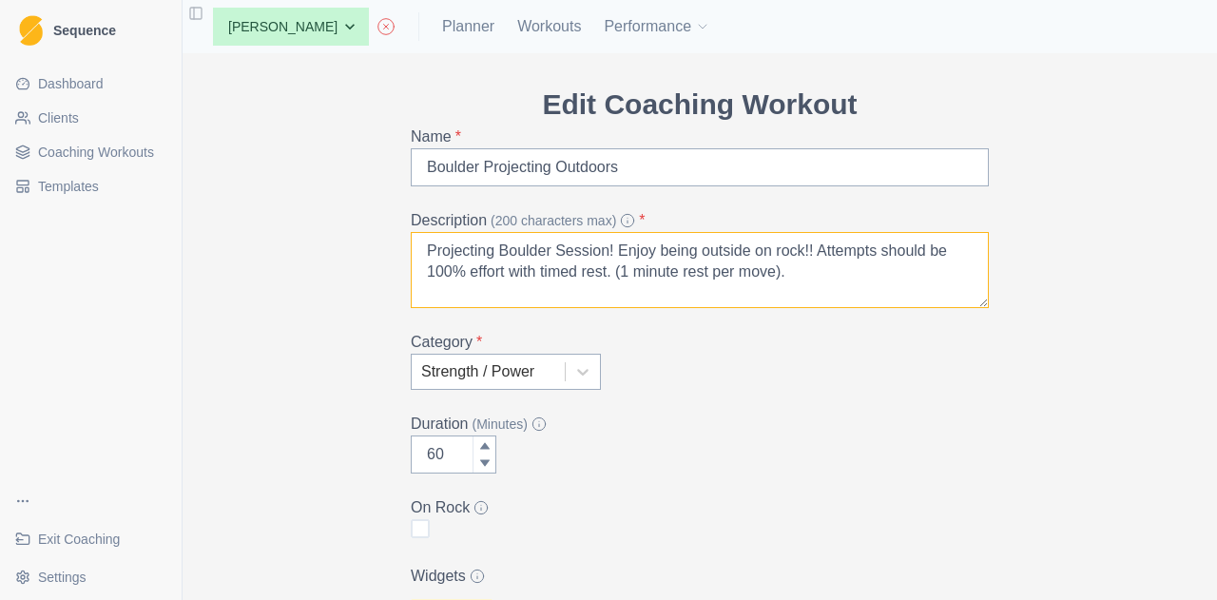
click at [601, 248] on textarea "Projecting Boulder Session! Enjoy being outside on rock!! Attempts should be 10…" at bounding box center [700, 270] width 578 height 76
click at [835, 280] on textarea "Projecting Boulder Session. Enjoy being outside on rock!! Attempts should be 10…" at bounding box center [700, 270] width 578 height 76
click at [502, 269] on textarea "Projecting Boulder Session. Enjoy being outside on rock!! Attempts should be 10…" at bounding box center [700, 270] width 578 height 76
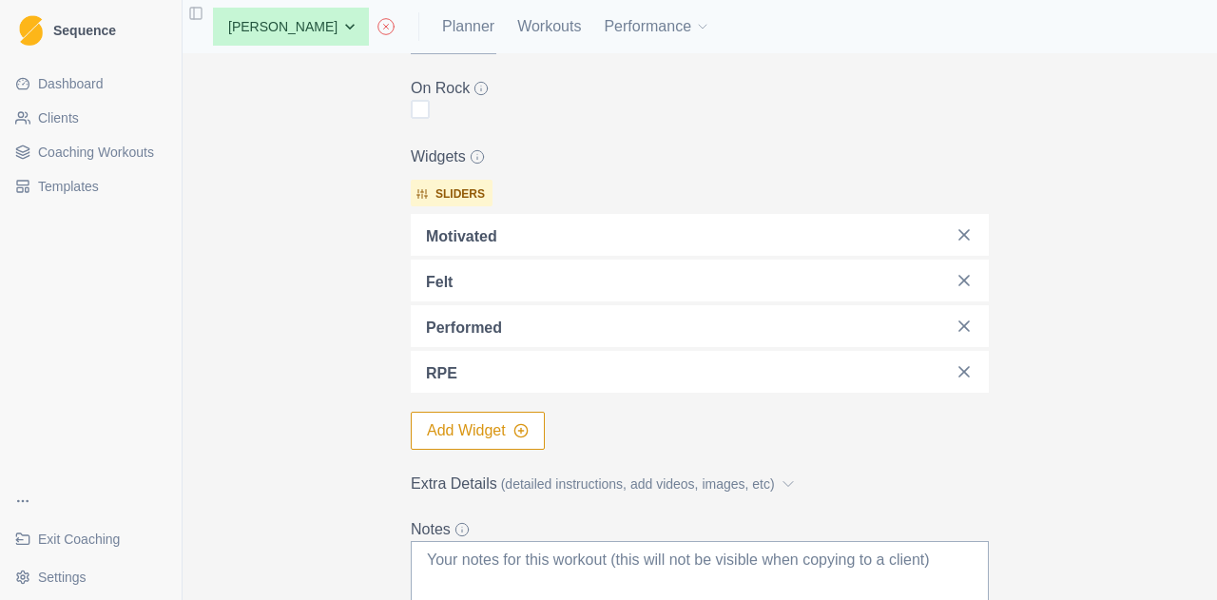
scroll to position [491, 0]
type textarea "Projecting Boulder Session. Enjoy being outside on rock!! Attempts should be hi…"
click at [401, 102] on div "Edit Coaching Workout Name * Boulder Projecting Outdoors Description (200 chara…" at bounding box center [699, 168] width 608 height 1014
click at [411, 102] on span at bounding box center [420, 106] width 19 height 19
click at [410, 106] on input "checkbox" at bounding box center [410, 106] width 1 height 1
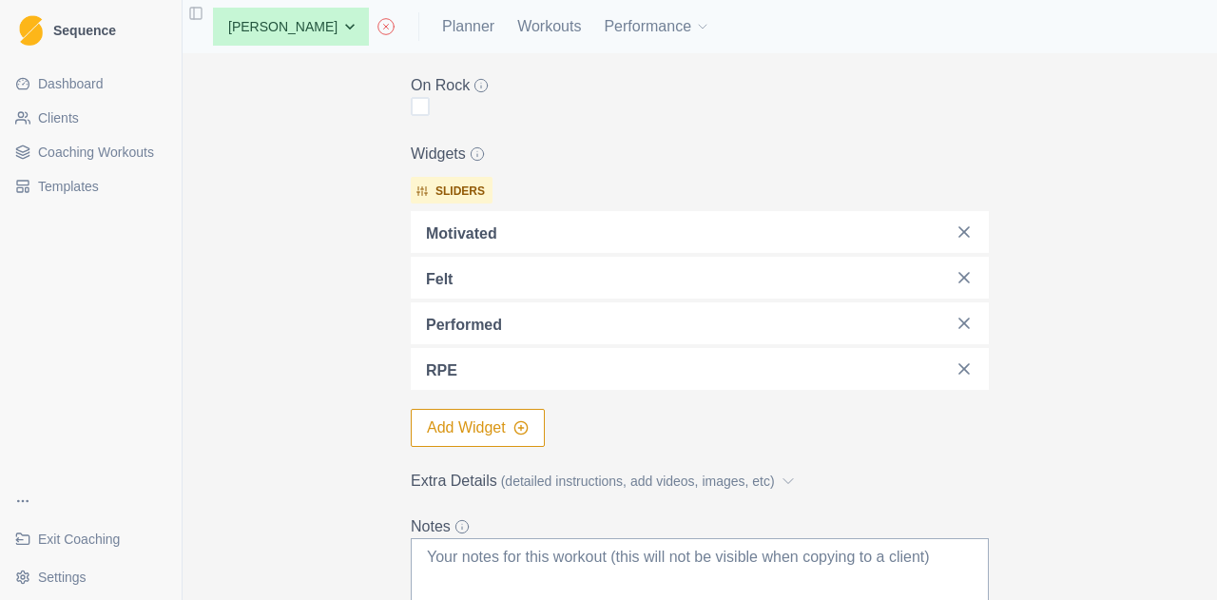
checkbox input "true"
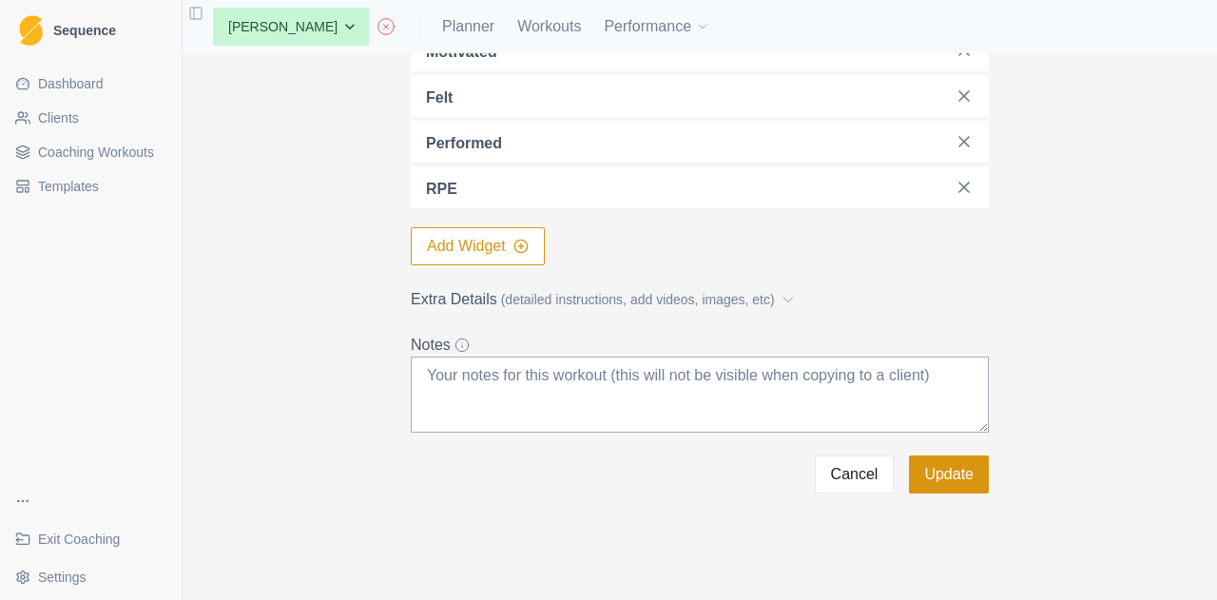
click at [943, 478] on button "Update" at bounding box center [949, 474] width 80 height 38
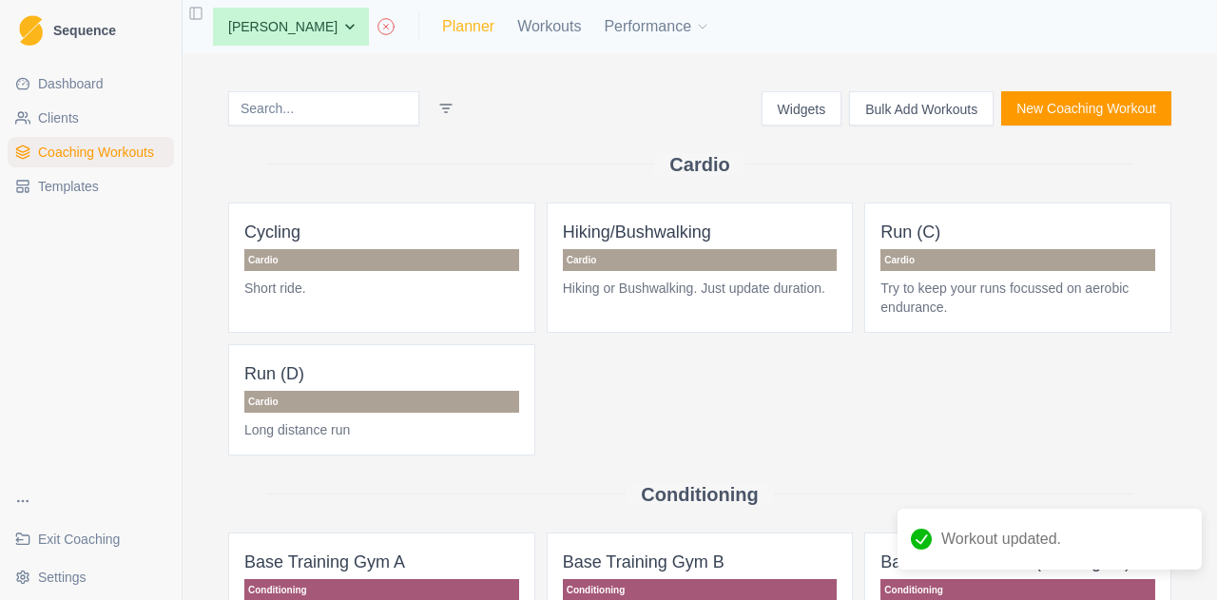
click at [451, 31] on link "Planner" at bounding box center [468, 26] width 52 height 23
select select "month"
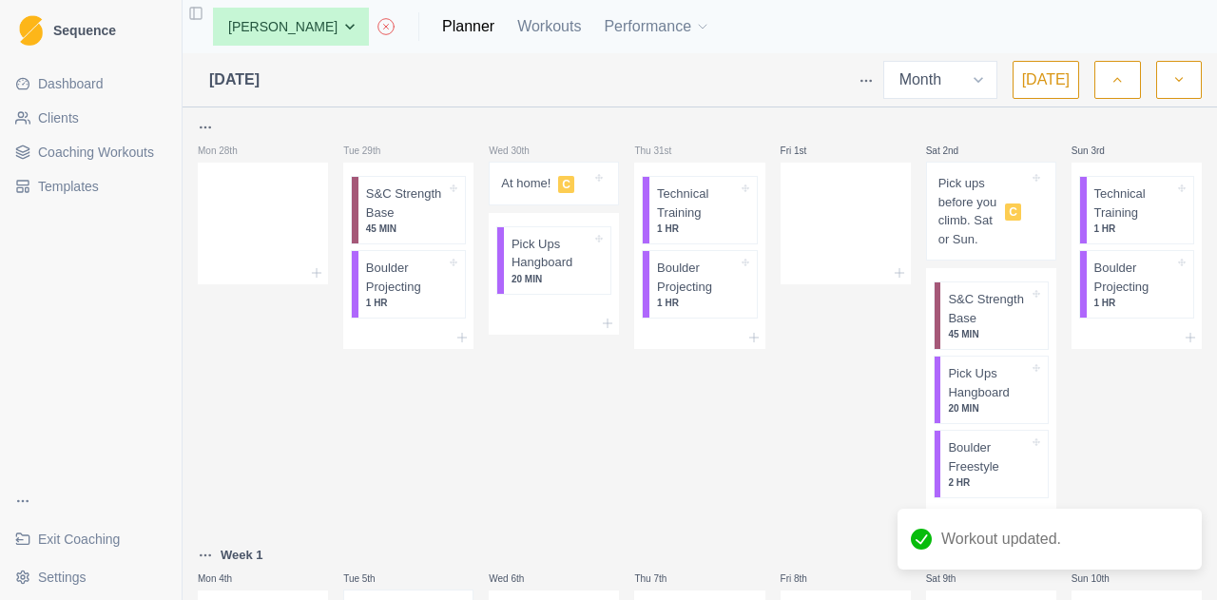
click at [124, 162] on link "Coaching Workouts" at bounding box center [91, 152] width 166 height 30
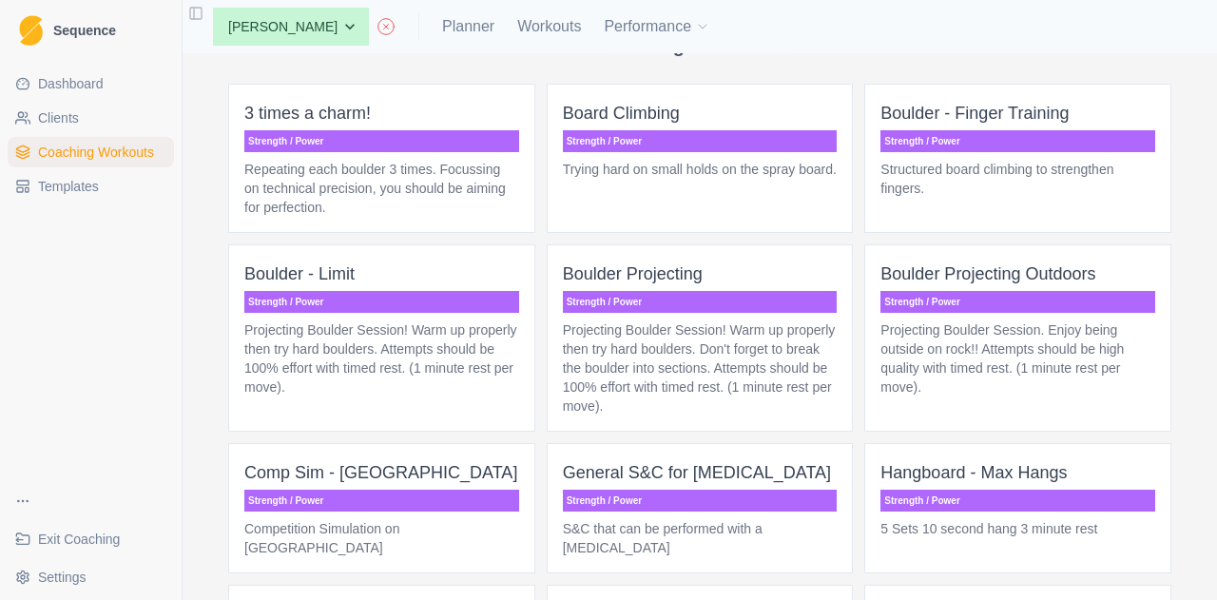
scroll to position [3489, 0]
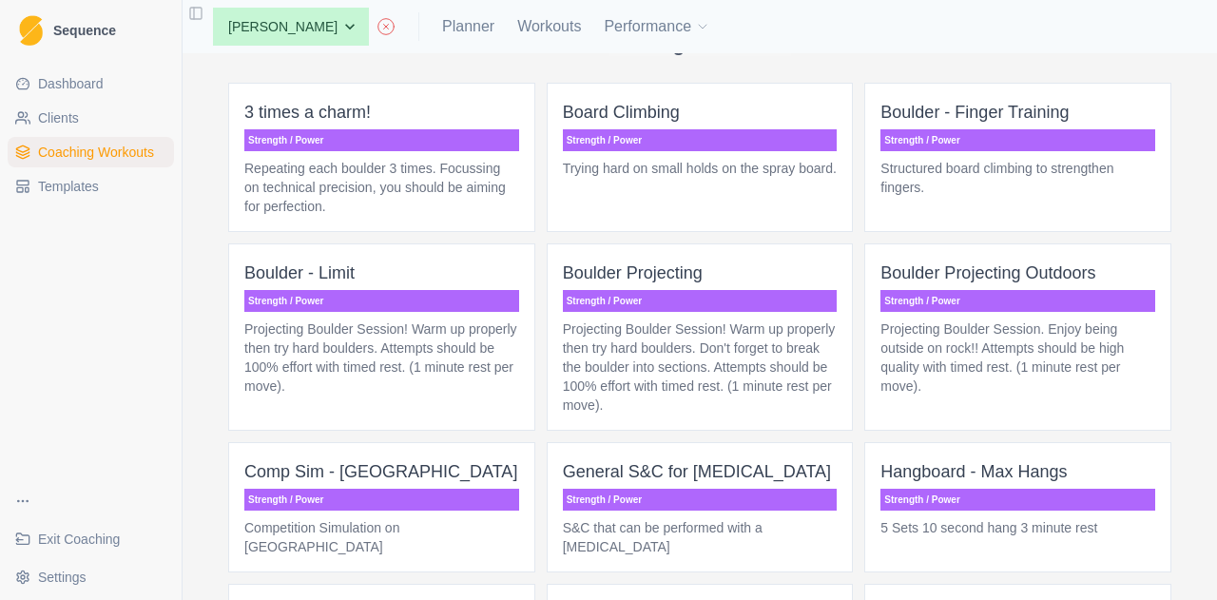
click at [992, 339] on p "Projecting Boulder Session. Enjoy being outside on rock!! Attempts should be hi…" at bounding box center [1017, 357] width 275 height 76
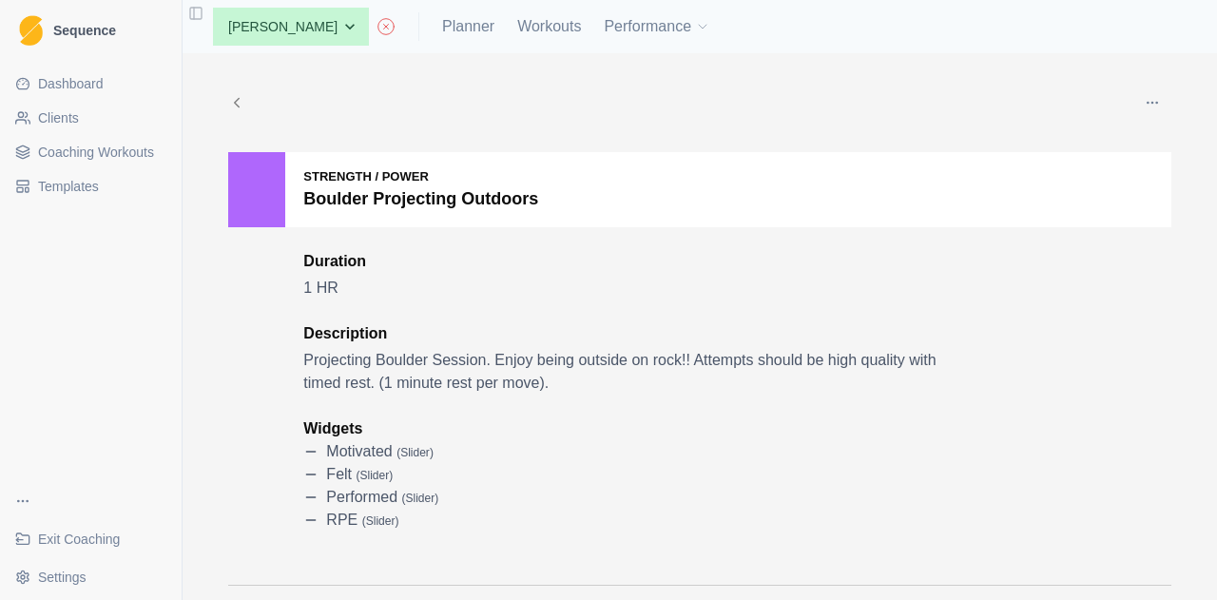
click at [1152, 102] on icon "button" at bounding box center [1151, 102] width 15 height 15
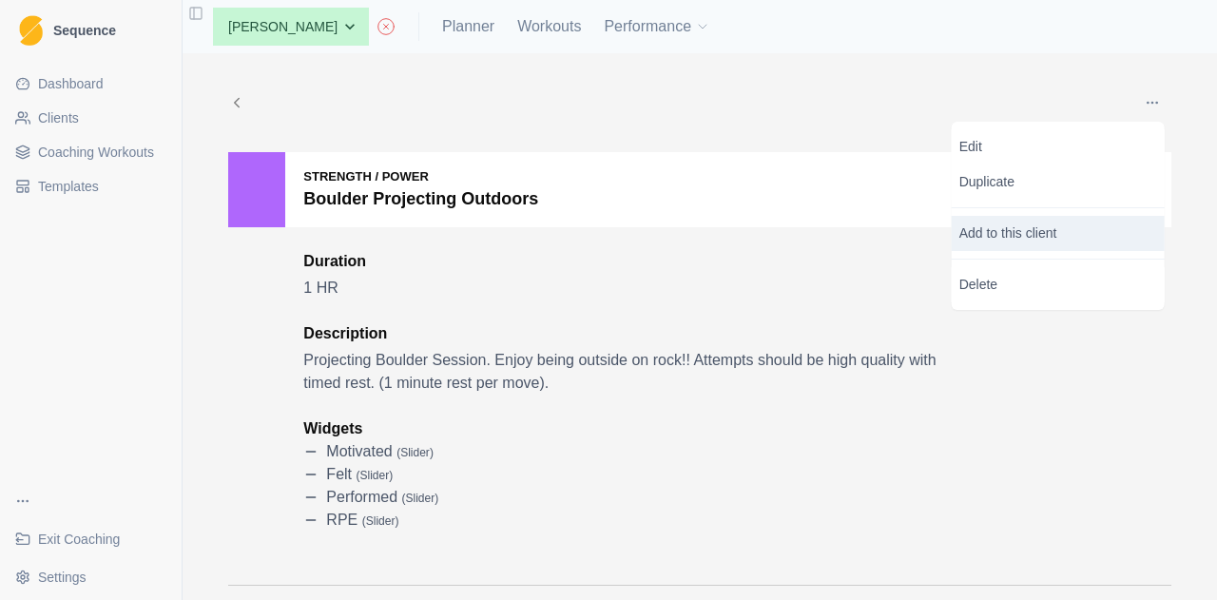
click at [1095, 225] on p "Add to this client" at bounding box center [1057, 233] width 213 height 35
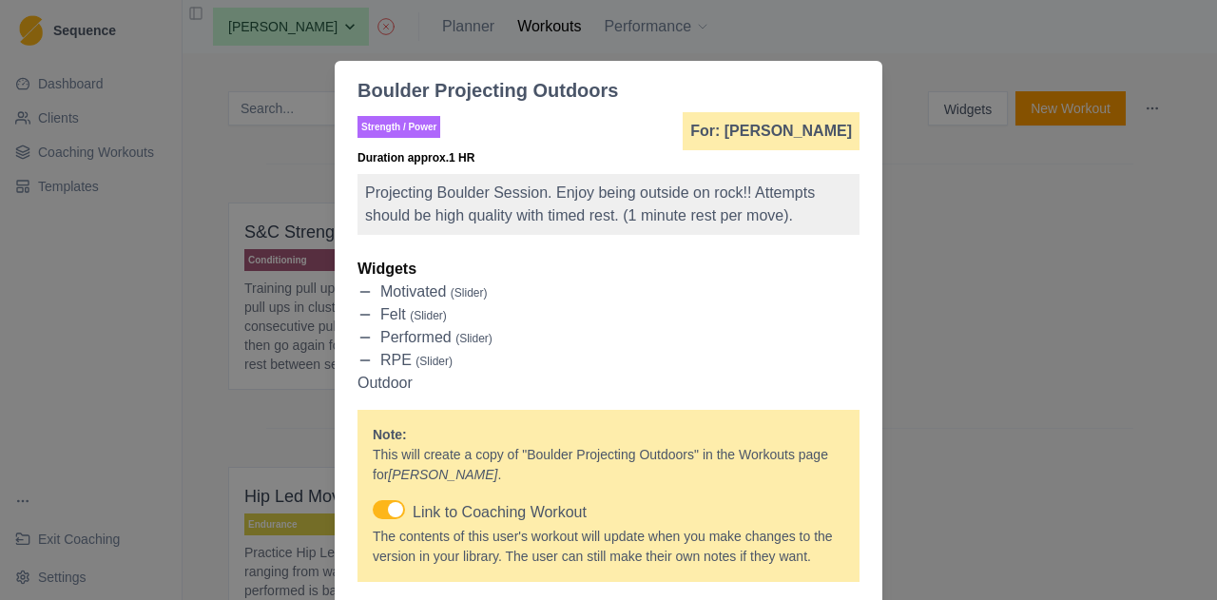
scroll to position [125, 0]
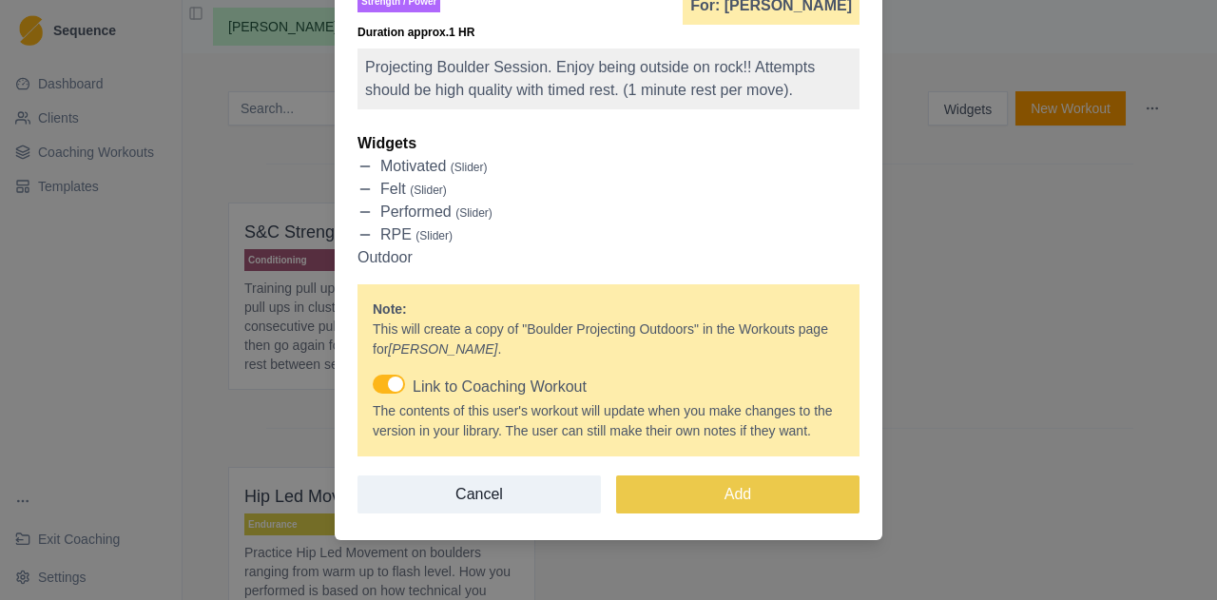
click at [374, 385] on span at bounding box center [389, 383] width 32 height 19
click at [373, 374] on input "Link to Coaching Workout" at bounding box center [372, 374] width 1 height 1
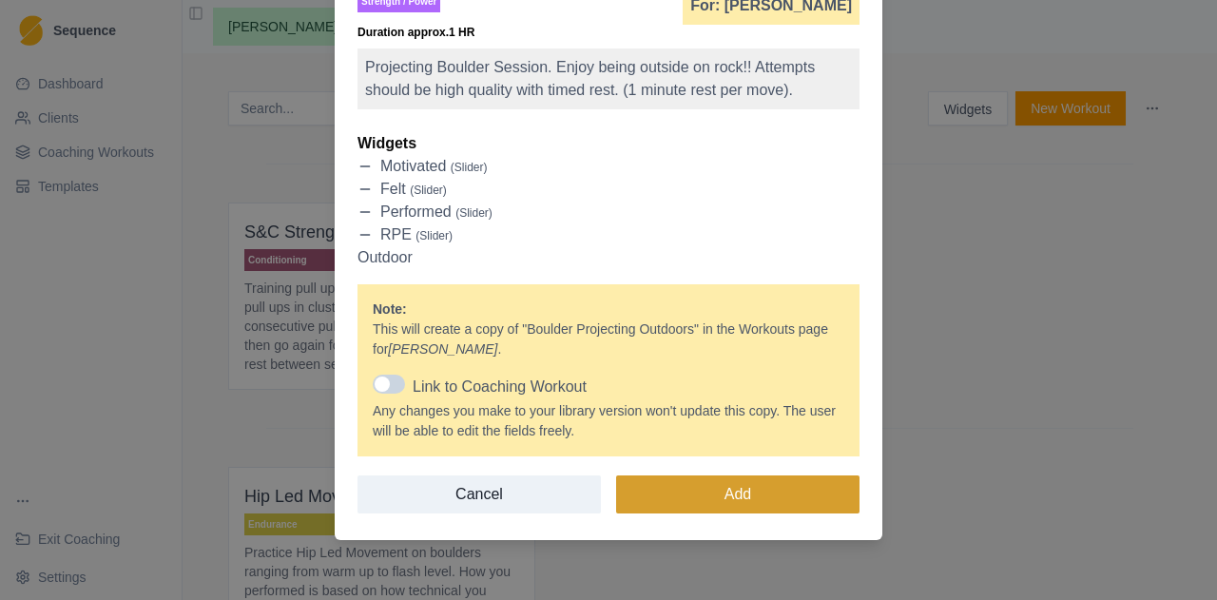
click at [728, 484] on button "Add" at bounding box center [737, 494] width 243 height 38
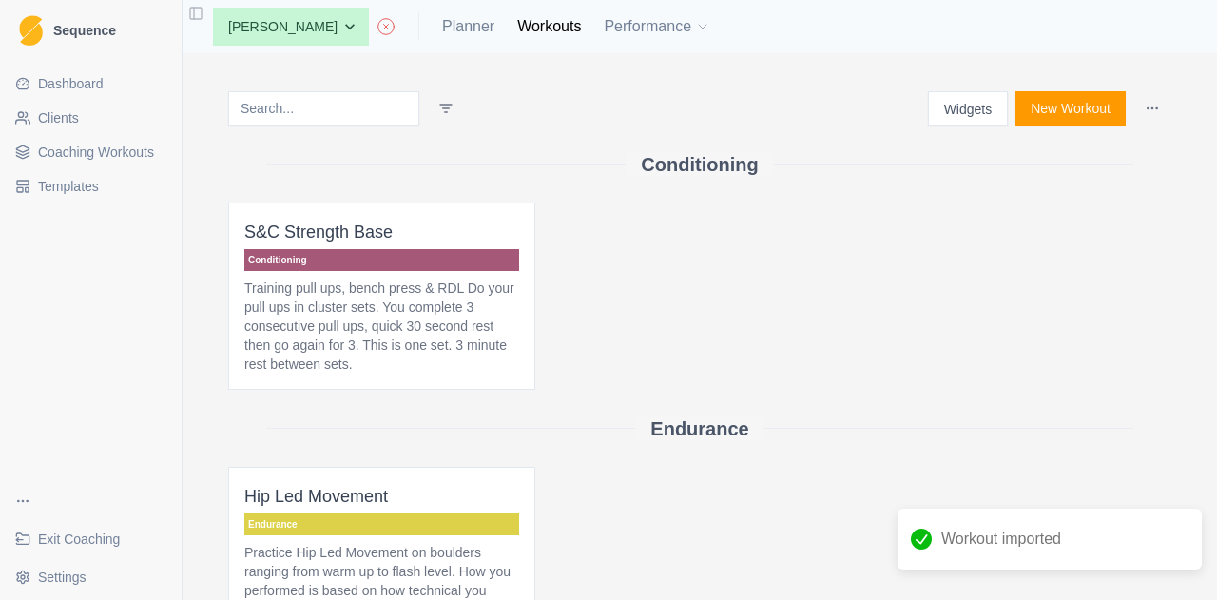
click at [477, 29] on div "None [PERSON_NAME] [PERSON_NAME] Param [PERSON_NAME] [PERSON_NAME] [PERSON_NAME…" at bounding box center [454, 27] width 512 height 38
click at [445, 20] on link "Planner" at bounding box center [468, 26] width 52 height 23
select select "month"
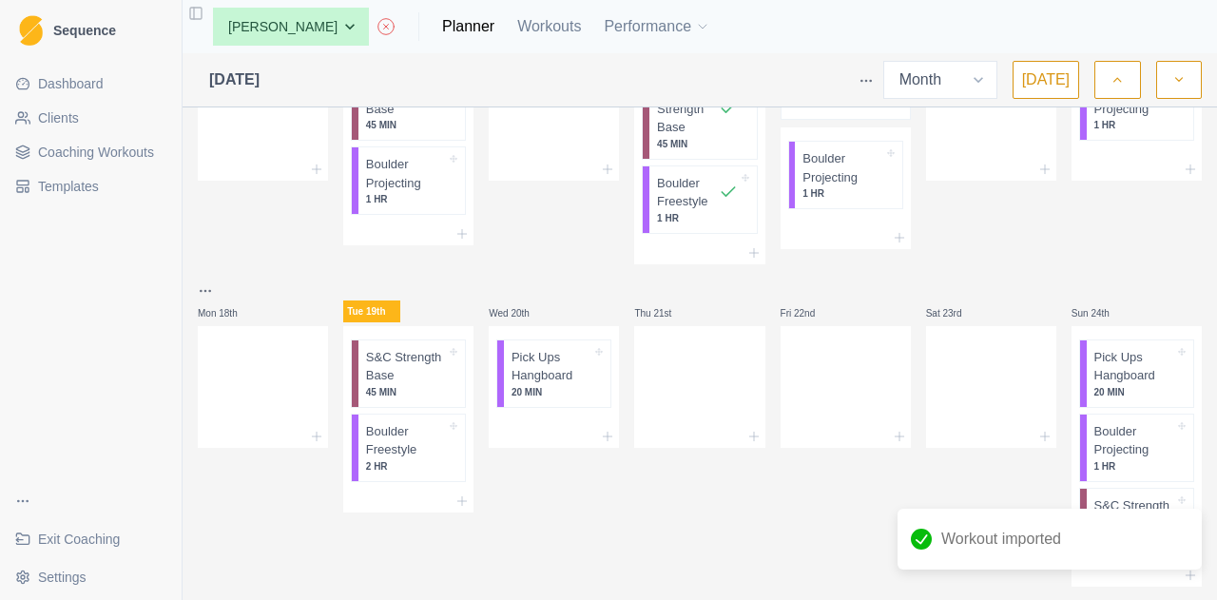
scroll to position [843, 0]
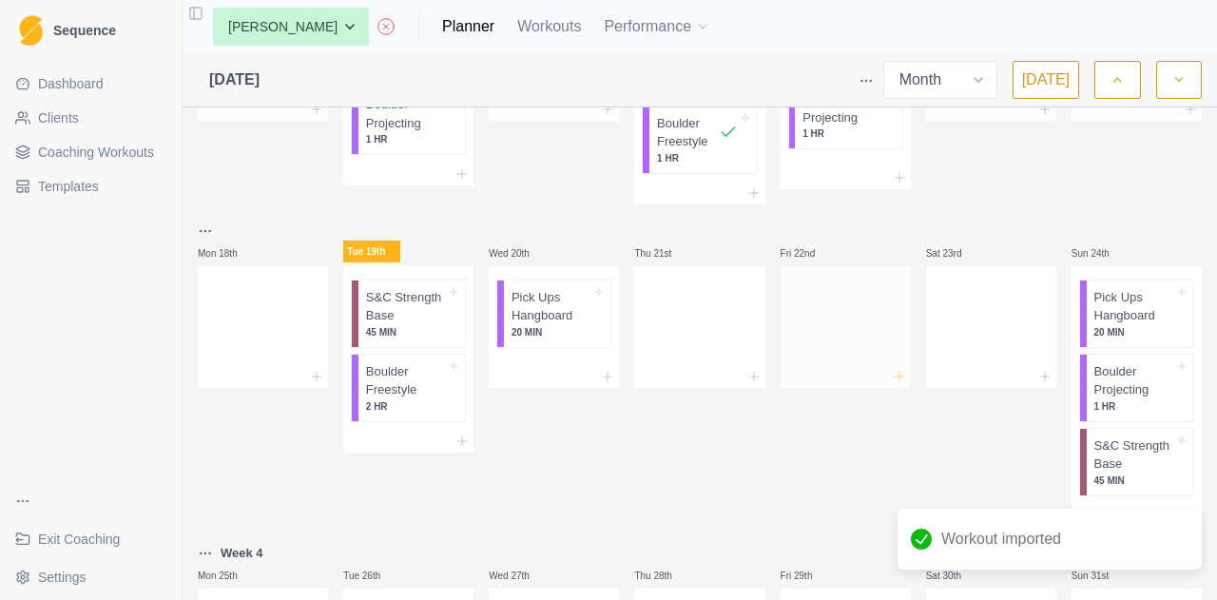
click at [895, 384] on icon at bounding box center [899, 376] width 15 height 15
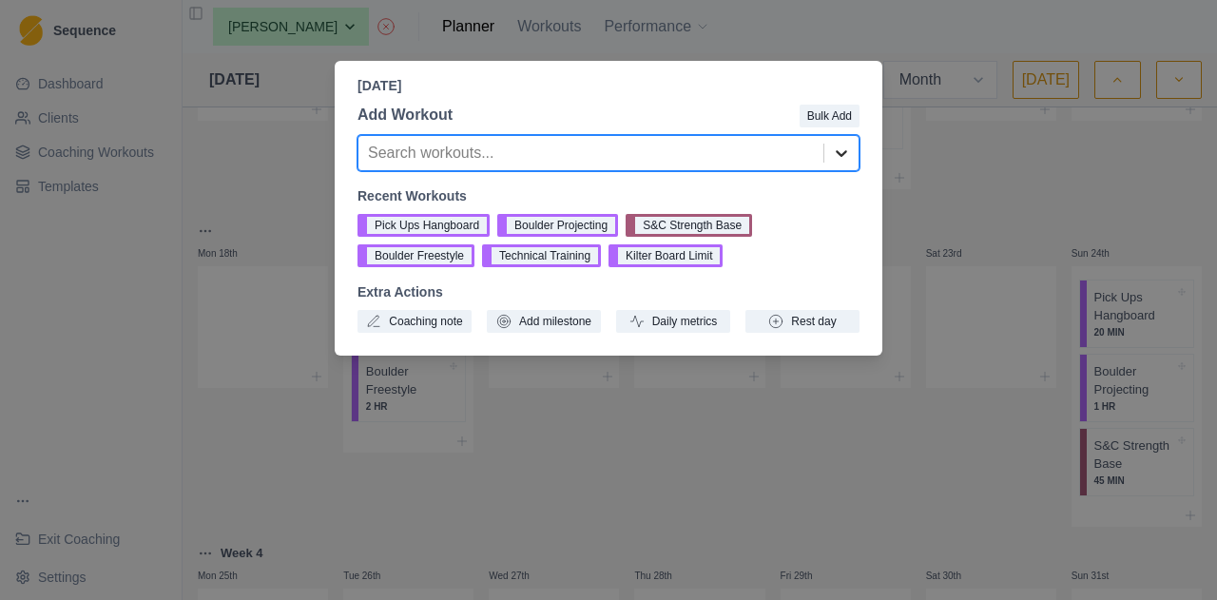
click at [842, 153] on icon at bounding box center [841, 153] width 19 height 19
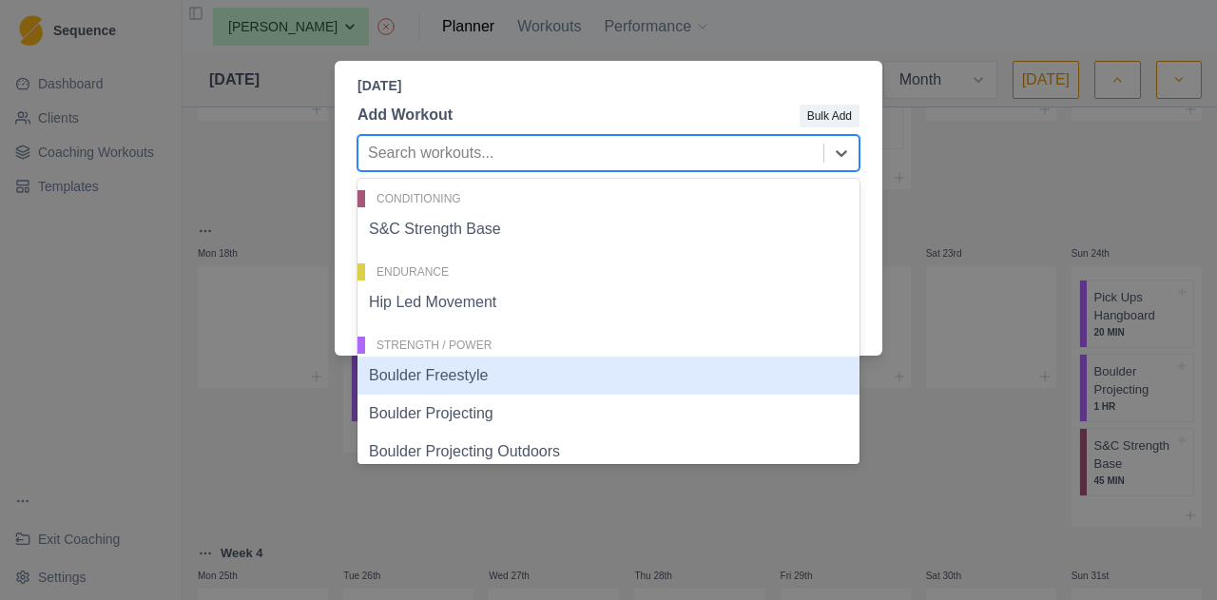
scroll to position [169, 0]
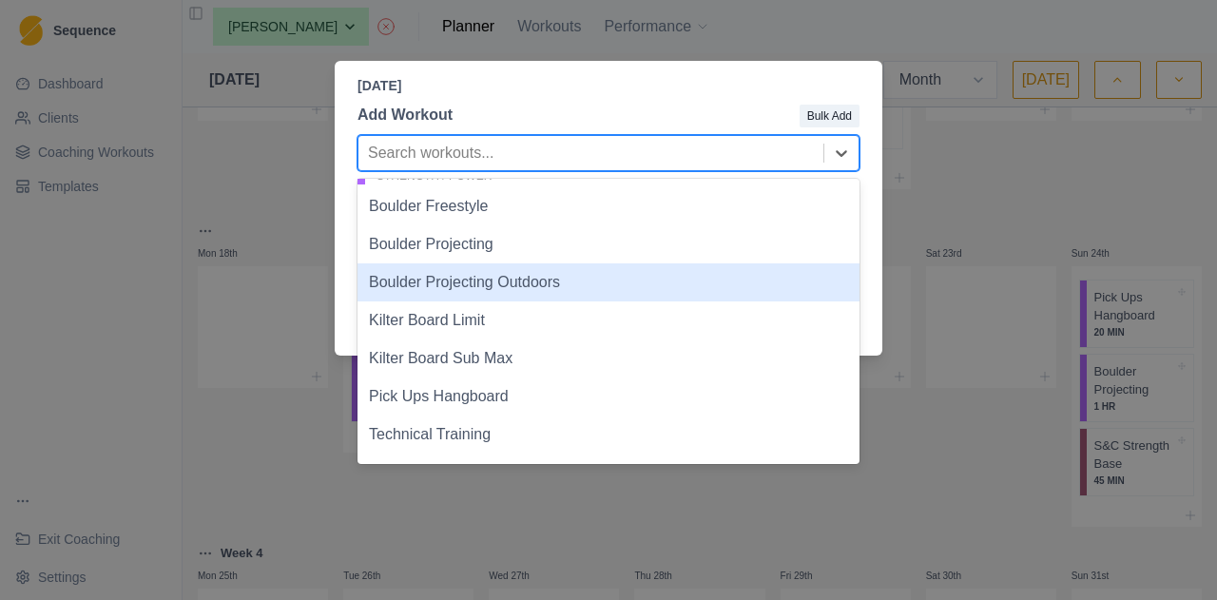
click at [574, 286] on div "Boulder Projecting Outdoors" at bounding box center [608, 282] width 502 height 38
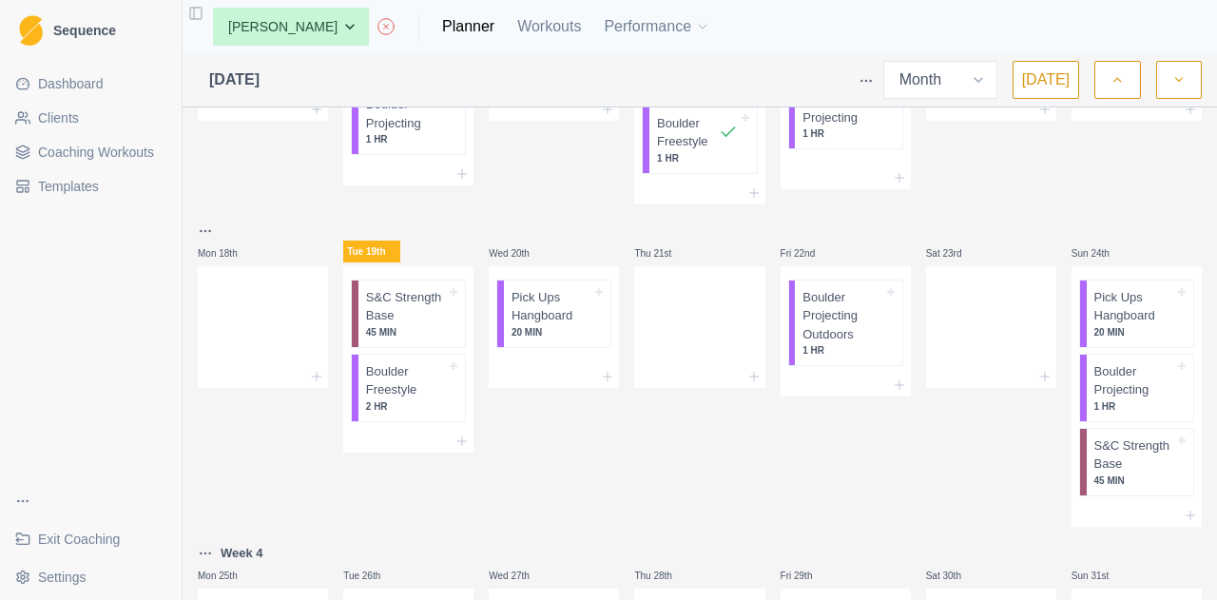
scroll to position [1082, 0]
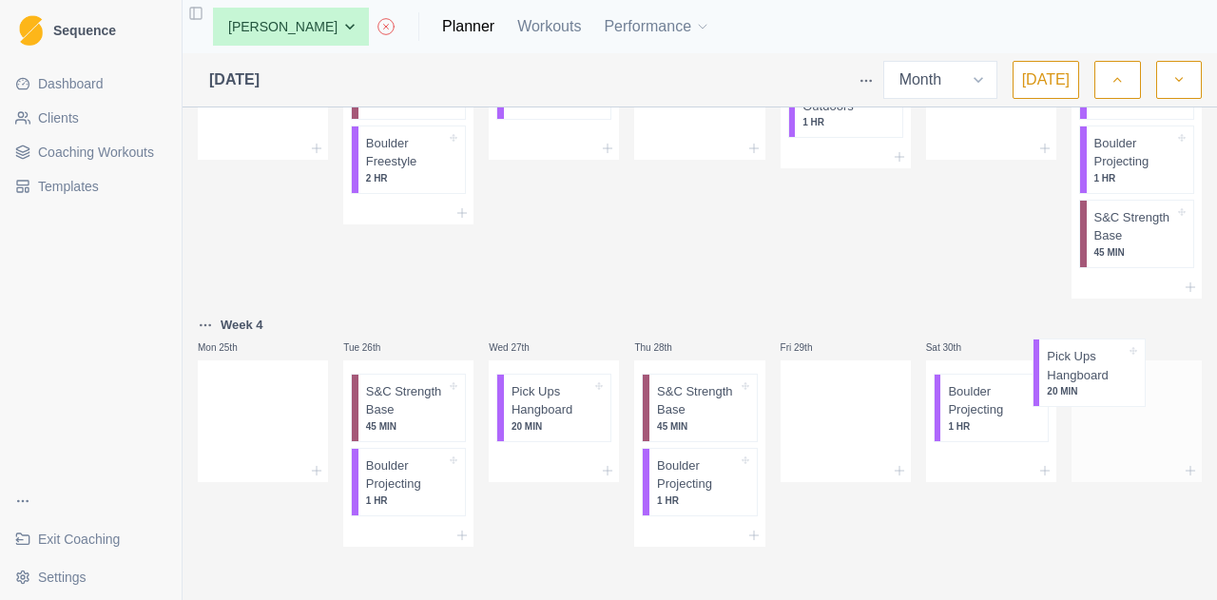
drag, startPoint x: 842, startPoint y: 427, endPoint x: 1116, endPoint y: 391, distance: 276.1
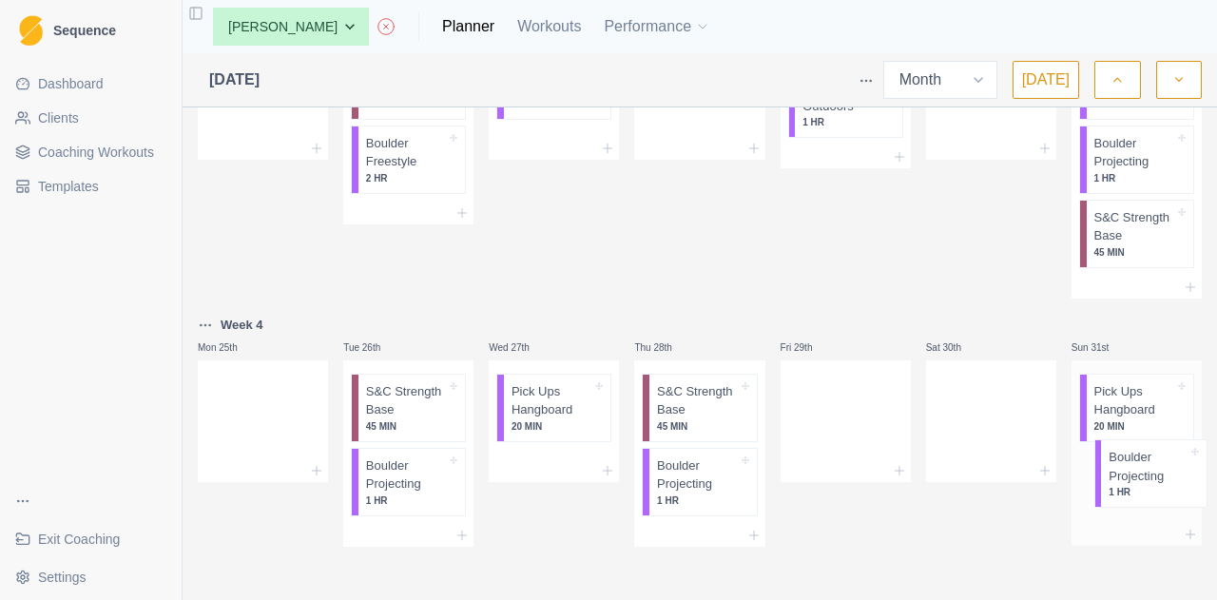
drag, startPoint x: 992, startPoint y: 414, endPoint x: 1160, endPoint y: 484, distance: 181.1
drag, startPoint x: 1106, startPoint y: 403, endPoint x: 936, endPoint y: 395, distance: 170.3
click at [1173, 86] on icon "button" at bounding box center [1178, 79] width 13 height 19
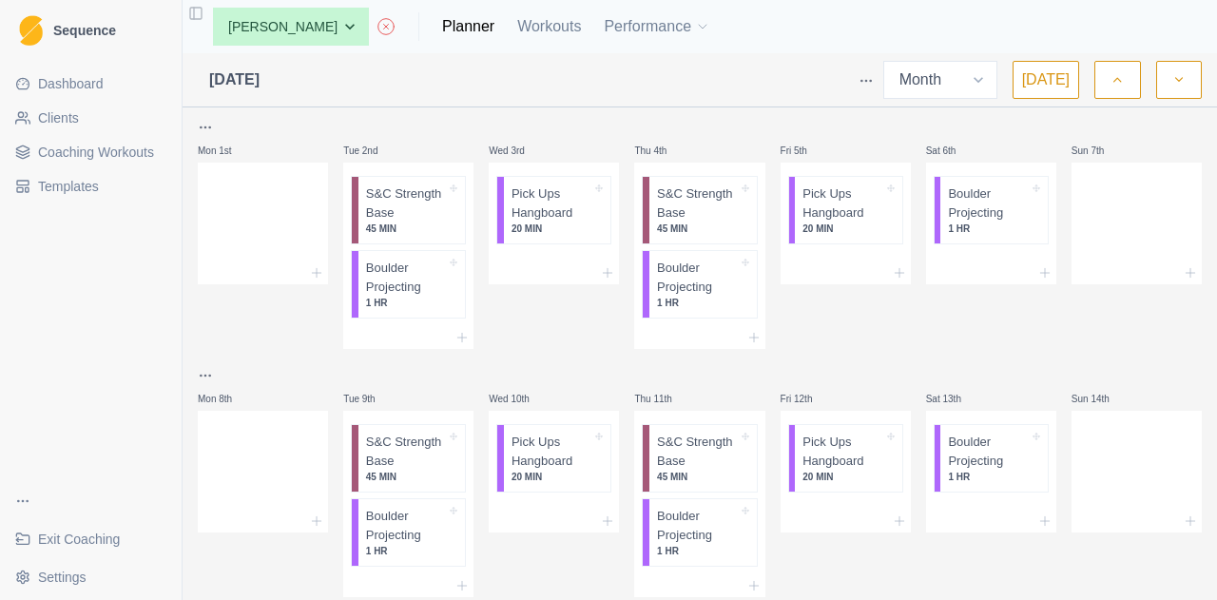
scroll to position [1, 0]
click at [1114, 68] on button "button" at bounding box center [1117, 80] width 46 height 38
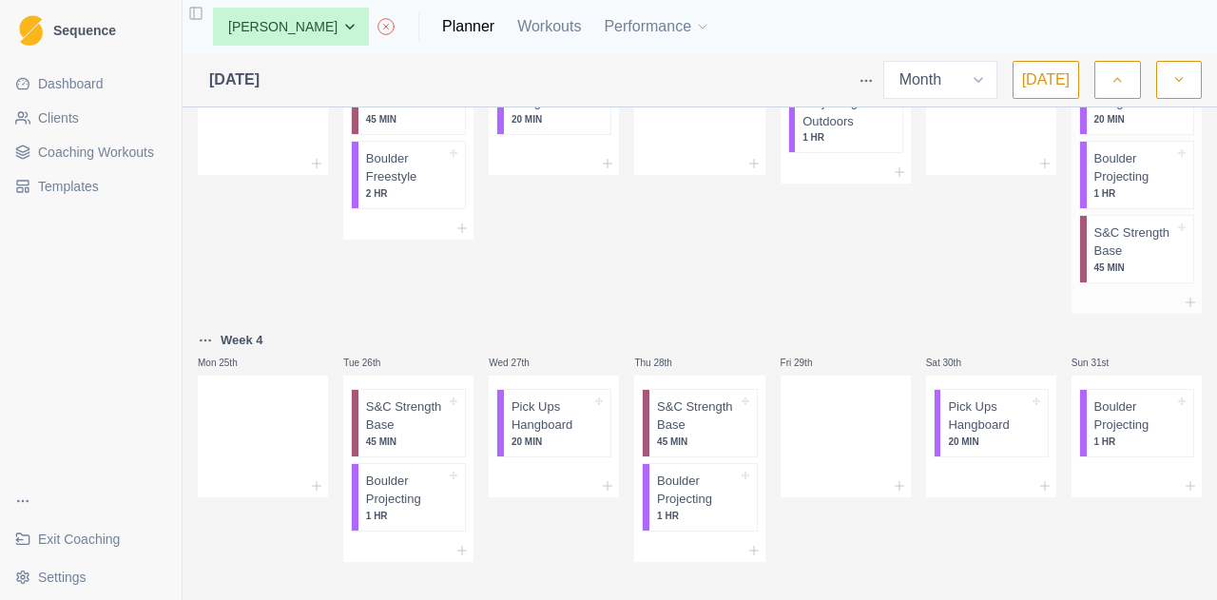
scroll to position [1082, 0]
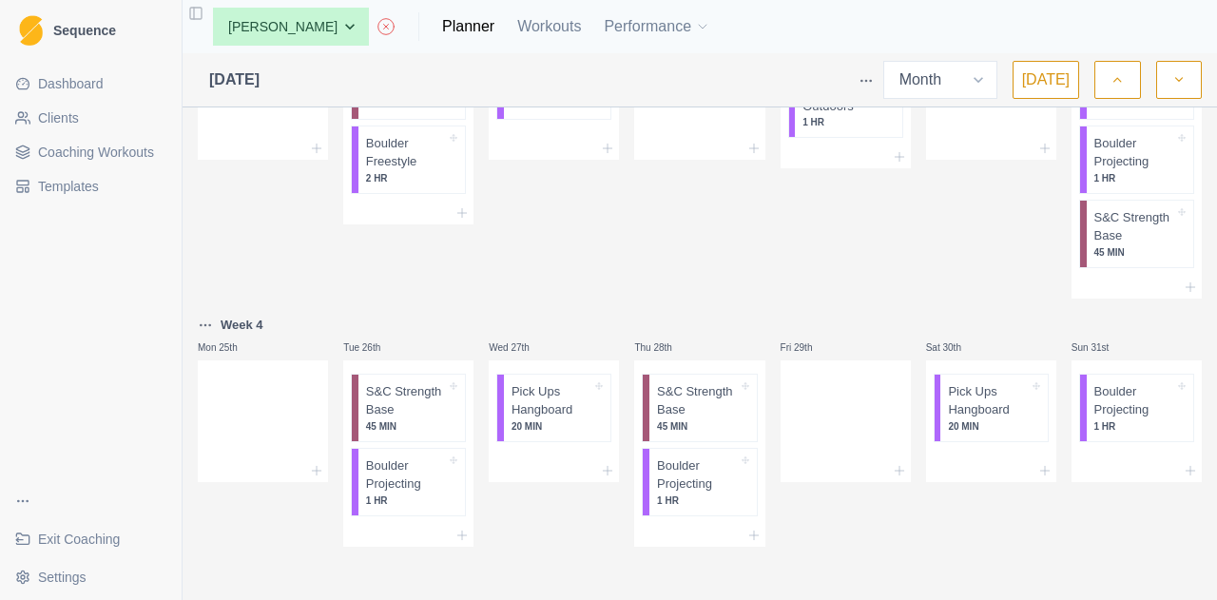
click at [1189, 81] on button "button" at bounding box center [1179, 80] width 46 height 38
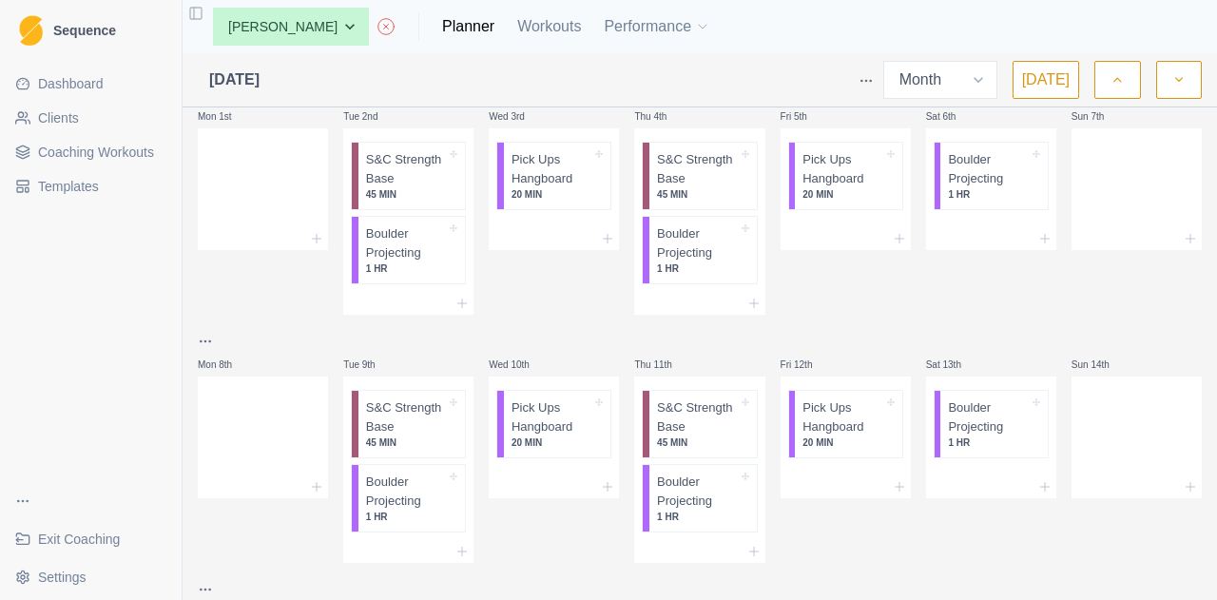
scroll to position [0, 0]
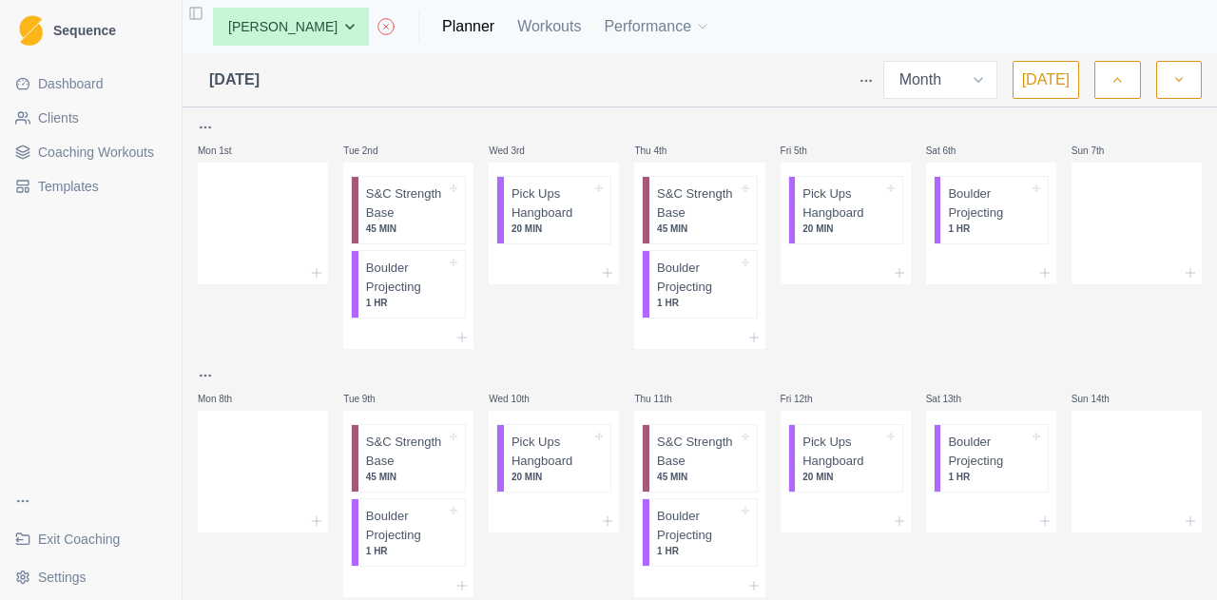
click at [200, 122] on html "Sequence Dashboard Clients Coaching Workouts Templates Exit Coaching Settings T…" at bounding box center [608, 300] width 1217 height 600
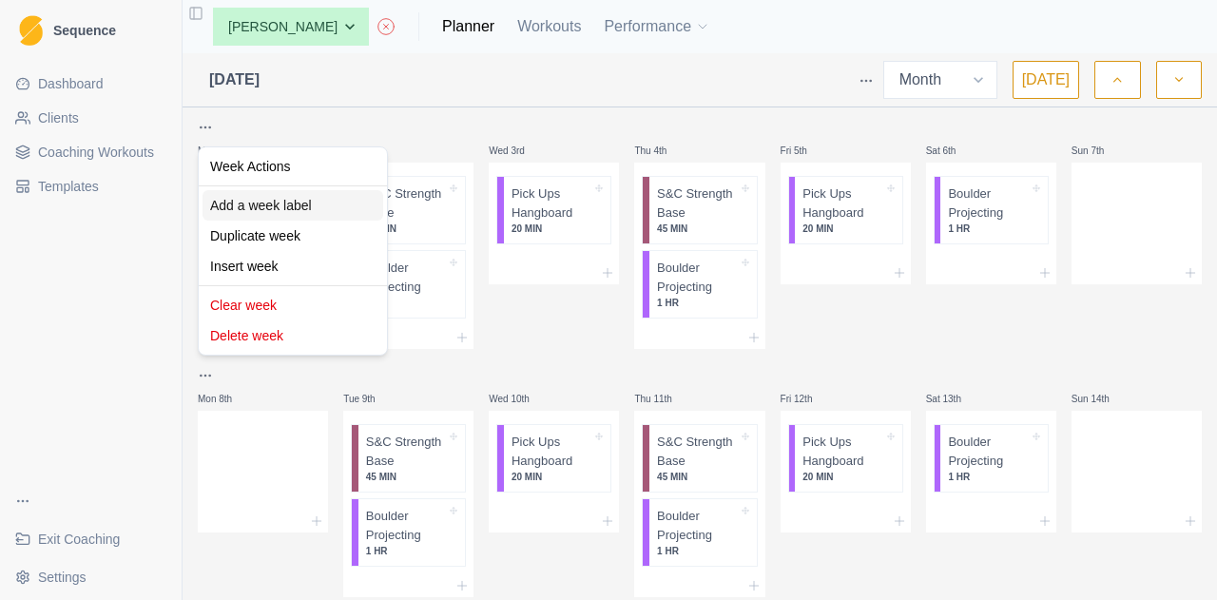
click at [254, 202] on div "Add a week label" at bounding box center [292, 205] width 181 height 30
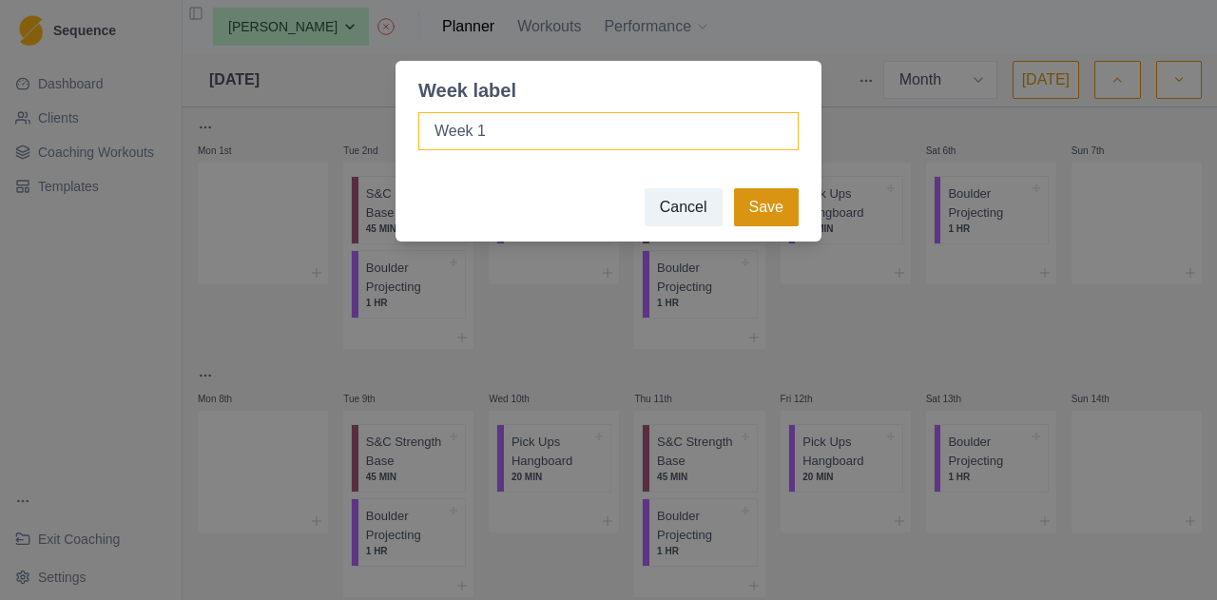
type input "Week 1"
click at [761, 201] on button "Save" at bounding box center [766, 207] width 65 height 38
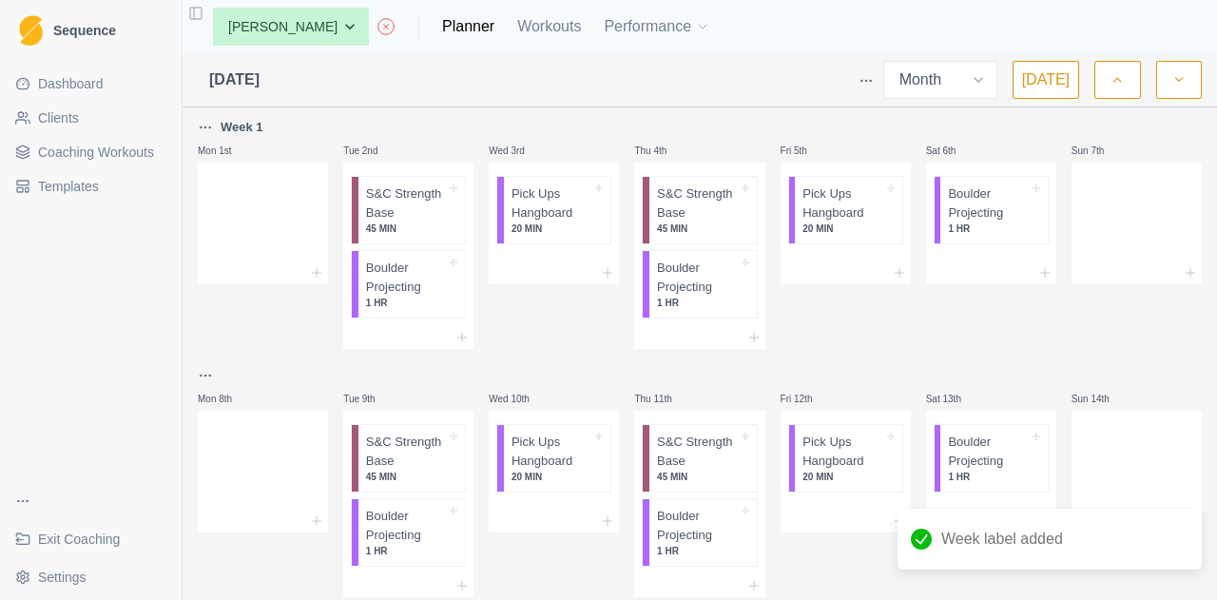
click at [1116, 73] on icon "button" at bounding box center [1116, 79] width 13 height 19
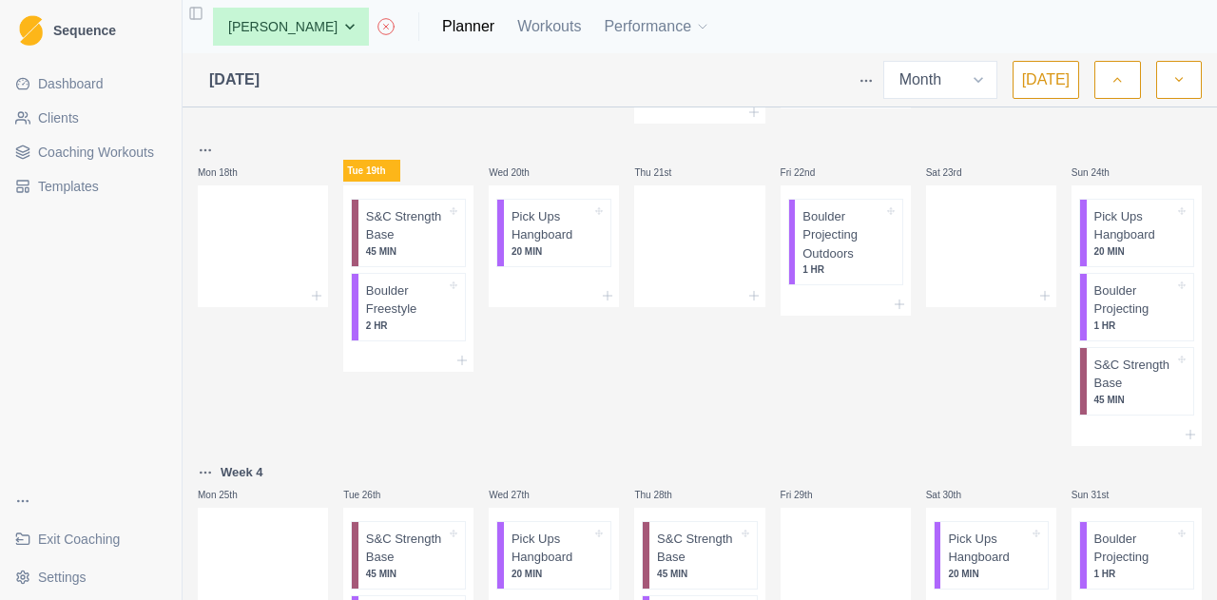
scroll to position [1082, 0]
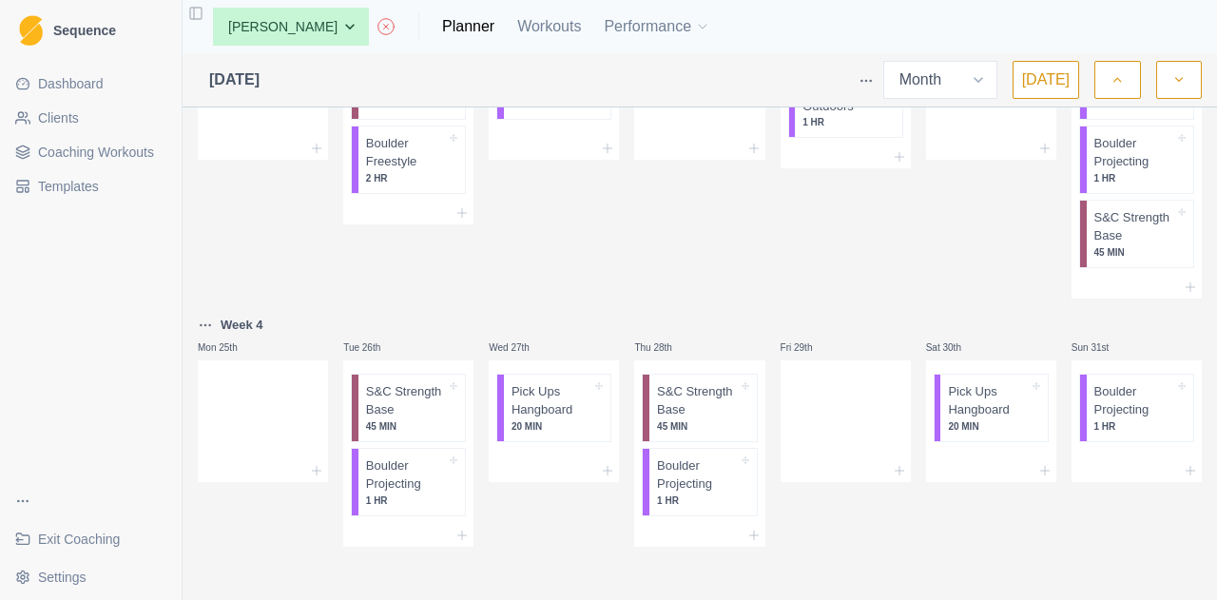
click at [1183, 67] on button "button" at bounding box center [1179, 80] width 46 height 38
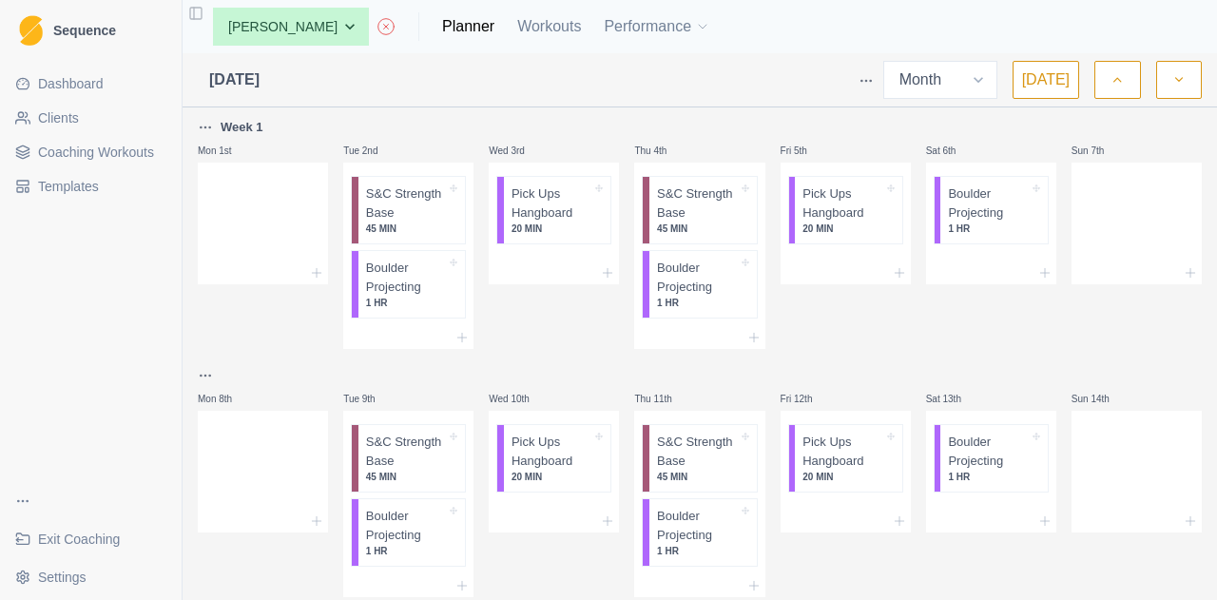
scroll to position [221, 0]
